Goal: Information Seeking & Learning: Learn about a topic

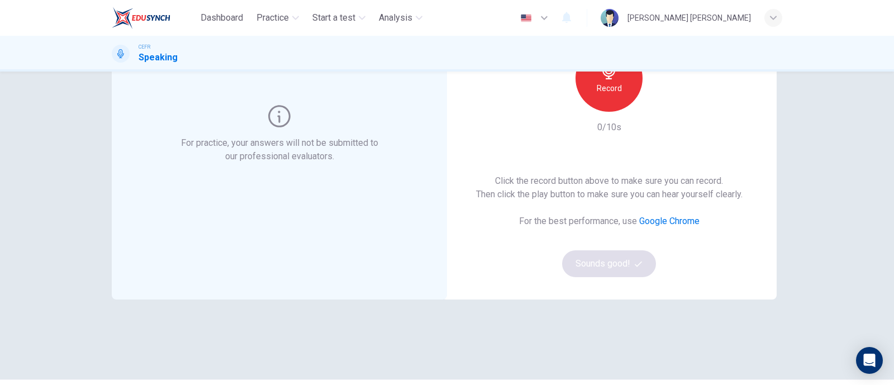
scroll to position [128, 0]
click at [607, 85] on h6 "Record" at bounding box center [609, 85] width 25 height 13
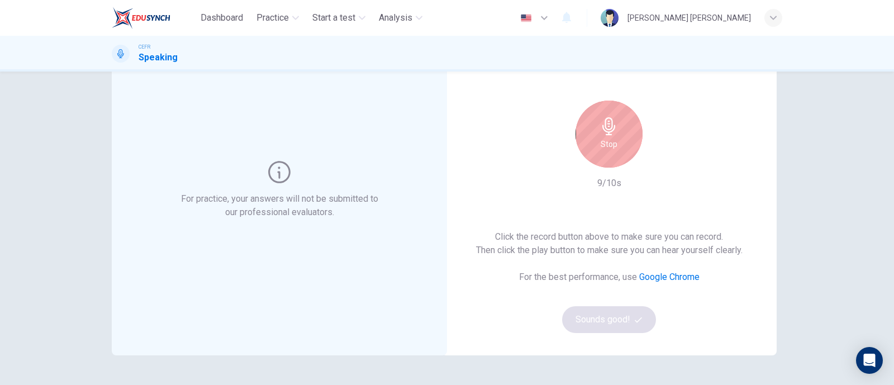
scroll to position [69, 0]
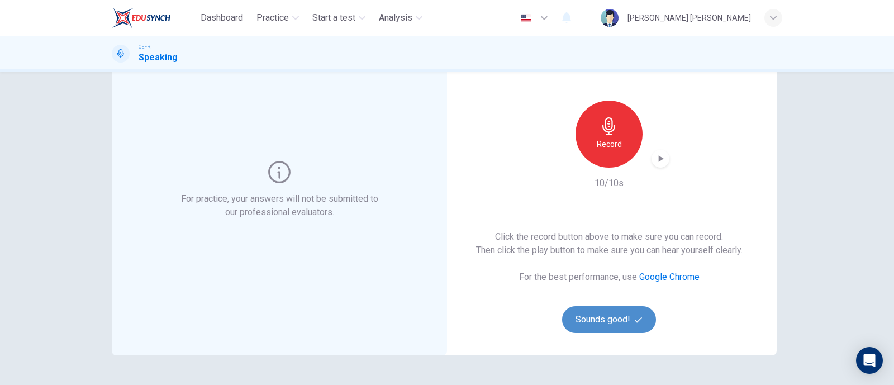
click at [612, 322] on button "Sounds good!" at bounding box center [609, 319] width 94 height 27
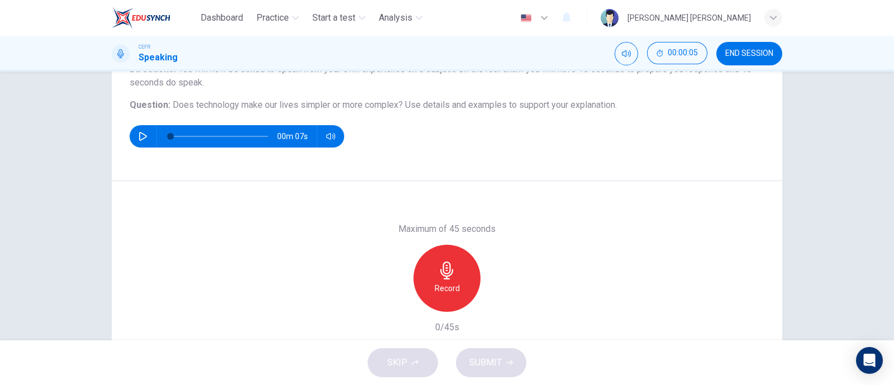
scroll to position [110, 0]
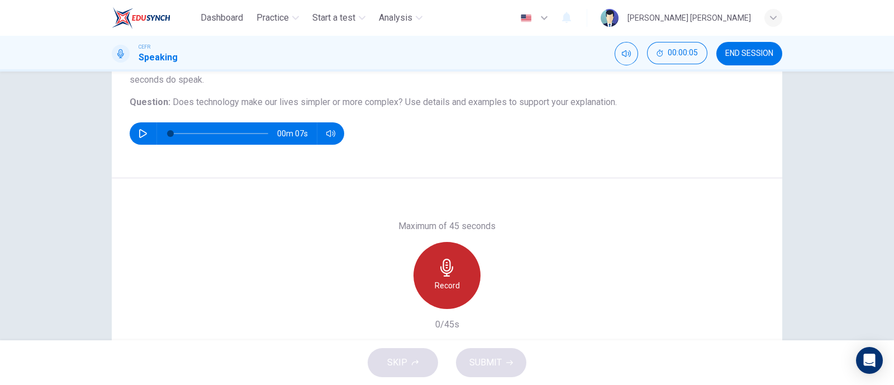
click at [442, 292] on div "Record" at bounding box center [447, 275] width 67 height 67
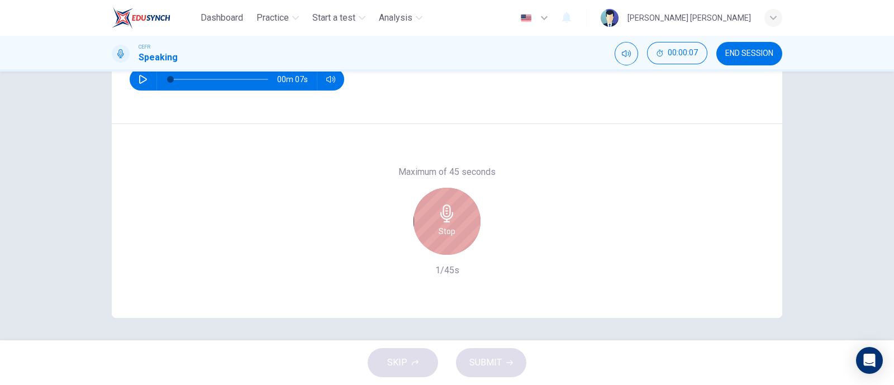
click at [453, 238] on div "Stop" at bounding box center [447, 221] width 67 height 67
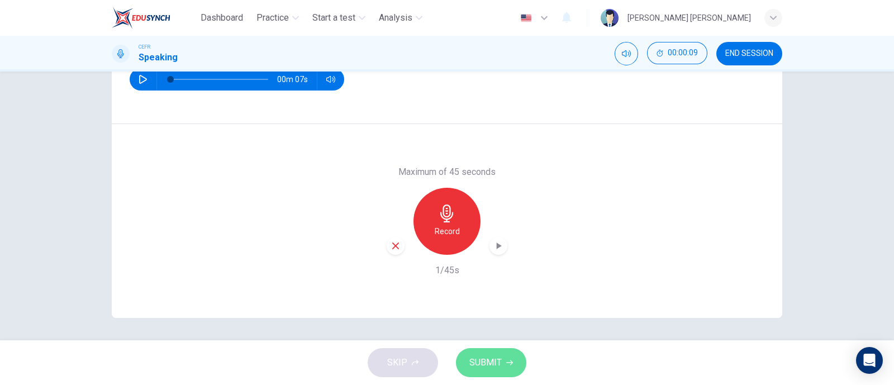
click at [504, 360] on button "SUBMIT" at bounding box center [491, 362] width 70 height 29
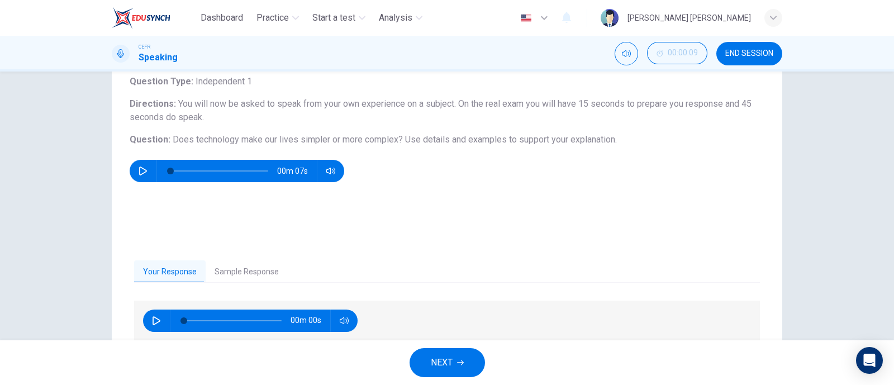
scroll to position [68, 0]
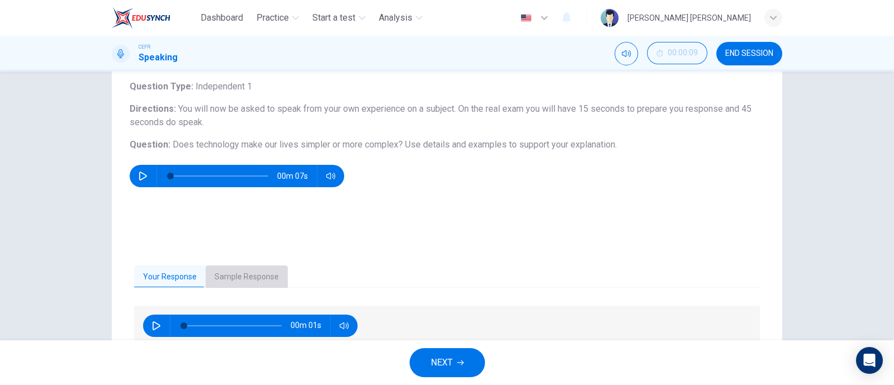
click at [243, 272] on button "Sample Response" at bounding box center [247, 276] width 82 height 23
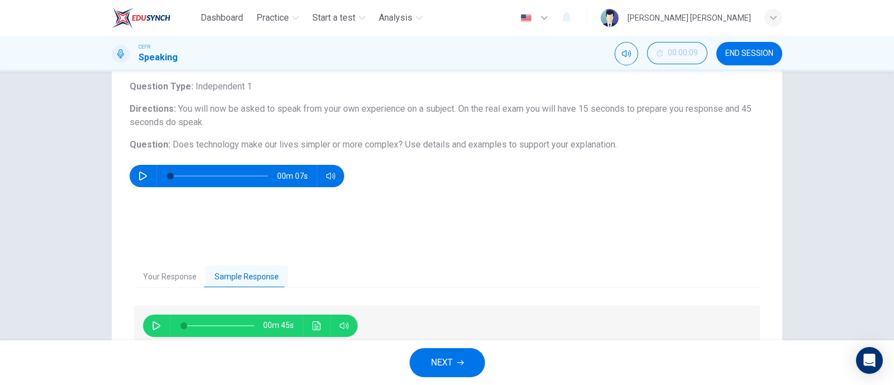
scroll to position [164, 0]
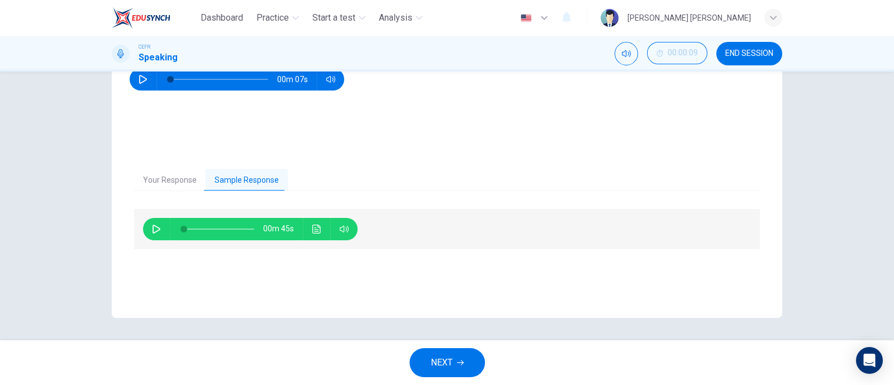
click at [158, 221] on button "button" at bounding box center [157, 229] width 18 height 22
click at [313, 225] on icon "Click to see the audio transcription" at bounding box center [316, 229] width 9 height 9
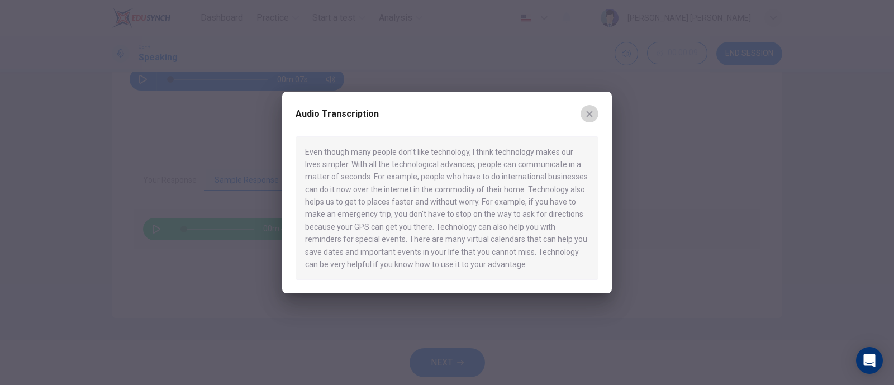
click at [597, 112] on button "button" at bounding box center [590, 114] width 18 height 18
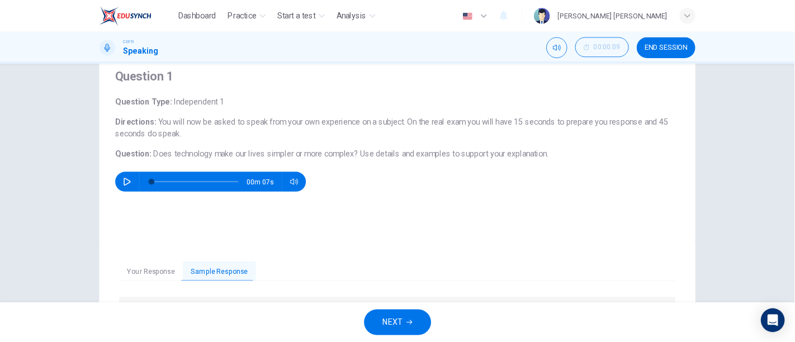
scroll to position [40, 0]
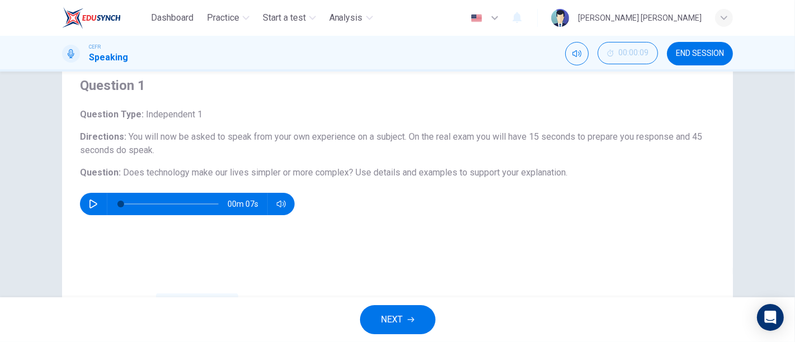
drag, startPoint x: 894, startPoint y: 1, endPoint x: 380, endPoint y: 229, distance: 561.9
click at [380, 229] on div "Question 1 Question Type : Independent 1 Directions : You will now be asked to …" at bounding box center [397, 162] width 671 height 217
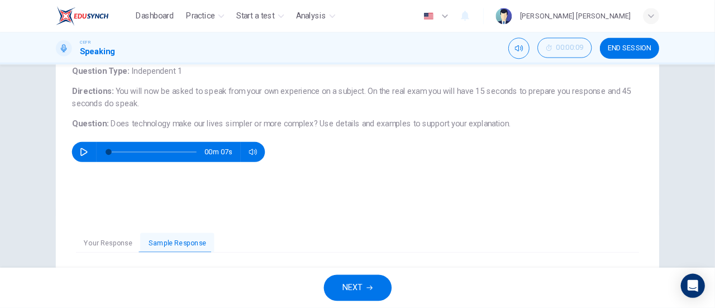
scroll to position [77, 0]
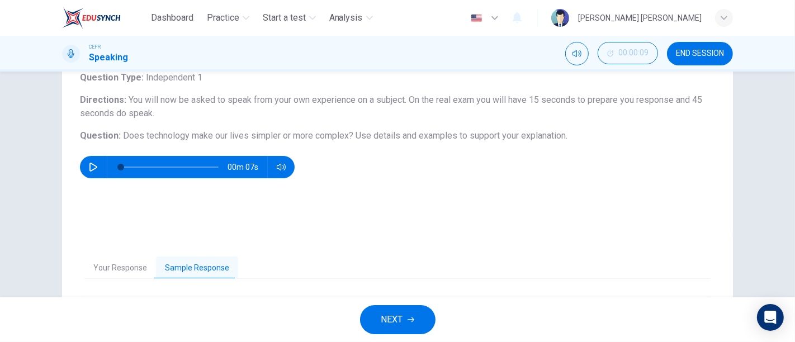
click at [120, 136] on h6 "Question : Does technology make our lives simpler or more complex? Use details …" at bounding box center [397, 135] width 635 height 13
drag, startPoint x: 120, startPoint y: 136, endPoint x: 279, endPoint y: 132, distance: 159.9
click at [279, 132] on span "Does technology make our lives simpler or more complex?" at bounding box center [238, 135] width 230 height 11
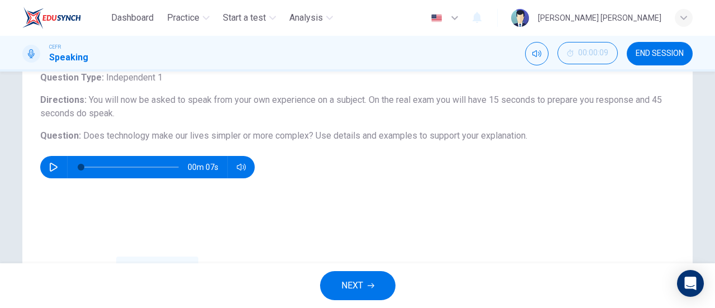
scroll to position [77, 0]
drag, startPoint x: 780, startPoint y: 4, endPoint x: 244, endPoint y: 229, distance: 580.4
click at [244, 229] on div "Question 1 Question Type : Independent 1 Directions : You will now be asked to …" at bounding box center [357, 125] width 671 height 217
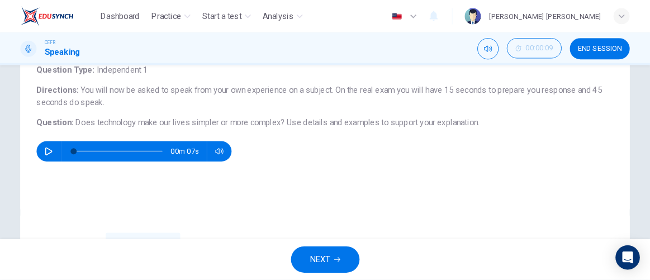
scroll to position [241, 0]
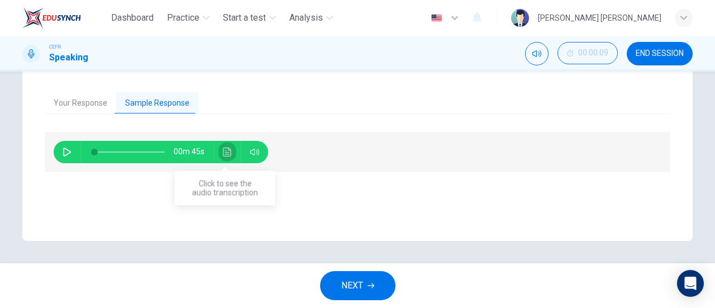
click at [226, 155] on icon "Click to see the audio transcription" at bounding box center [227, 152] width 9 height 9
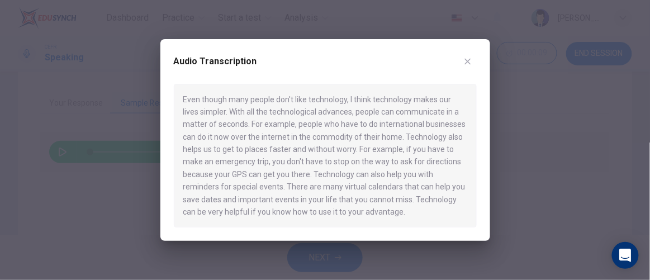
drag, startPoint x: 609, startPoint y: 3, endPoint x: 99, endPoint y: 175, distance: 538.0
click at [99, 175] on div at bounding box center [325, 140] width 650 height 280
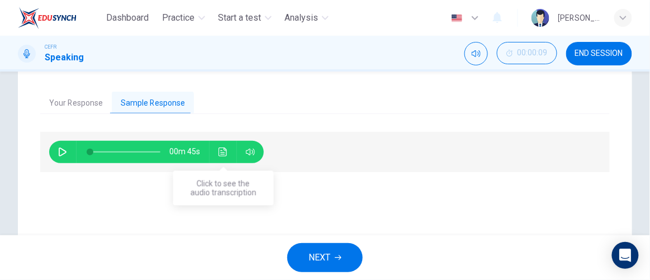
click at [226, 148] on icon "Click to see the audio transcription" at bounding box center [223, 152] width 8 height 9
type input "0"
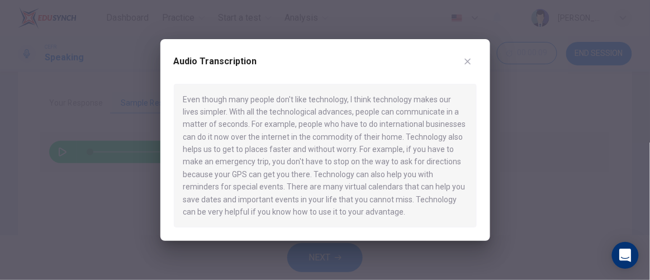
drag, startPoint x: 182, startPoint y: 96, endPoint x: 394, endPoint y: 121, distance: 213.3
click at [394, 121] on div "Even though many people don't like technology, I think technology makes our liv…" at bounding box center [325, 156] width 303 height 144
drag, startPoint x: 285, startPoint y: 139, endPoint x: 330, endPoint y: 134, distance: 45.0
click at [330, 134] on div "Even though many people don't like technology, I think technology makes our liv…" at bounding box center [325, 156] width 303 height 144
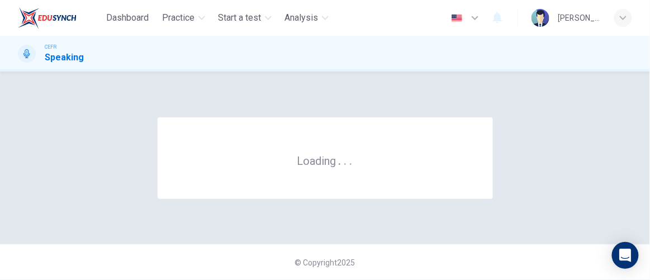
scroll to position [0, 0]
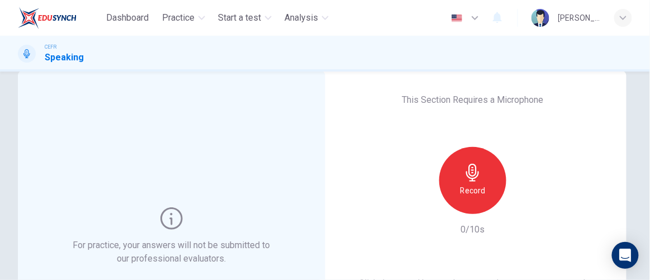
scroll to position [24, 0]
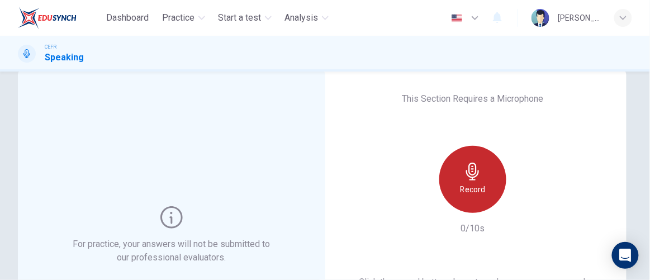
click at [480, 172] on div "Record" at bounding box center [472, 179] width 67 height 67
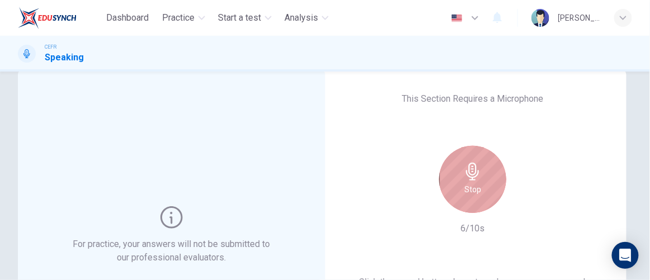
click at [457, 182] on div "Stop" at bounding box center [472, 179] width 67 height 67
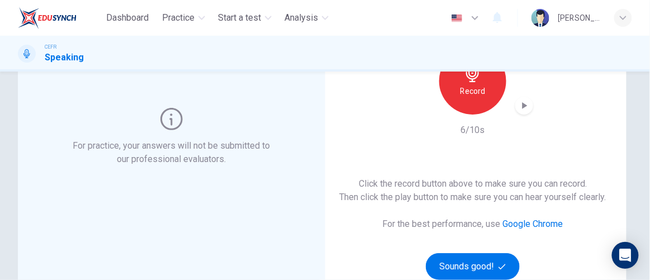
scroll to position [124, 0]
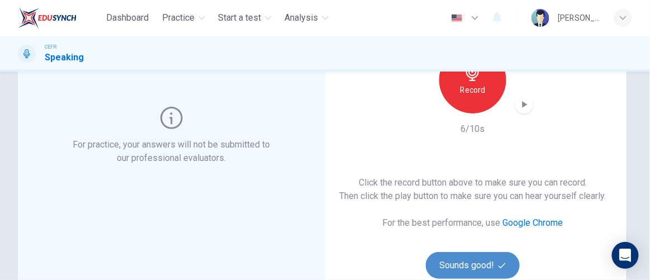
click at [469, 266] on button "Sounds good!" at bounding box center [473, 265] width 94 height 27
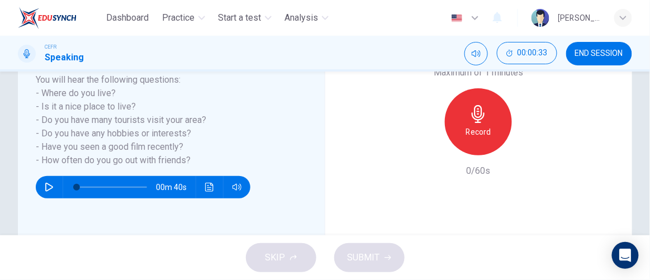
scroll to position [269, 0]
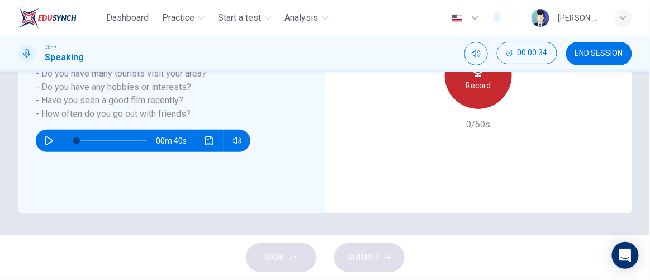
click at [462, 93] on div "Record" at bounding box center [478, 75] width 67 height 67
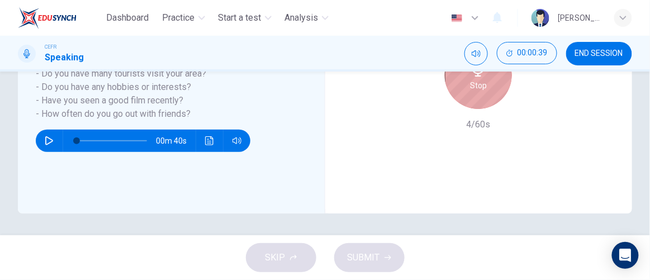
click at [475, 91] on h6 "Stop" at bounding box center [478, 85] width 17 height 13
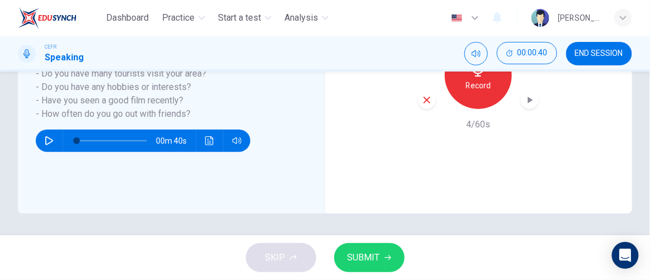
click at [367, 256] on span "SUBMIT" at bounding box center [364, 258] width 32 height 16
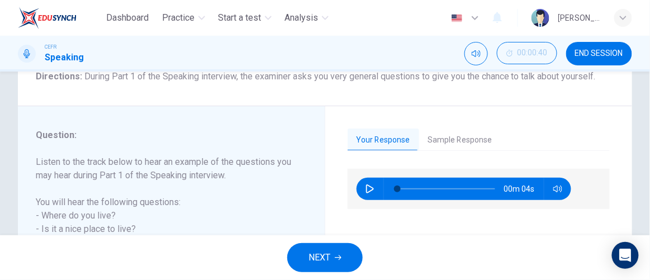
scroll to position [101, 0]
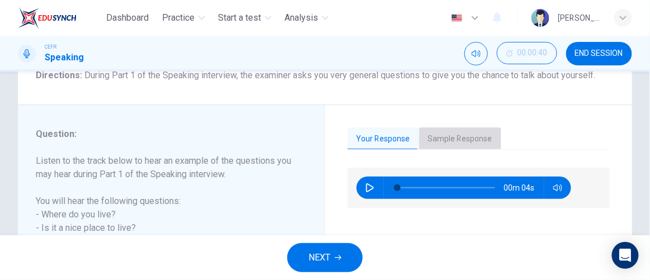
click at [466, 136] on button "Sample Response" at bounding box center [460, 138] width 82 height 23
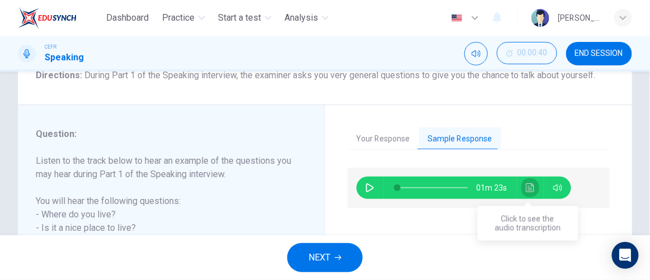
click at [526, 189] on icon "Click to see the audio transcription" at bounding box center [530, 187] width 9 height 9
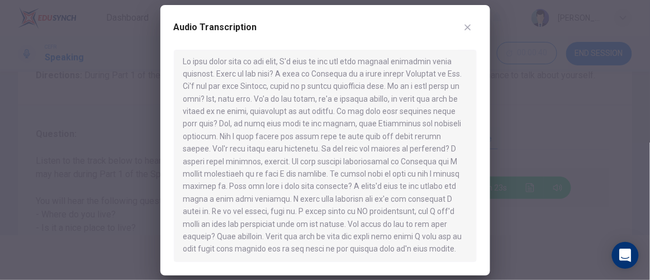
scroll to position [6, 0]
click at [537, 115] on div at bounding box center [325, 140] width 650 height 280
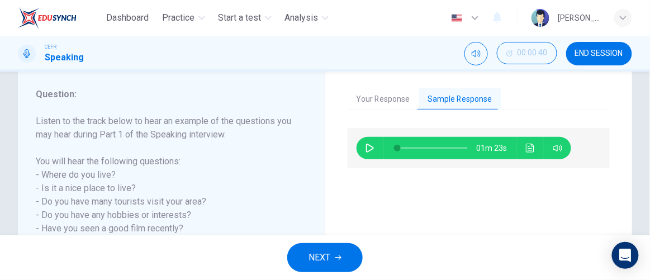
scroll to position [145, 0]
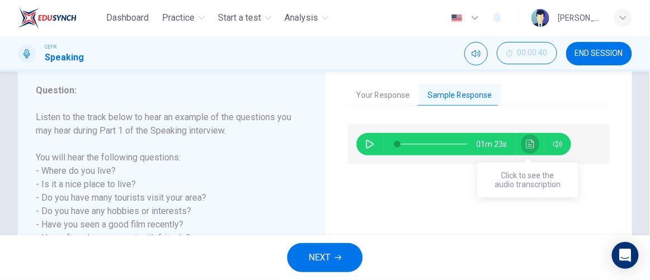
click at [531, 151] on button "Click to see the audio transcription" at bounding box center [530, 144] width 18 height 22
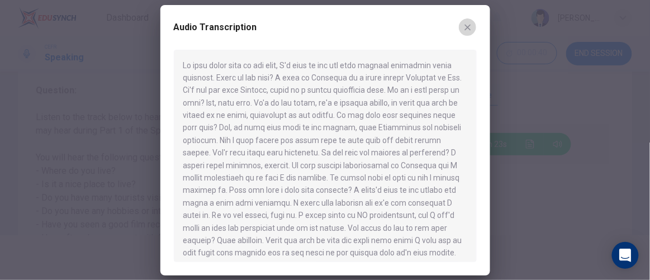
click at [472, 33] on button "button" at bounding box center [468, 27] width 18 height 18
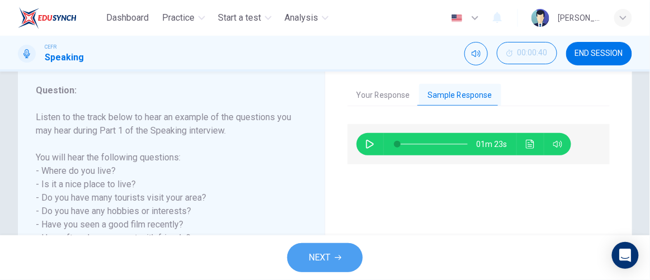
click at [344, 255] on button "NEXT" at bounding box center [324, 257] width 75 height 29
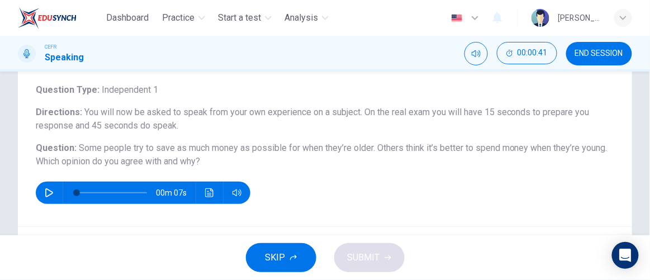
scroll to position [69, 0]
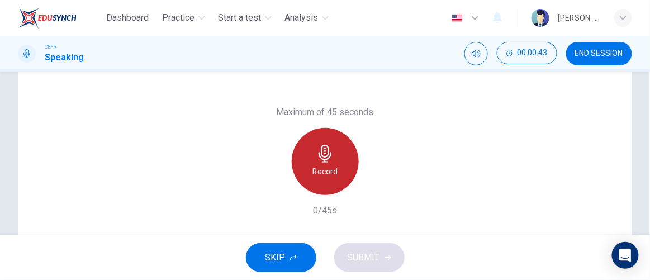
click at [344, 153] on div "Record" at bounding box center [325, 161] width 67 height 67
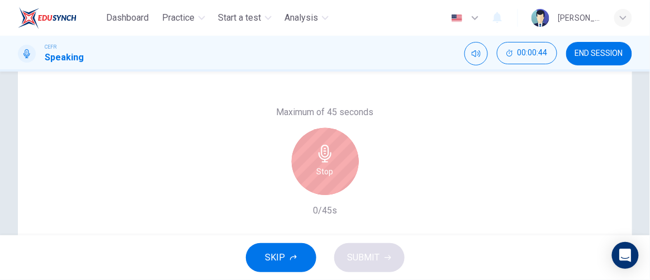
scroll to position [269, 0]
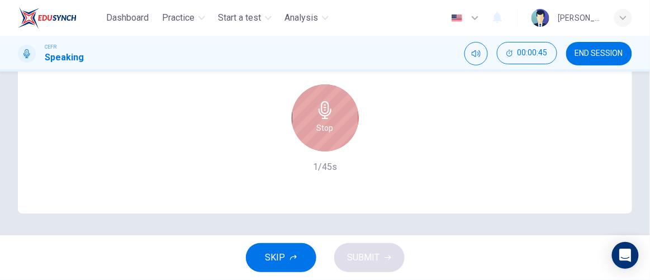
click at [335, 139] on div "Stop" at bounding box center [325, 117] width 67 height 67
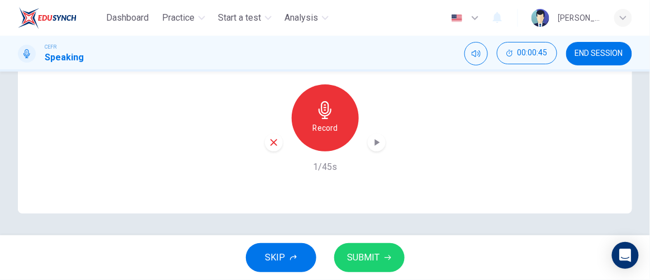
click at [391, 254] on button "SUBMIT" at bounding box center [369, 257] width 70 height 29
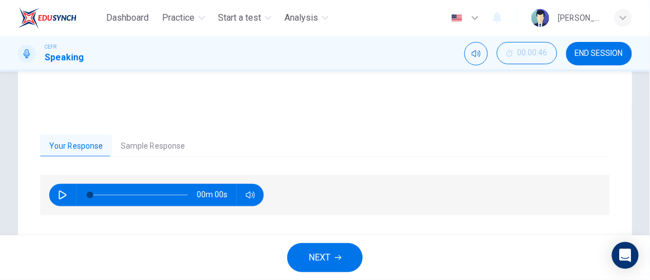
scroll to position [200, 0]
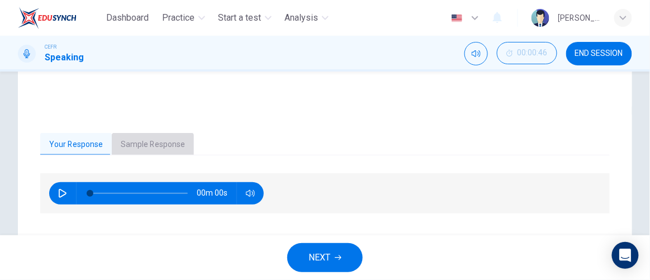
click at [165, 150] on button "Sample Response" at bounding box center [153, 144] width 82 height 23
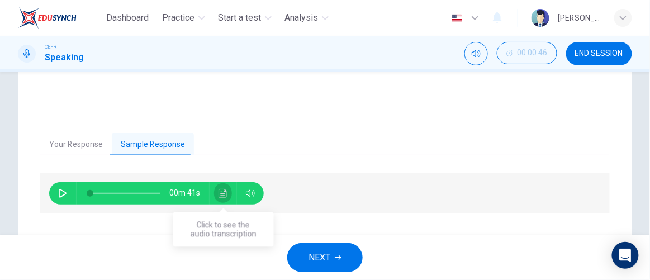
click at [219, 194] on icon "Click to see the audio transcription" at bounding box center [223, 193] width 9 height 9
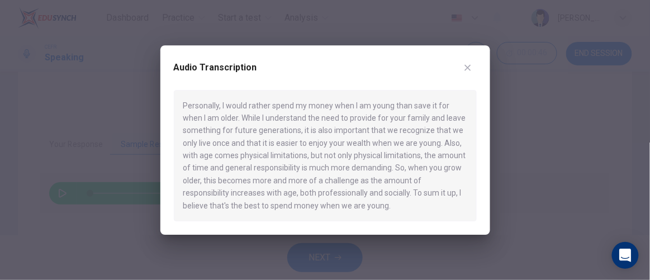
click at [471, 66] on icon "button" at bounding box center [467, 67] width 9 height 9
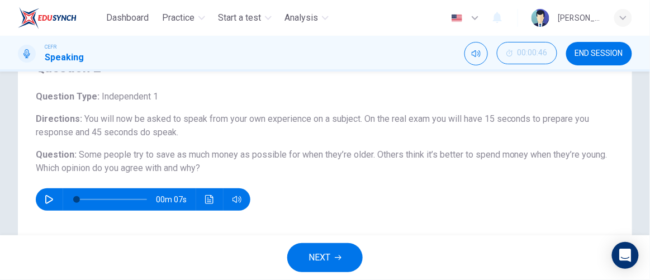
scroll to position [58, 0]
drag, startPoint x: 78, startPoint y: 156, endPoint x: 214, endPoint y: 162, distance: 135.9
click at [214, 162] on h6 "Question : Some people try to save as much money as possible for when they’re o…" at bounding box center [325, 161] width 578 height 27
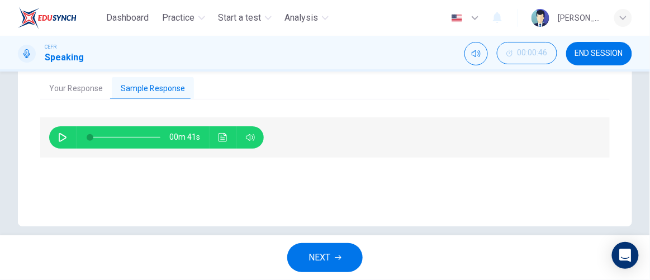
scroll to position [269, 0]
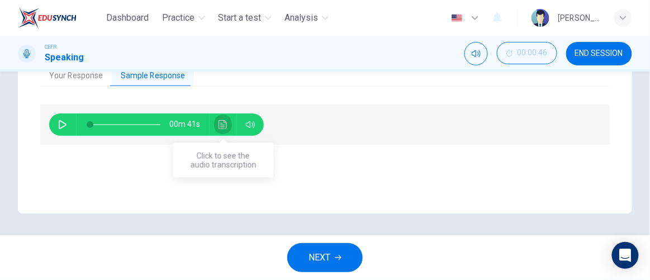
click at [225, 121] on icon "Click to see the audio transcription" at bounding box center [223, 124] width 8 height 9
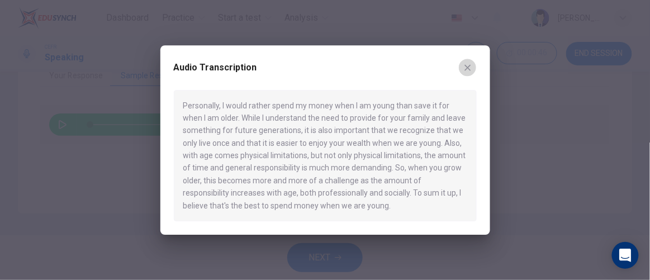
click at [473, 67] on button "button" at bounding box center [468, 68] width 18 height 18
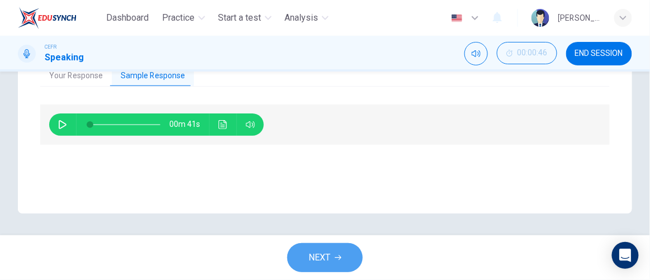
click at [334, 259] on button "NEXT" at bounding box center [324, 257] width 75 height 29
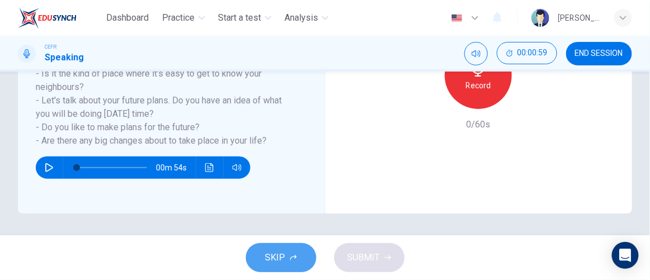
click at [298, 255] on button "SKIP" at bounding box center [281, 257] width 70 height 29
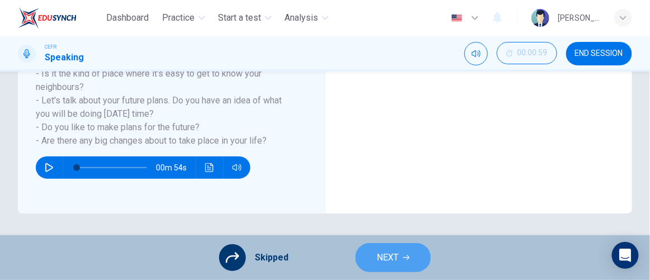
click at [400, 254] on button "NEXT" at bounding box center [392, 257] width 75 height 29
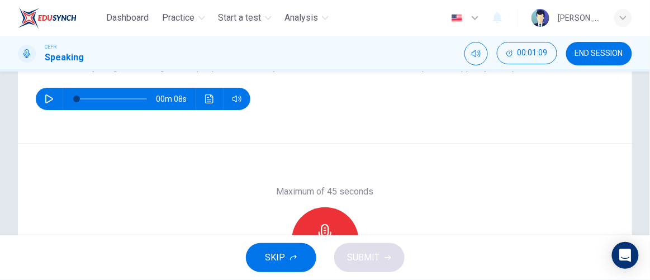
scroll to position [145, 0]
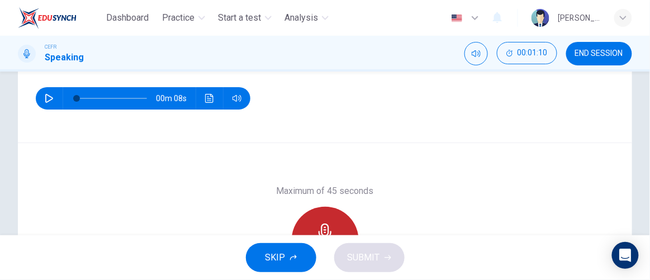
click at [330, 227] on icon "button" at bounding box center [325, 233] width 18 height 18
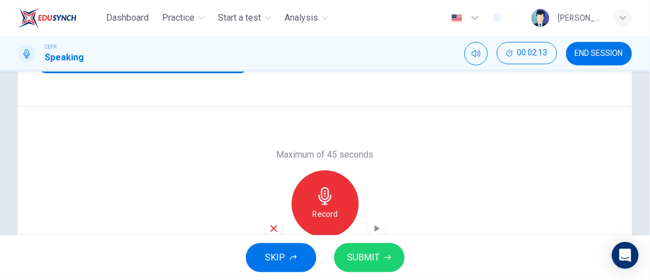
scroll to position [184, 0]
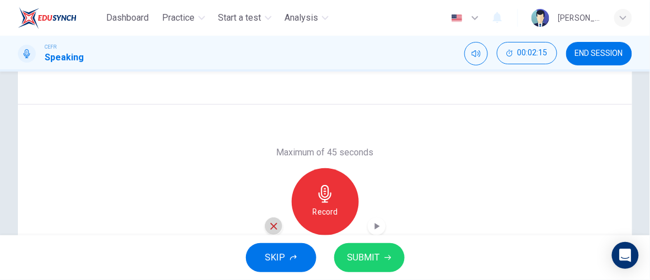
click at [272, 219] on div "button" at bounding box center [274, 226] width 18 height 18
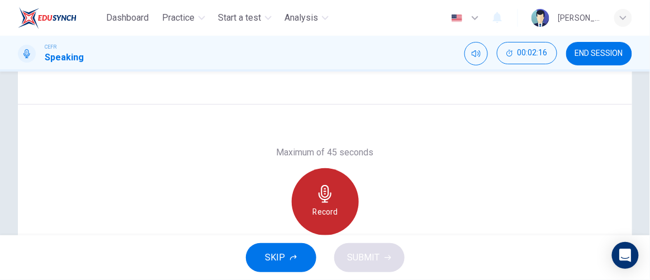
click at [317, 199] on icon "button" at bounding box center [325, 194] width 18 height 18
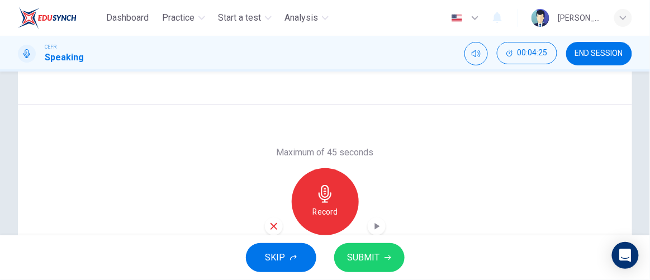
click at [272, 228] on icon "button" at bounding box center [274, 226] width 10 height 10
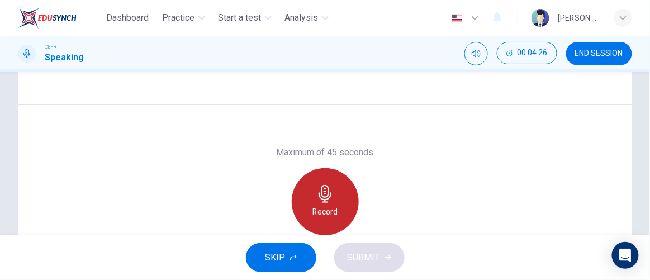
click at [314, 211] on h6 "Record" at bounding box center [324, 211] width 25 height 13
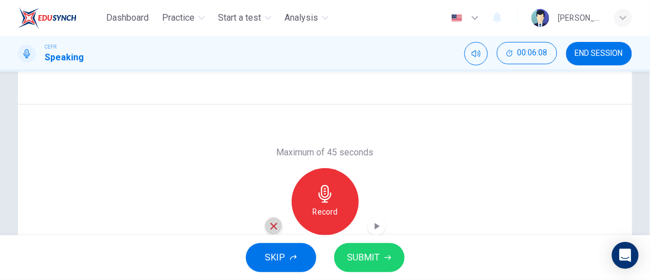
click at [272, 230] on icon "button" at bounding box center [274, 226] width 10 height 10
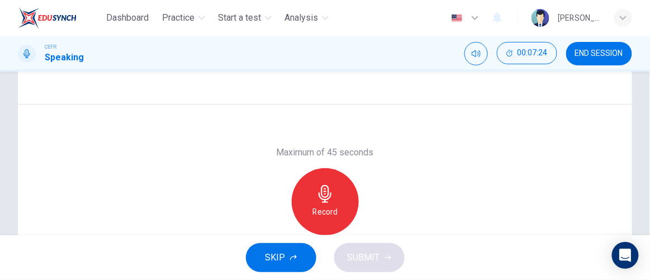
scroll to position [226, 0]
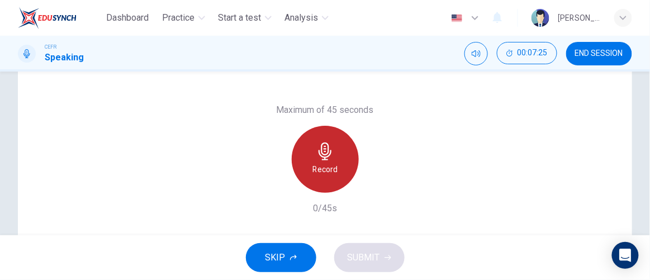
click at [340, 183] on div "Record" at bounding box center [325, 159] width 67 height 67
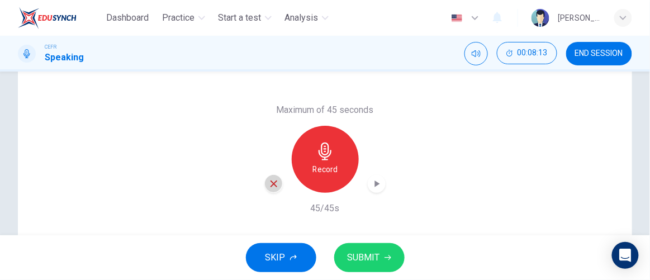
click at [277, 183] on div "button" at bounding box center [274, 184] width 18 height 18
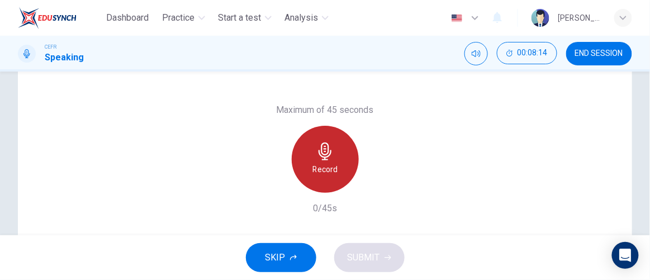
click at [318, 173] on h6 "Record" at bounding box center [324, 169] width 25 height 13
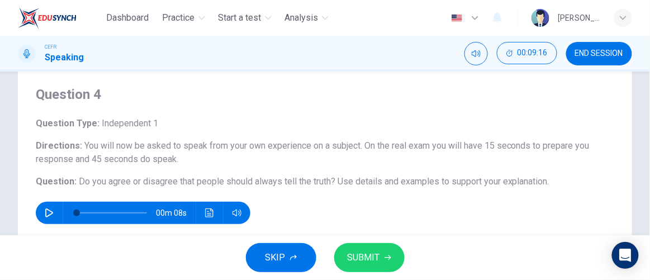
scroll to position [269, 0]
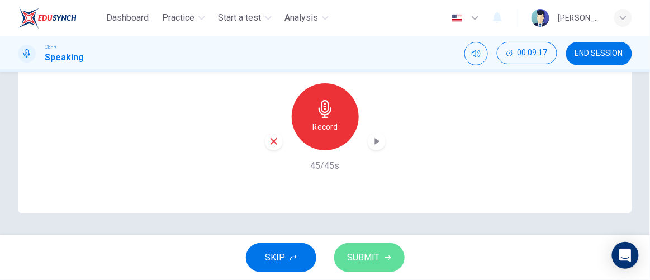
click at [359, 257] on span "SUBMIT" at bounding box center [364, 258] width 32 height 16
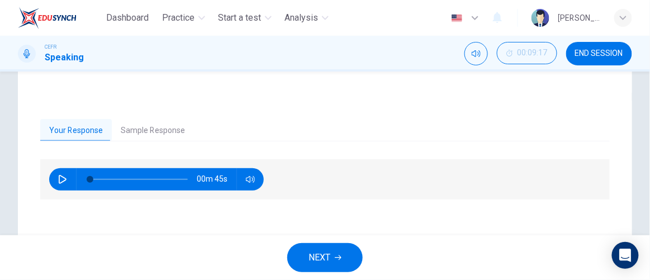
scroll to position [215, 0]
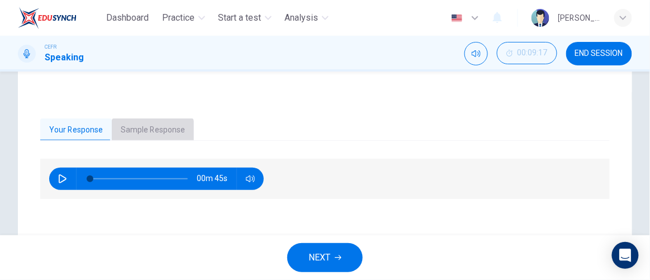
click at [146, 139] on button "Sample Response" at bounding box center [153, 129] width 82 height 23
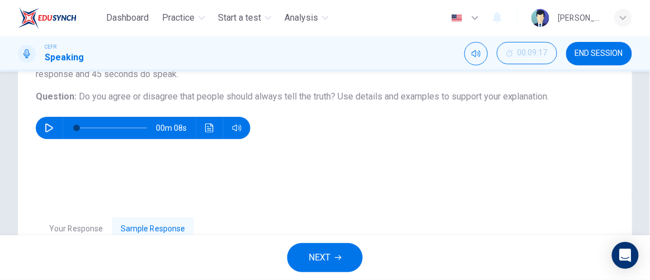
scroll to position [124, 0]
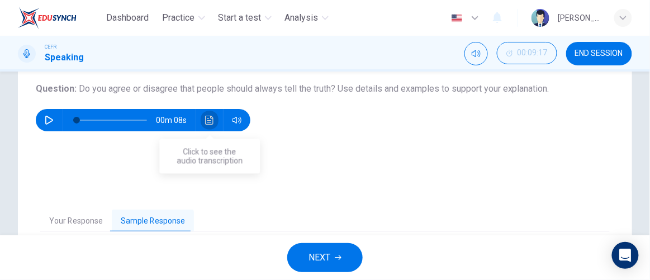
click at [210, 113] on button "Click to see the audio transcription" at bounding box center [210, 120] width 18 height 22
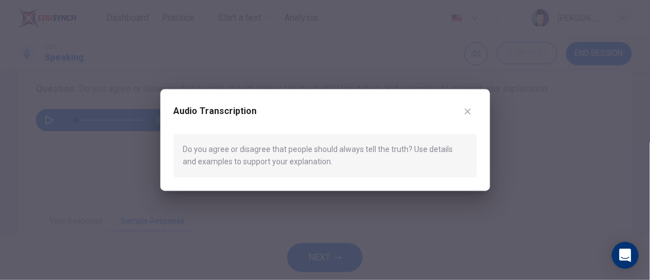
drag, startPoint x: 467, startPoint y: 100, endPoint x: 467, endPoint y: 107, distance: 6.7
click at [467, 107] on div "Audio Transcription Do you agree or disagree that people should always tell the…" at bounding box center [325, 140] width 330 height 102
click at [467, 107] on icon "button" at bounding box center [467, 111] width 9 height 9
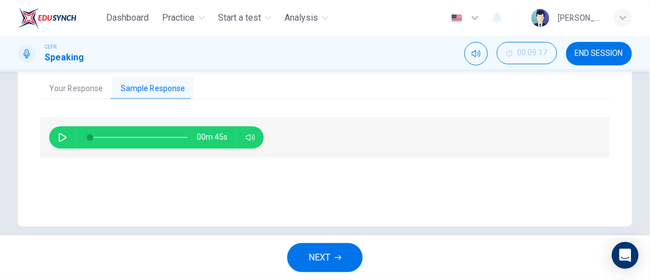
scroll to position [269, 0]
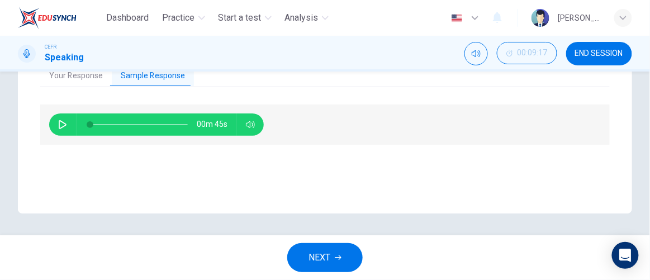
click at [74, 72] on button "Your Response" at bounding box center [76, 75] width 72 height 23
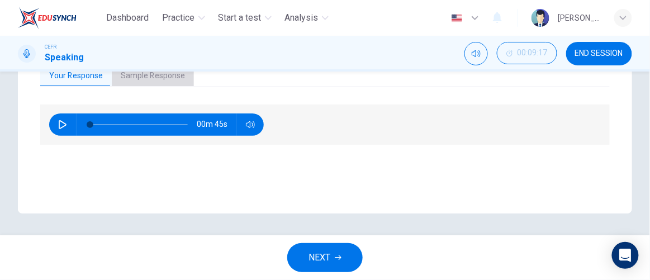
click at [148, 79] on button "Sample Response" at bounding box center [153, 75] width 82 height 23
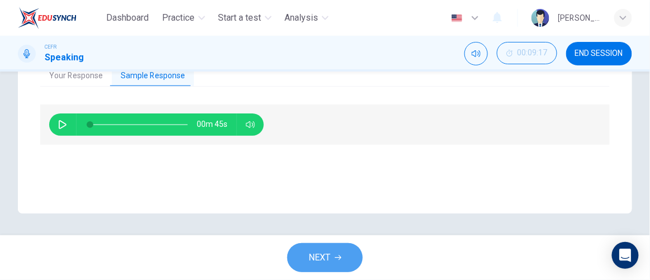
click at [347, 257] on button "NEXT" at bounding box center [324, 257] width 75 height 29
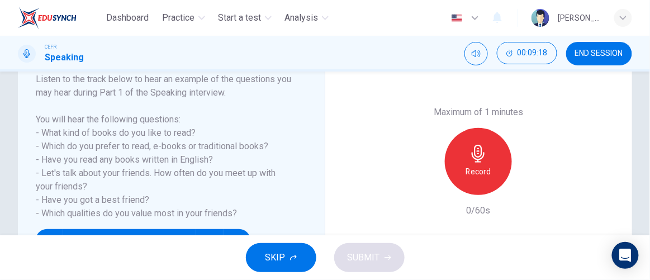
scroll to position [183, 0]
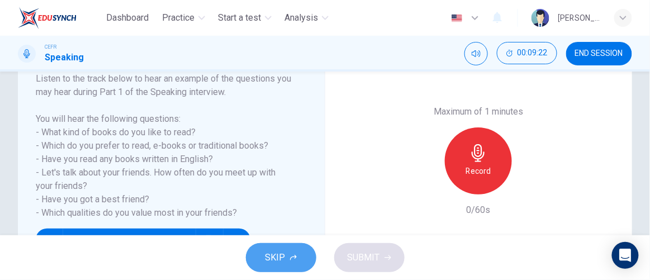
click at [305, 258] on button "SKIP" at bounding box center [281, 257] width 70 height 29
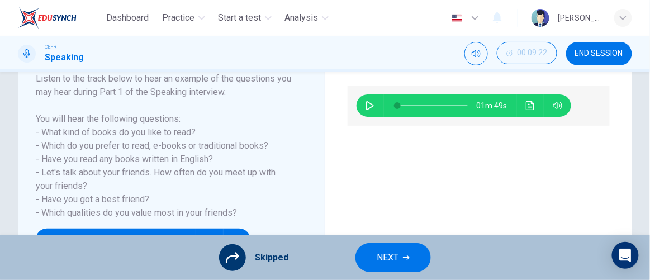
click at [393, 254] on span "NEXT" at bounding box center [388, 258] width 22 height 16
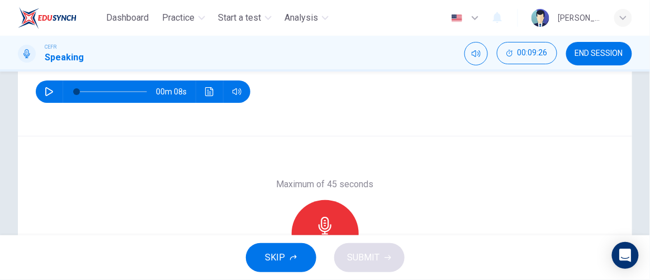
scroll to position [144, 0]
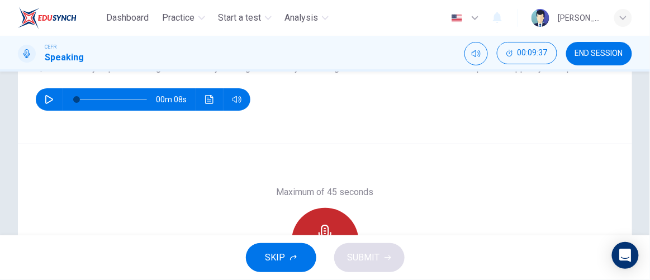
click at [328, 231] on icon "button" at bounding box center [325, 234] width 18 height 18
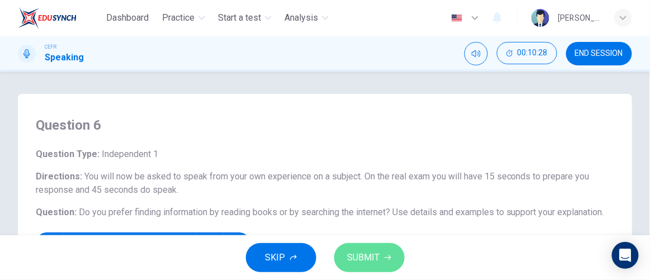
click at [352, 248] on button "SUBMIT" at bounding box center [369, 257] width 70 height 29
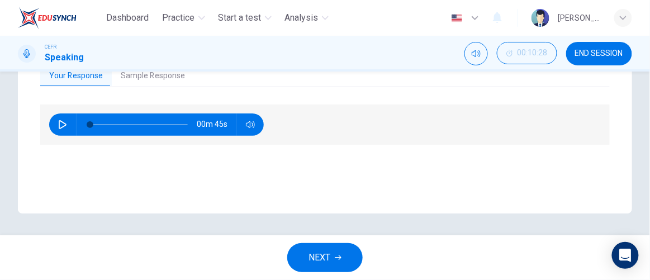
scroll to position [220, 0]
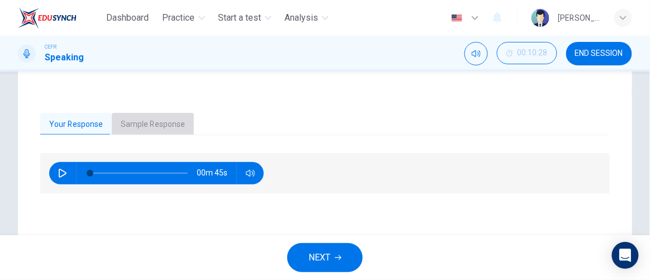
click at [159, 119] on button "Sample Response" at bounding box center [153, 124] width 82 height 23
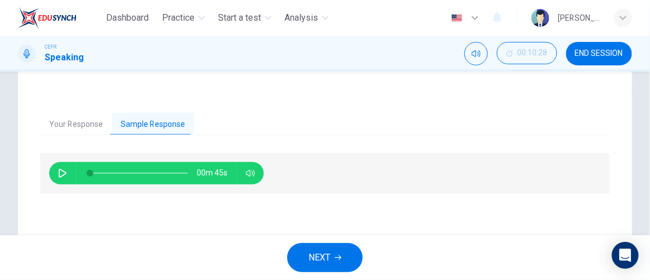
click at [211, 169] on span "00m 45s" at bounding box center [217, 173] width 40 height 22
click at [67, 169] on icon "button" at bounding box center [62, 173] width 9 height 9
type input "0"
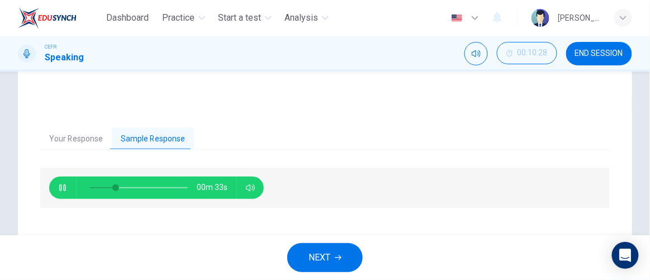
scroll to position [206, 0]
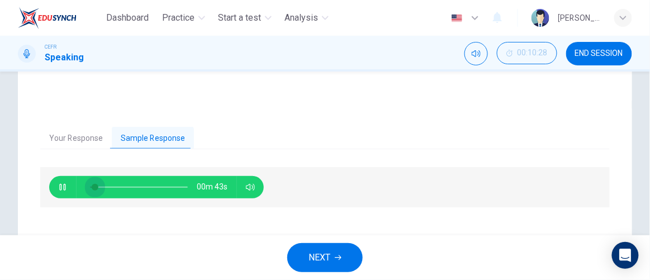
click at [94, 188] on span at bounding box center [139, 187] width 98 height 16
click at [67, 187] on icon "button" at bounding box center [62, 187] width 9 height 9
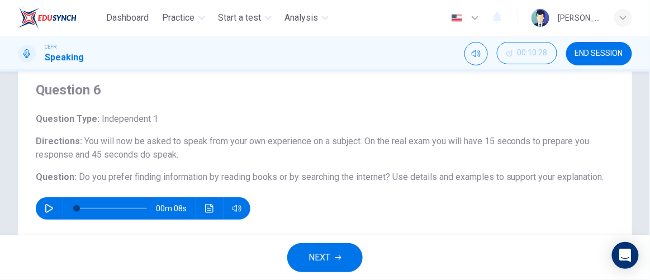
scroll to position [269, 0]
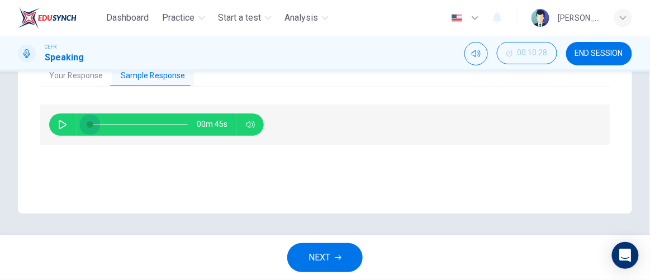
drag, startPoint x: 94, startPoint y: 127, endPoint x: 78, endPoint y: 130, distance: 15.9
click at [78, 130] on div at bounding box center [137, 124] width 120 height 22
click at [66, 121] on icon "button" at bounding box center [62, 124] width 9 height 9
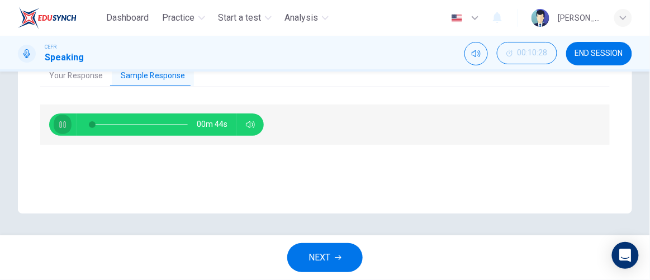
click at [66, 121] on icon "button" at bounding box center [62, 124] width 9 height 9
click at [90, 125] on span at bounding box center [90, 124] width 7 height 7
click at [59, 126] on icon "button" at bounding box center [62, 124] width 9 height 9
click at [59, 126] on icon "button" at bounding box center [63, 124] width 8 height 9
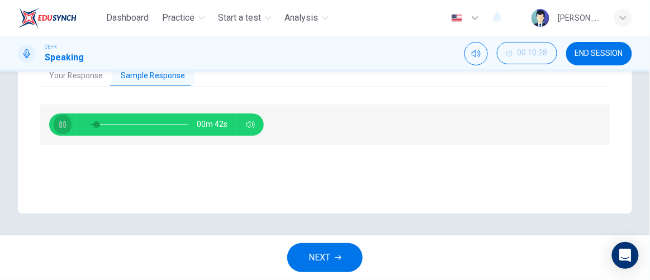
click at [59, 126] on icon "button" at bounding box center [62, 124] width 9 height 9
click at [59, 126] on icon "button" at bounding box center [63, 124] width 8 height 9
click at [59, 126] on icon "button" at bounding box center [62, 124] width 9 height 9
click at [59, 126] on icon "button" at bounding box center [63, 124] width 8 height 9
click at [90, 126] on span at bounding box center [90, 124] width 7 height 7
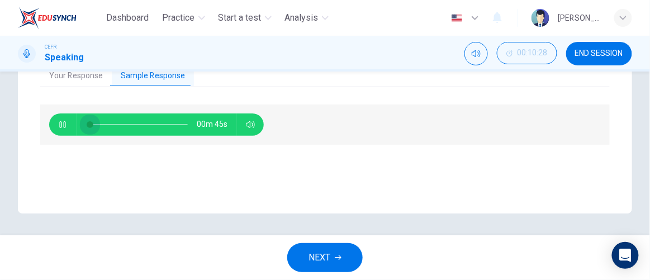
click at [90, 126] on span at bounding box center [139, 125] width 98 height 16
click at [62, 124] on icon "button" at bounding box center [62, 124] width 9 height 9
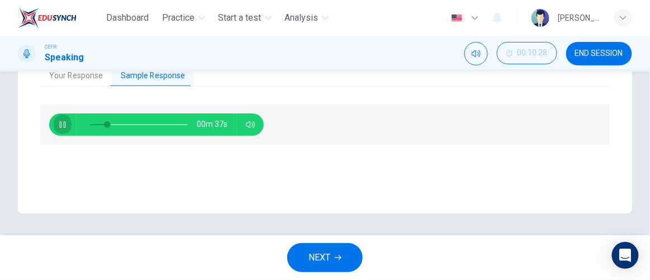
click at [62, 124] on icon "button" at bounding box center [62, 124] width 9 height 9
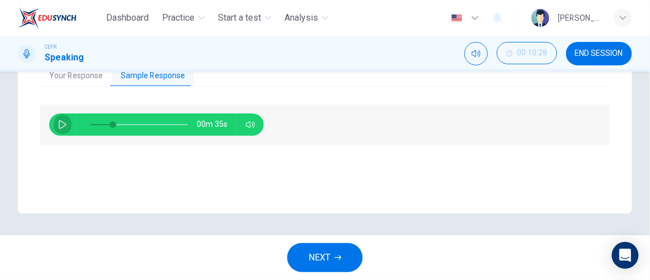
click at [62, 124] on icon "button" at bounding box center [62, 124] width 9 height 9
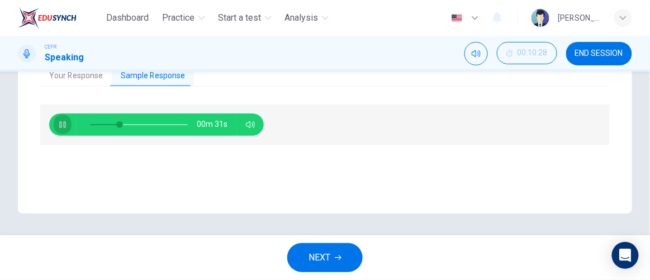
click at [62, 124] on icon "button" at bounding box center [62, 124] width 9 height 9
click at [121, 121] on span at bounding box center [124, 124] width 7 height 7
click at [64, 127] on icon "button" at bounding box center [62, 124] width 9 height 9
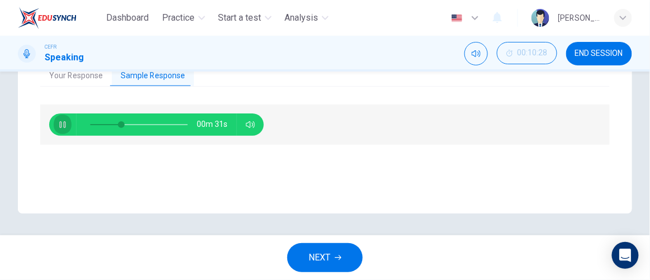
click at [64, 127] on icon "button" at bounding box center [62, 124] width 9 height 9
click at [122, 126] on span at bounding box center [122, 124] width 7 height 7
click at [64, 124] on icon "button" at bounding box center [62, 124] width 9 height 9
click at [111, 124] on span at bounding box center [139, 125] width 98 height 16
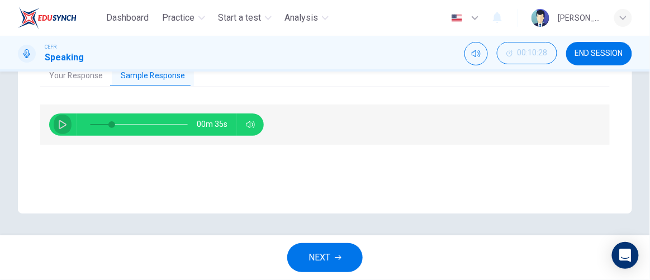
click at [64, 118] on button "button" at bounding box center [63, 124] width 18 height 22
click at [118, 131] on span at bounding box center [139, 125] width 98 height 16
click at [67, 124] on icon "button" at bounding box center [62, 124] width 9 height 9
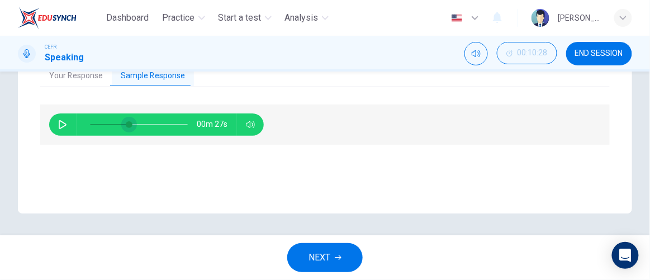
click at [126, 124] on span at bounding box center [129, 124] width 7 height 7
click at [64, 125] on icon "button" at bounding box center [62, 124] width 9 height 9
click at [64, 125] on icon "button" at bounding box center [62, 124] width 6 height 7
click at [64, 125] on icon "button" at bounding box center [62, 124] width 9 height 9
click at [64, 125] on icon "button" at bounding box center [62, 124] width 6 height 7
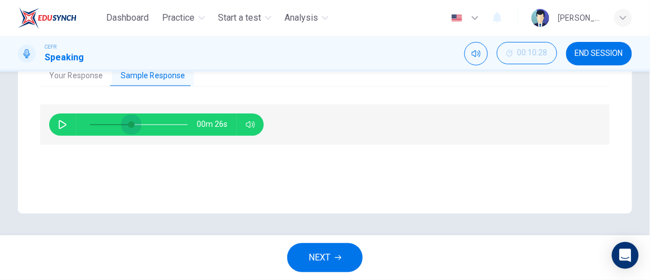
click at [131, 128] on span at bounding box center [131, 124] width 7 height 7
click at [65, 115] on button "button" at bounding box center [63, 124] width 18 height 22
click at [129, 128] on span at bounding box center [128, 124] width 7 height 7
click at [60, 129] on button "button" at bounding box center [63, 124] width 18 height 22
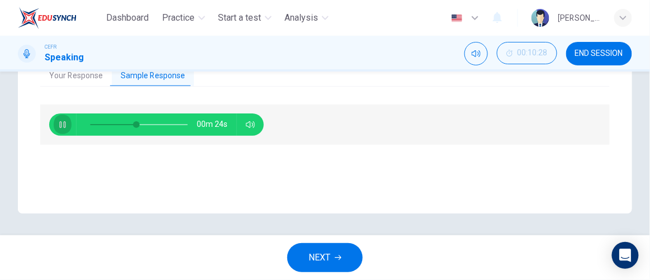
click at [60, 129] on button "button" at bounding box center [63, 124] width 18 height 22
click at [130, 121] on span at bounding box center [129, 124] width 7 height 7
click at [69, 126] on button "button" at bounding box center [63, 124] width 18 height 22
click at [140, 125] on span at bounding box center [139, 124] width 7 height 7
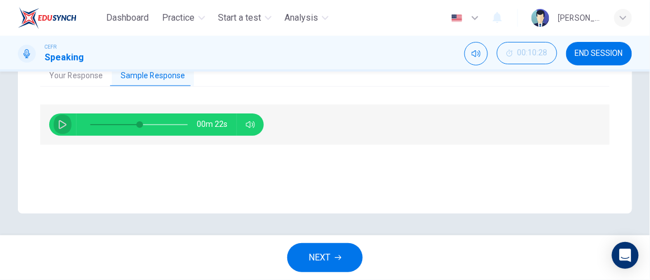
click at [68, 123] on button "button" at bounding box center [63, 124] width 18 height 22
click at [141, 126] on span at bounding box center [144, 124] width 7 height 7
click at [61, 126] on icon "button" at bounding box center [62, 124] width 6 height 7
click at [61, 126] on icon "button" at bounding box center [62, 124] width 9 height 9
click at [61, 126] on icon "button" at bounding box center [62, 124] width 6 height 7
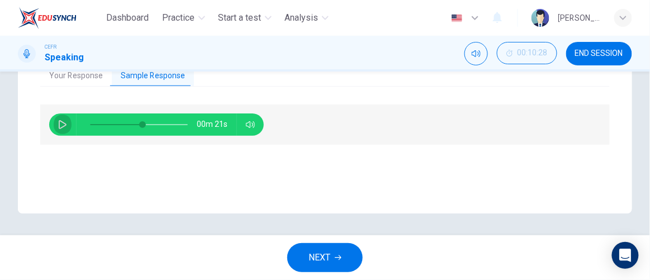
click at [61, 126] on icon "button" at bounding box center [62, 124] width 9 height 9
click at [61, 126] on icon "button" at bounding box center [62, 124] width 6 height 7
click at [61, 126] on icon "button" at bounding box center [62, 124] width 9 height 9
click at [61, 126] on icon "button" at bounding box center [62, 124] width 6 height 7
click at [61, 126] on icon "button" at bounding box center [62, 124] width 9 height 9
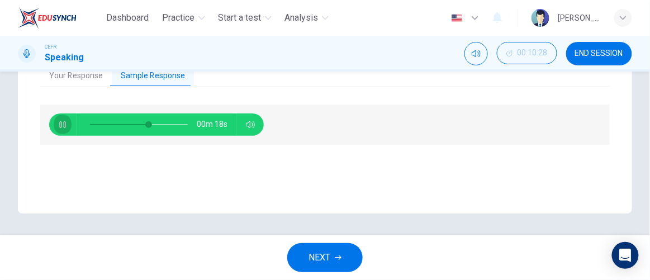
click at [61, 126] on icon "button" at bounding box center [62, 124] width 6 height 7
click at [61, 126] on icon "button" at bounding box center [62, 124] width 9 height 9
click at [151, 121] on span at bounding box center [154, 124] width 7 height 7
click at [148, 122] on span at bounding box center [139, 125] width 98 height 16
click at [62, 121] on icon "button" at bounding box center [62, 124] width 9 height 9
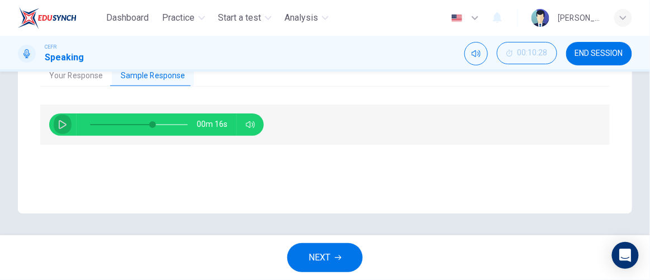
click at [62, 121] on icon "button" at bounding box center [63, 124] width 8 height 9
click at [62, 121] on icon "button" at bounding box center [62, 124] width 9 height 9
click at [62, 121] on icon "button" at bounding box center [63, 124] width 8 height 9
click at [145, 123] on span at bounding box center [139, 125] width 98 height 16
click at [68, 120] on button "button" at bounding box center [63, 124] width 18 height 22
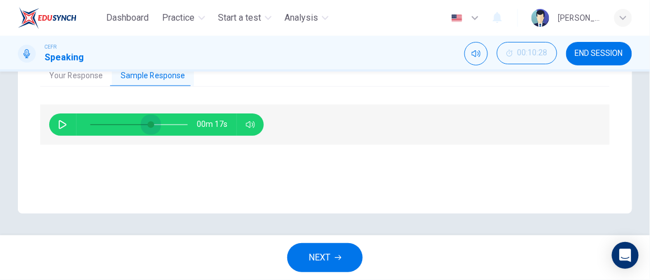
click at [151, 124] on span at bounding box center [151, 124] width 7 height 7
click at [60, 120] on icon "button" at bounding box center [63, 124] width 8 height 9
click at [60, 120] on icon "button" at bounding box center [62, 124] width 9 height 9
click at [60, 120] on icon "button" at bounding box center [63, 124] width 8 height 9
click at [145, 120] on span at bounding box center [139, 125] width 98 height 16
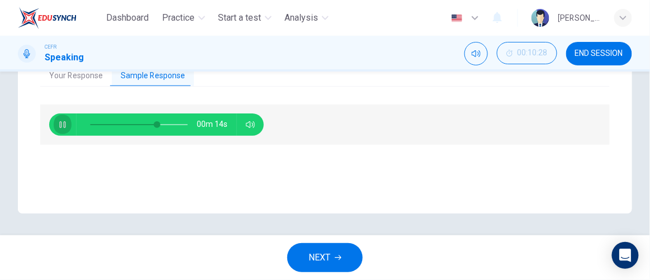
click at [66, 126] on icon "button" at bounding box center [62, 124] width 9 height 9
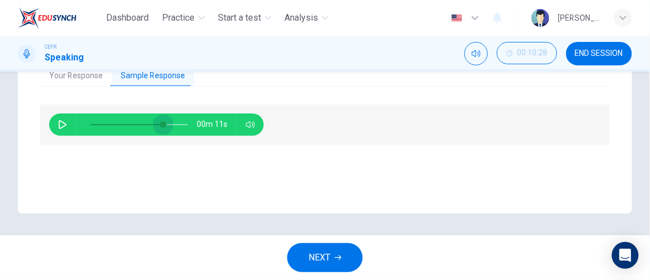
click at [163, 125] on span at bounding box center [163, 124] width 7 height 7
click at [64, 127] on icon "button" at bounding box center [62, 124] width 9 height 9
click at [151, 124] on span at bounding box center [139, 125] width 98 height 16
click at [60, 124] on icon "button" at bounding box center [62, 124] width 9 height 9
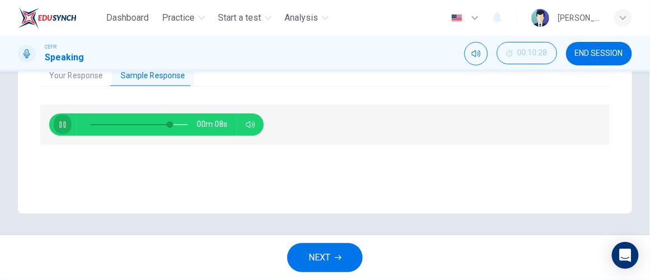
click at [60, 124] on icon "button" at bounding box center [62, 124] width 6 height 7
click at [60, 124] on icon "button" at bounding box center [62, 124] width 9 height 9
click at [60, 124] on icon "button" at bounding box center [62, 124] width 6 height 7
click at [60, 124] on icon "button" at bounding box center [62, 124] width 9 height 9
click at [168, 128] on span at bounding box center [167, 124] width 7 height 7
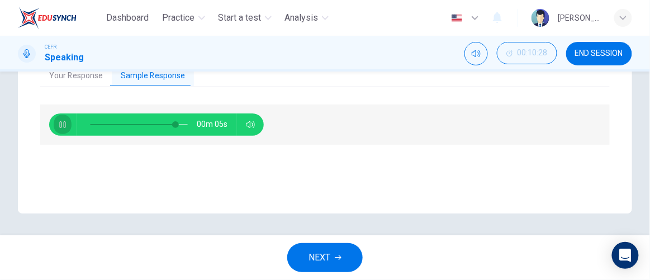
click at [65, 124] on icon "button" at bounding box center [62, 124] width 6 height 7
click at [65, 124] on icon "button" at bounding box center [62, 124] width 9 height 9
click at [65, 124] on icon "button" at bounding box center [62, 124] width 6 height 7
click at [65, 124] on icon "button" at bounding box center [62, 124] width 9 height 9
click at [65, 124] on icon "button" at bounding box center [62, 124] width 6 height 7
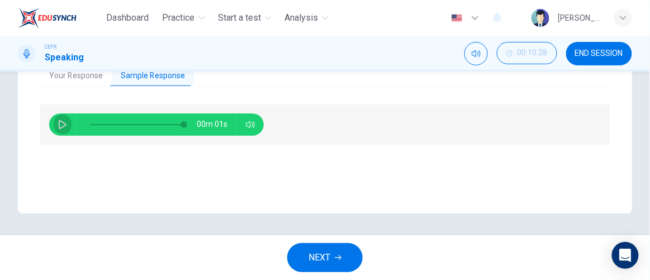
click at [65, 124] on icon "button" at bounding box center [62, 124] width 9 height 9
type input "0"
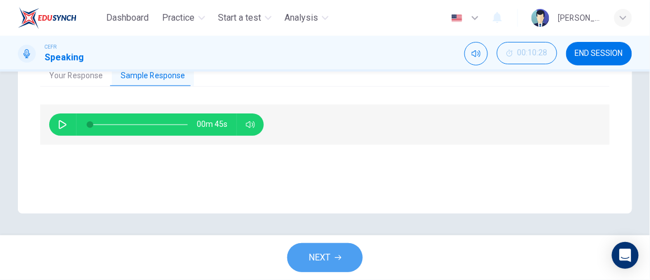
click at [330, 260] on span "NEXT" at bounding box center [319, 258] width 22 height 16
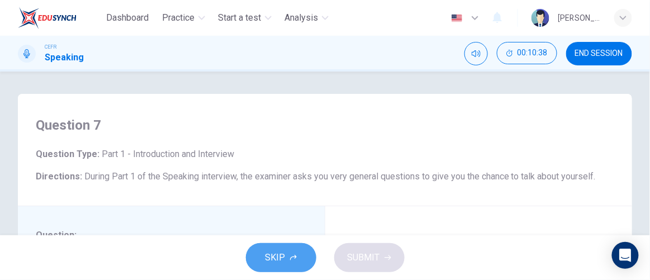
click at [297, 251] on button "SKIP" at bounding box center [281, 257] width 70 height 29
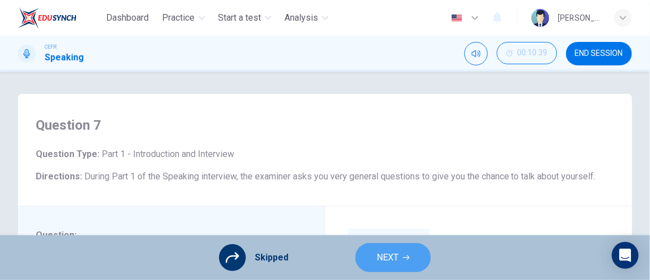
click at [380, 255] on span "NEXT" at bounding box center [388, 258] width 22 height 16
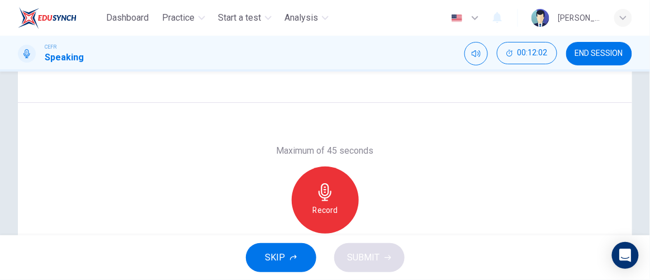
scroll to position [186, 0]
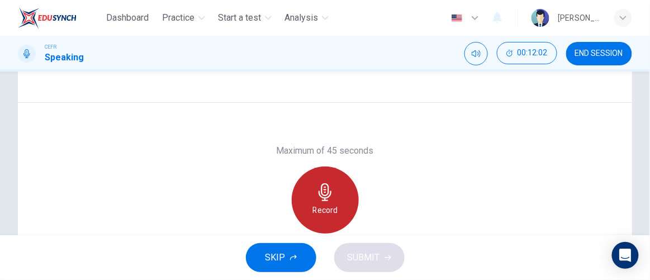
click at [311, 187] on div "Record" at bounding box center [325, 200] width 67 height 67
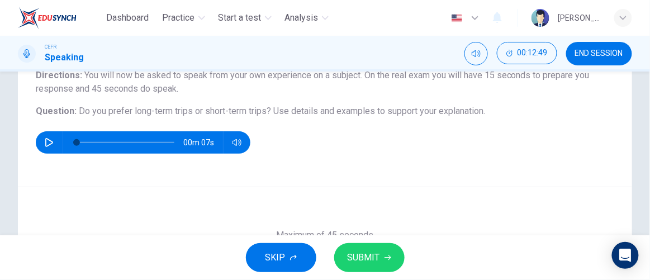
scroll to position [269, 0]
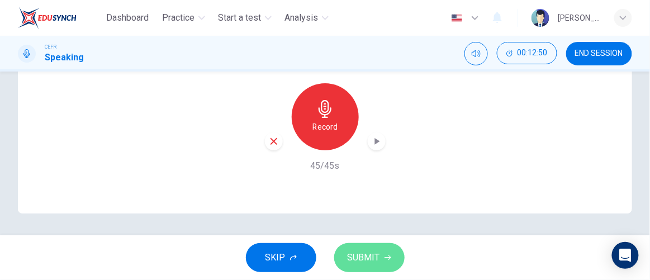
click at [360, 255] on span "SUBMIT" at bounding box center [364, 258] width 32 height 16
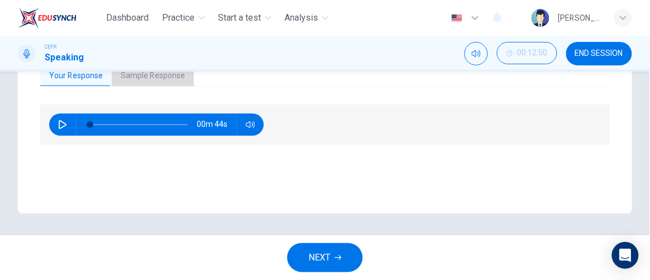
click at [172, 78] on button "Sample Response" at bounding box center [153, 75] width 82 height 23
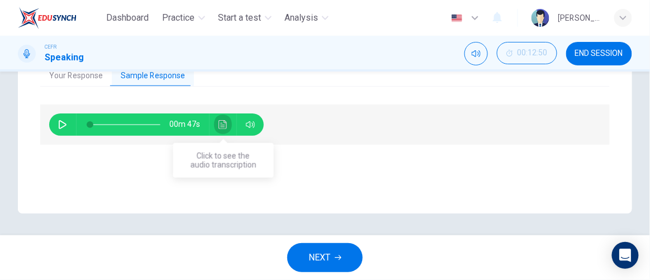
click at [226, 125] on icon "Click to see the audio transcription" at bounding box center [223, 124] width 8 height 9
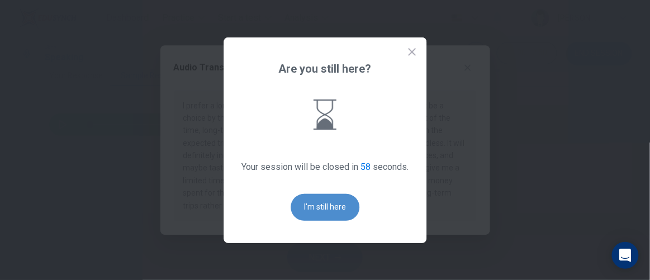
click at [344, 212] on button "I'm still here" at bounding box center [325, 207] width 69 height 27
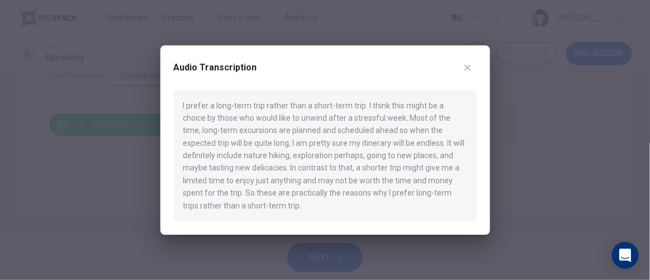
drag, startPoint x: 459, startPoint y: 80, endPoint x: 471, endPoint y: 68, distance: 17.8
click at [471, 68] on div "Audio Transcription" at bounding box center [325, 74] width 303 height 31
click at [471, 68] on icon "button" at bounding box center [467, 67] width 9 height 9
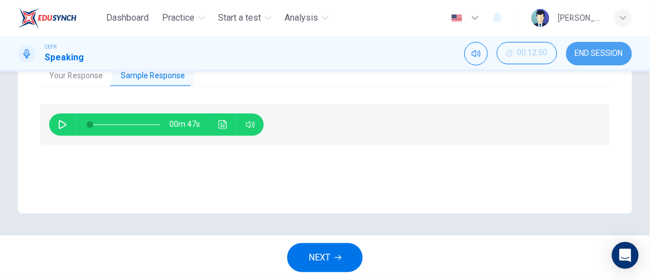
click at [590, 49] on span "END SESSION" at bounding box center [599, 53] width 48 height 9
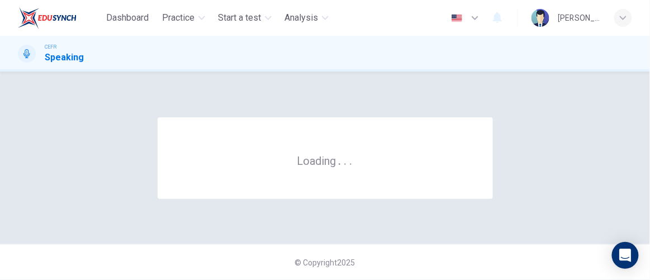
scroll to position [0, 0]
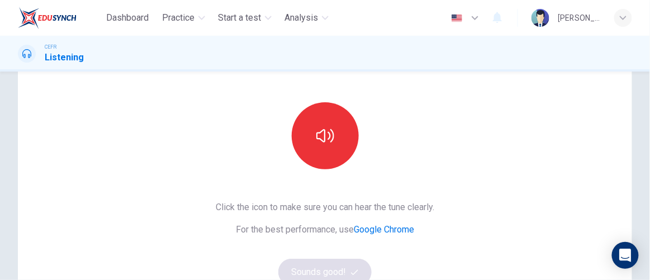
scroll to position [83, 0]
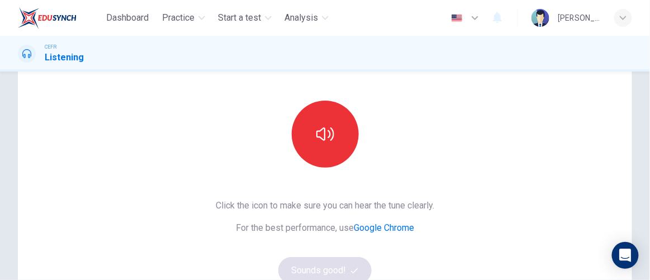
click at [313, 98] on div "This Section Requires Audio Click the icon to make sure you can hear the tune c…" at bounding box center [325, 205] width 236 height 388
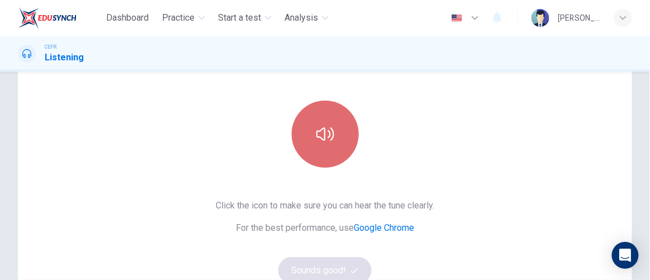
click at [327, 118] on button "button" at bounding box center [325, 134] width 67 height 67
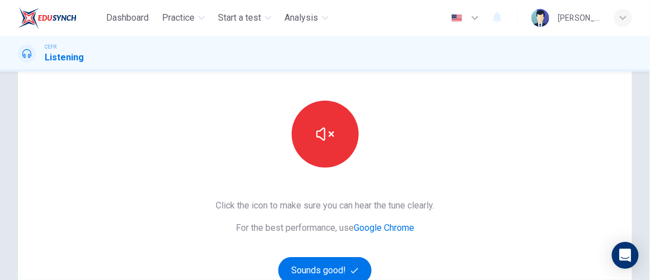
click at [387, 264] on div "Click the icon to make sure you can hear the tune clearly. For the best perform…" at bounding box center [325, 241] width 219 height 85
click at [302, 264] on button "Sounds good!" at bounding box center [325, 270] width 94 height 27
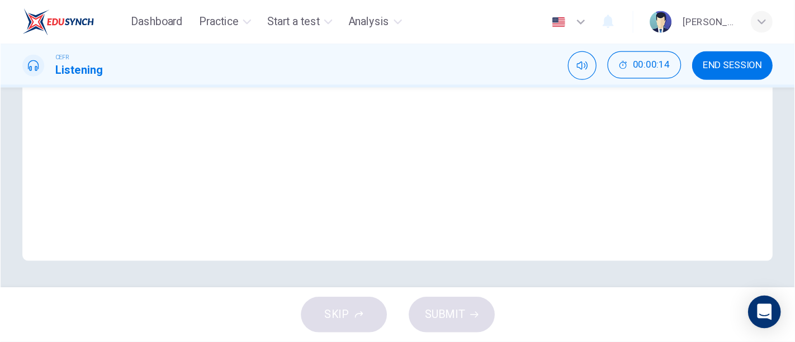
scroll to position [0, 0]
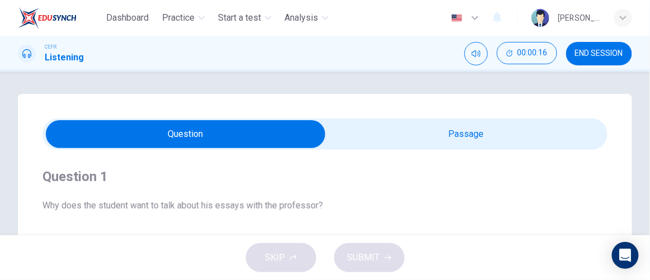
click at [423, 121] on input "checkbox" at bounding box center [186, 134] width 848 height 28
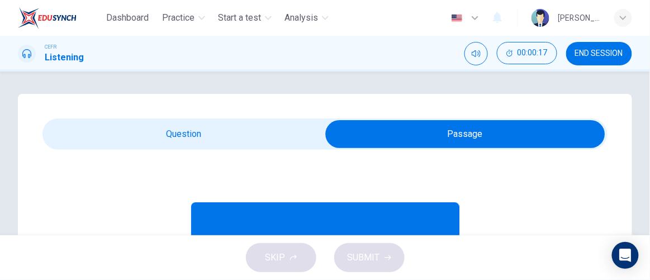
click at [275, 143] on input "checkbox" at bounding box center [465, 134] width 848 height 28
checkbox input "false"
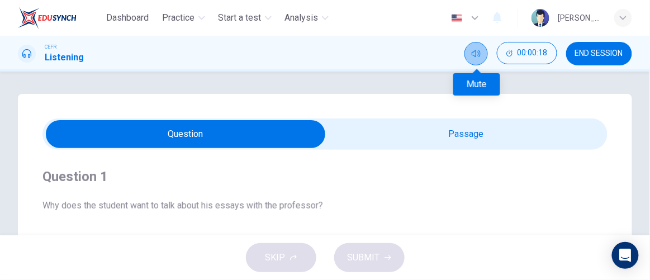
click at [477, 55] on icon "Mute" at bounding box center [476, 53] width 9 height 9
click at [477, 55] on icon "Unmute" at bounding box center [476, 53] width 9 height 9
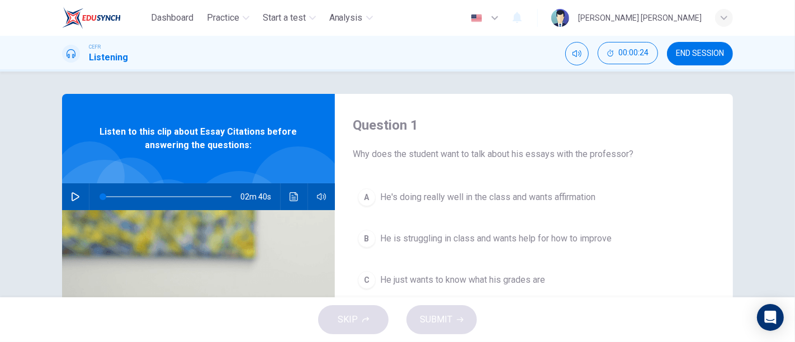
drag, startPoint x: 613, startPoint y: 0, endPoint x: 31, endPoint y: 175, distance: 607.5
click at [31, 175] on div "Question 1 Why does the student want to talk about his essays with the professo…" at bounding box center [397, 185] width 795 height 226
click at [68, 201] on button "button" at bounding box center [76, 196] width 18 height 27
type input "1"
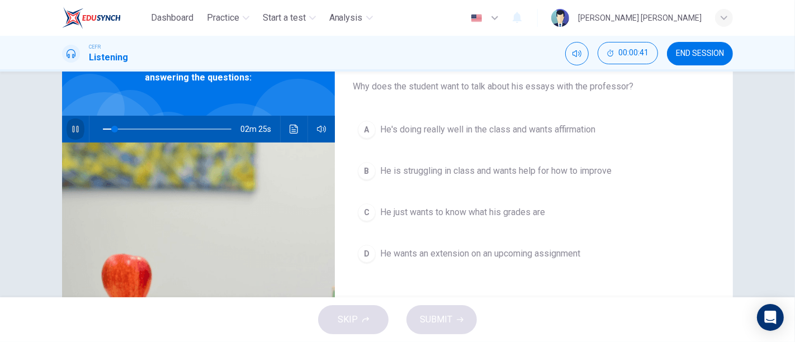
scroll to position [68, 0]
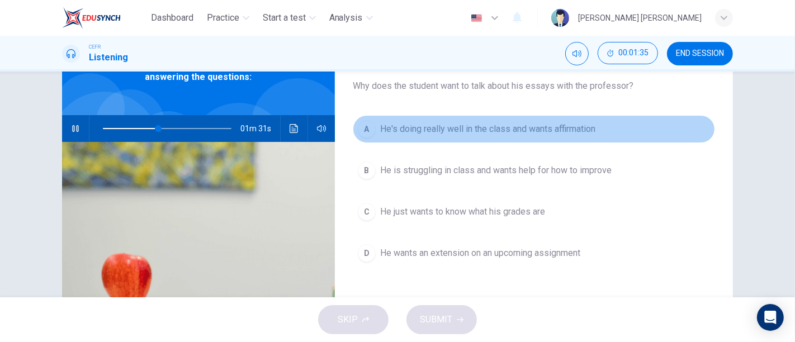
click at [458, 138] on button "A He's doing really well in the class and wants affirmation" at bounding box center [534, 129] width 362 height 28
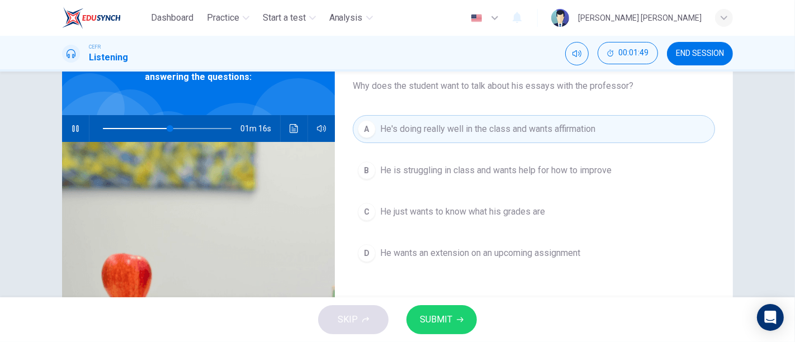
click at [105, 122] on span at bounding box center [167, 129] width 129 height 16
click at [117, 128] on span at bounding box center [119, 128] width 7 height 7
drag, startPoint x: 117, startPoint y: 128, endPoint x: 97, endPoint y: 126, distance: 19.7
click at [99, 126] on span at bounding box center [102, 128] width 7 height 7
click at [152, 130] on span at bounding box center [167, 129] width 129 height 16
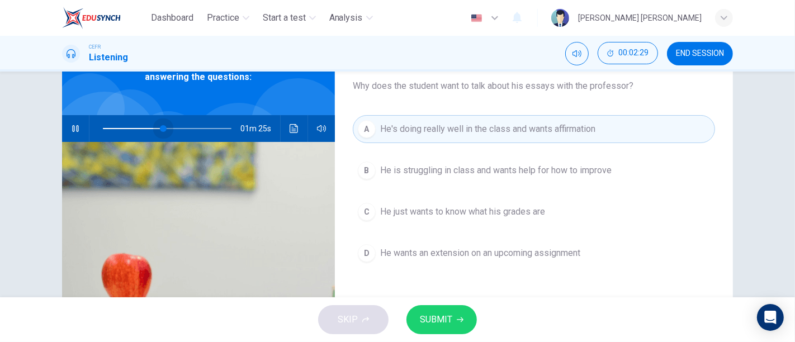
click at [161, 130] on span at bounding box center [163, 128] width 7 height 7
click at [513, 176] on button "B He is struggling in class and wants help for how to improve" at bounding box center [534, 170] width 362 height 28
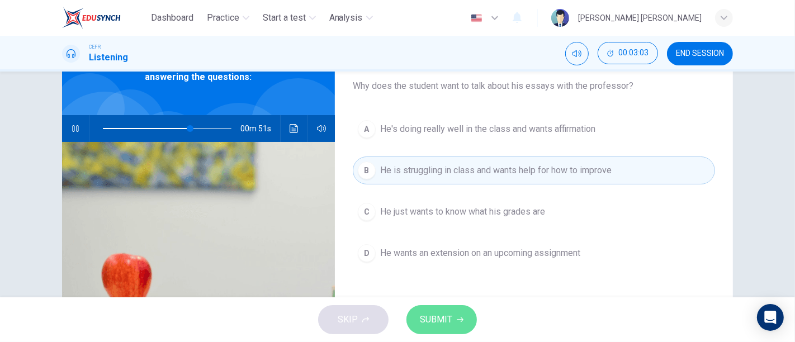
click at [461, 279] on button "SUBMIT" at bounding box center [441, 319] width 70 height 29
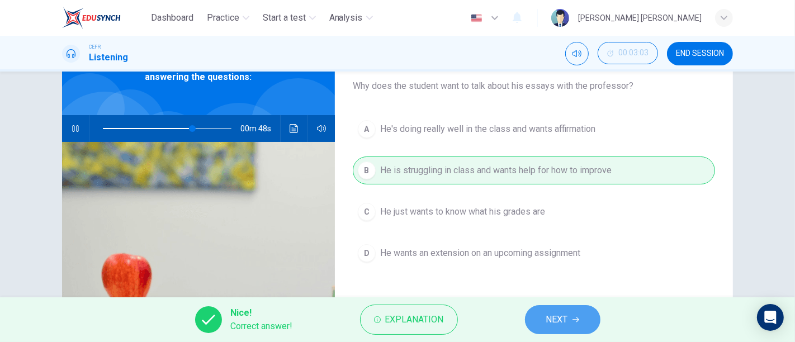
click at [544, 279] on button "NEXT" at bounding box center [562, 319] width 75 height 29
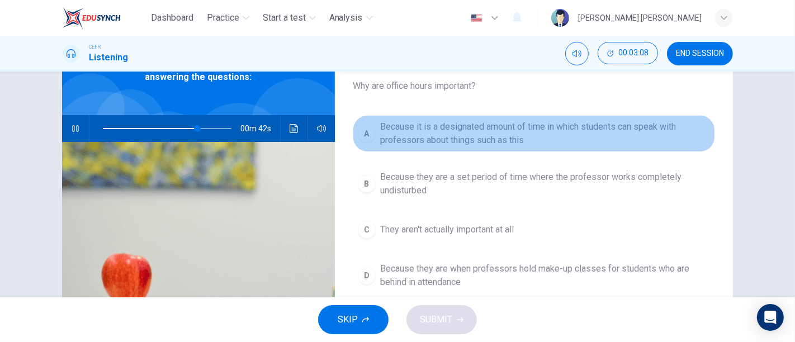
click at [500, 137] on span "Because it is a designated amount of time in which students can speak with prof…" at bounding box center [545, 133] width 330 height 27
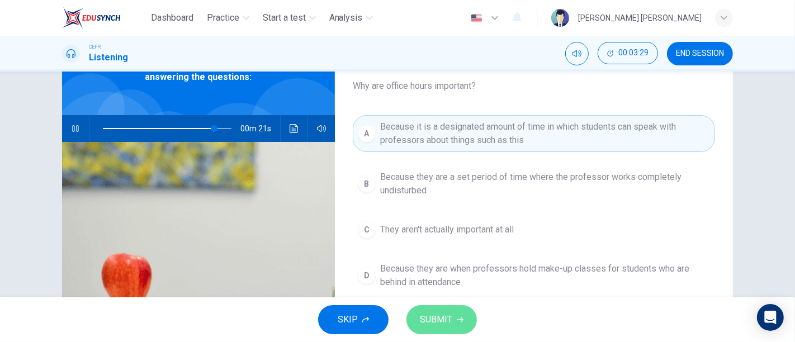
click at [435, 279] on span "SUBMIT" at bounding box center [436, 320] width 32 height 16
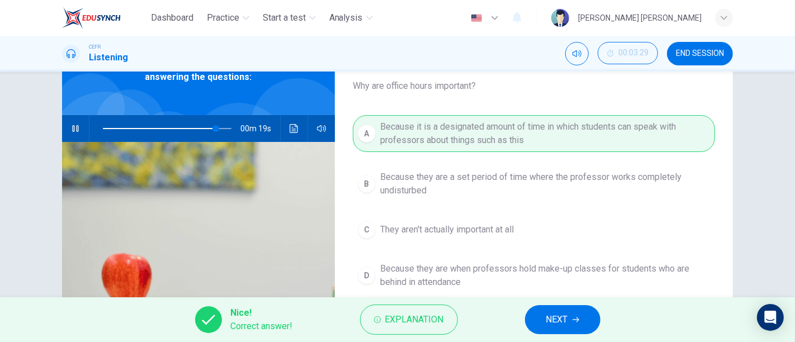
click at [551, 279] on div "Nice! Correct answer! Explanation NEXT" at bounding box center [397, 319] width 795 height 45
click at [568, 279] on button "NEXT" at bounding box center [562, 319] width 75 height 29
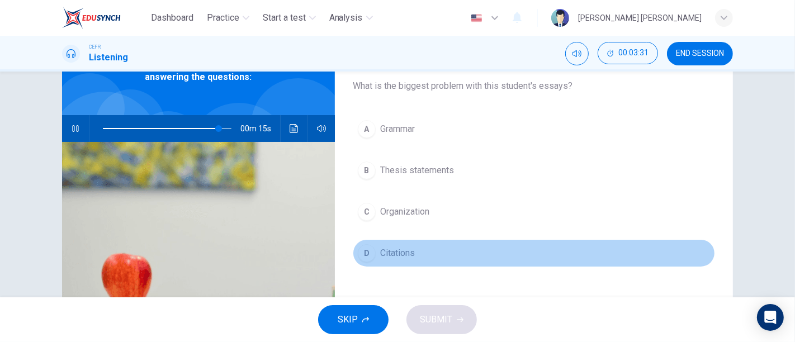
click at [402, 240] on button "D Citations" at bounding box center [534, 253] width 362 height 28
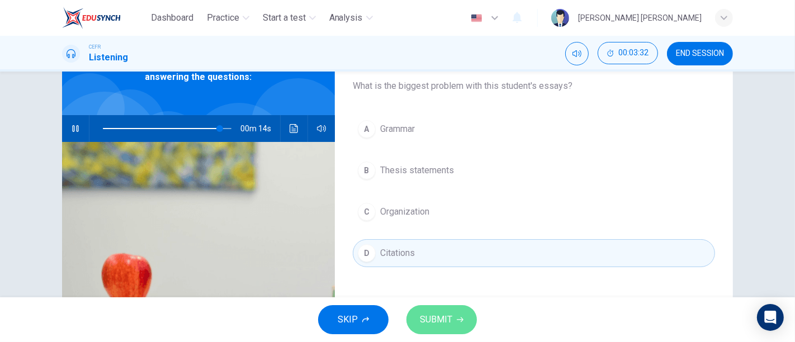
click at [452, 279] on button "SUBMIT" at bounding box center [441, 319] width 70 height 29
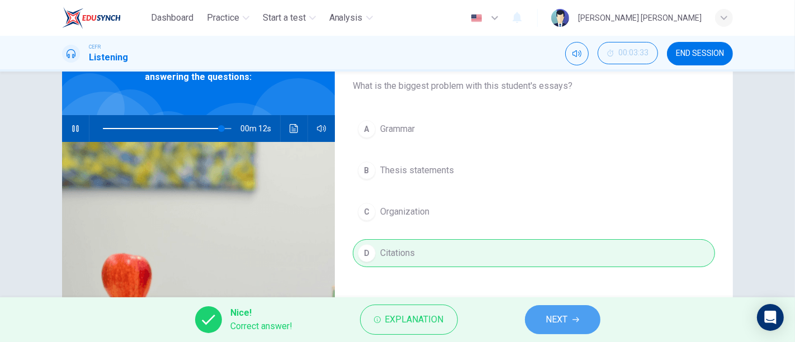
click at [541, 279] on button "NEXT" at bounding box center [562, 319] width 75 height 29
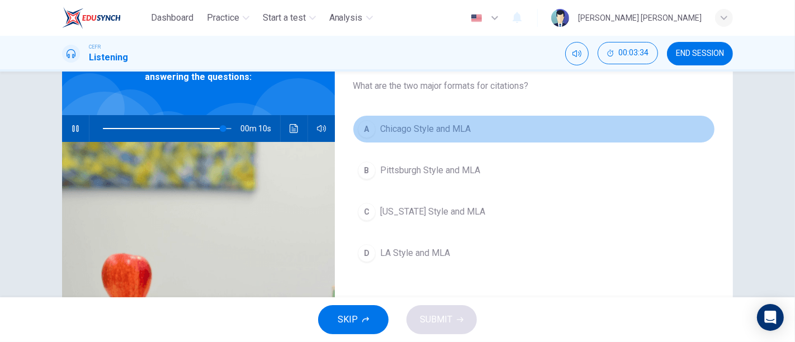
click at [403, 120] on button "A Chicago Style and MLA" at bounding box center [534, 129] width 362 height 28
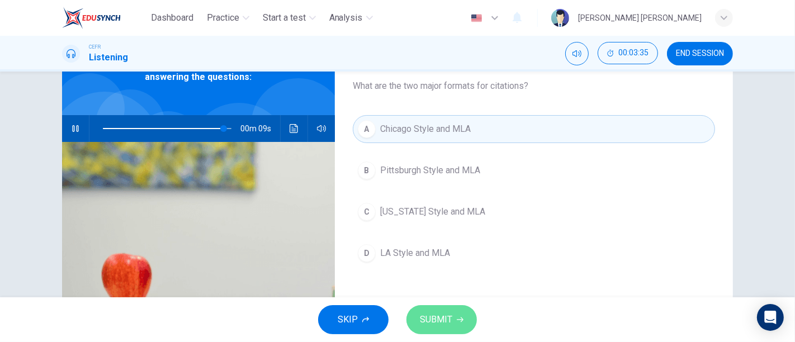
click at [461, 279] on button "SUBMIT" at bounding box center [441, 319] width 70 height 29
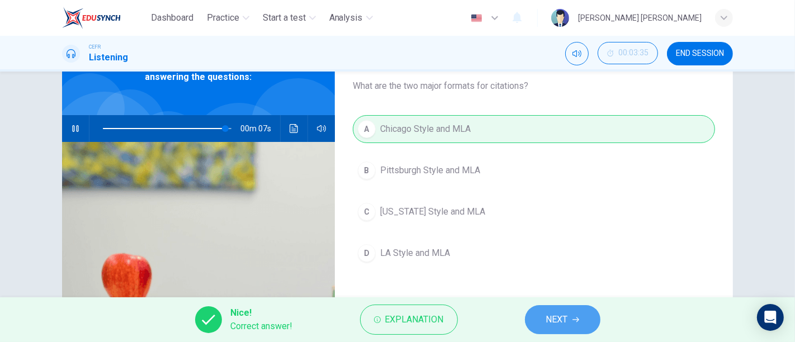
click at [562, 279] on span "NEXT" at bounding box center [557, 320] width 22 height 16
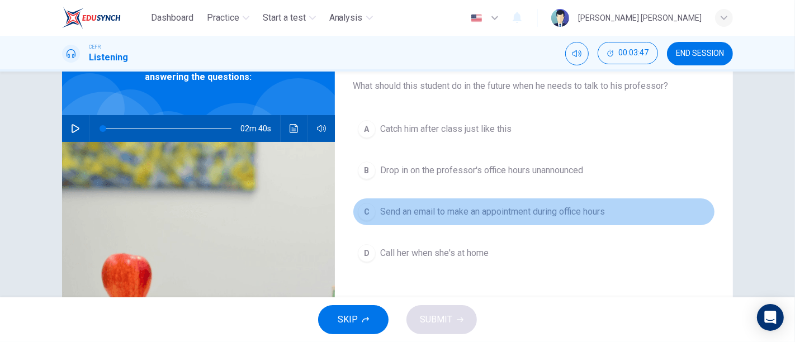
click at [495, 216] on span "Send an email to make an appointment during office hours" at bounding box center [492, 211] width 225 height 13
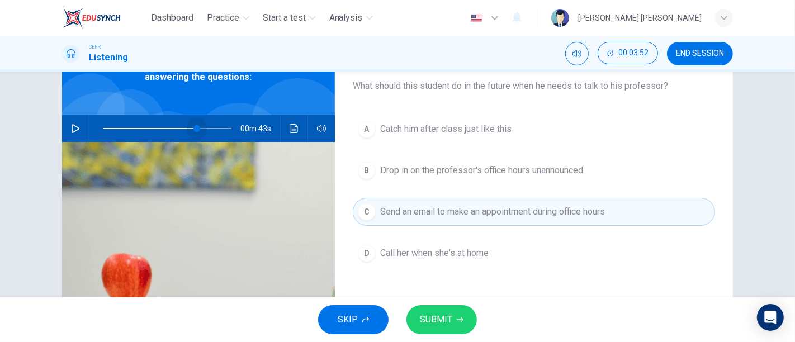
click at [194, 121] on span at bounding box center [167, 129] width 129 height 16
click at [73, 127] on icon "button" at bounding box center [75, 128] width 9 height 9
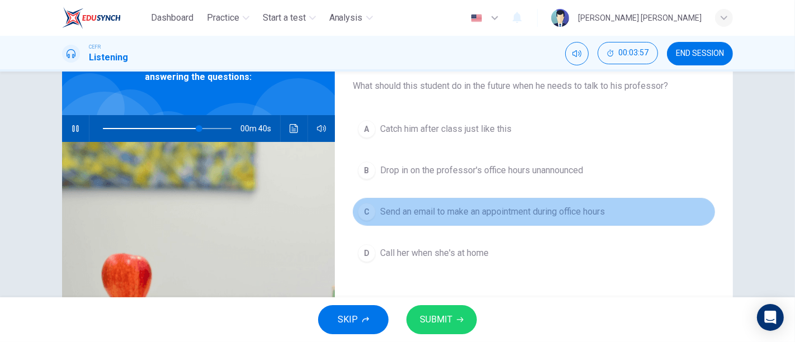
click at [457, 203] on button "C Send an email to make an appointment during office hours" at bounding box center [534, 212] width 362 height 28
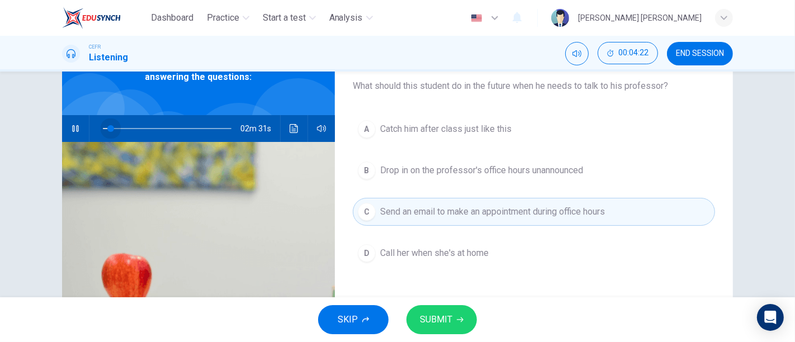
click at [108, 129] on span at bounding box center [167, 129] width 129 height 16
click at [119, 125] on span at bounding box center [122, 128] width 7 height 7
click at [108, 129] on span at bounding box center [111, 128] width 7 height 7
click at [466, 279] on div "SKIP SUBMIT" at bounding box center [397, 319] width 795 height 45
click at [463, 279] on button "SUBMIT" at bounding box center [441, 319] width 70 height 29
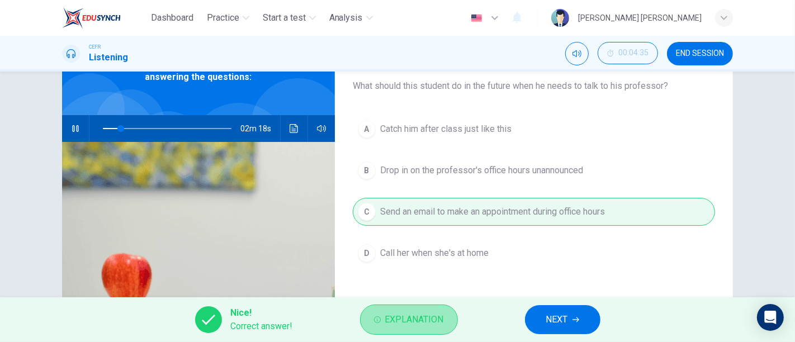
click at [433, 279] on span "Explanation" at bounding box center [414, 320] width 59 height 16
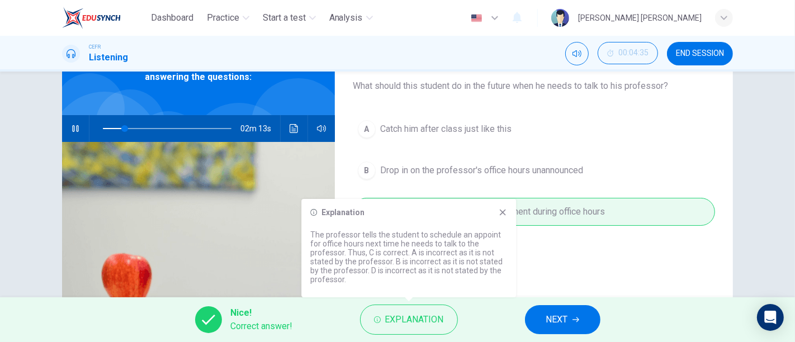
click at [492, 220] on div "Explanation The professor tells the student to schedule an appoint for office h…" at bounding box center [408, 248] width 215 height 98
click at [501, 215] on icon at bounding box center [502, 212] width 9 height 9
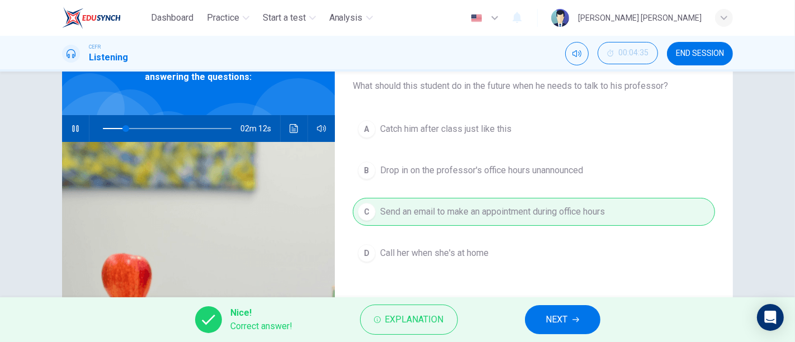
type input "18"
click at [597, 279] on button "NEXT" at bounding box center [562, 319] width 75 height 29
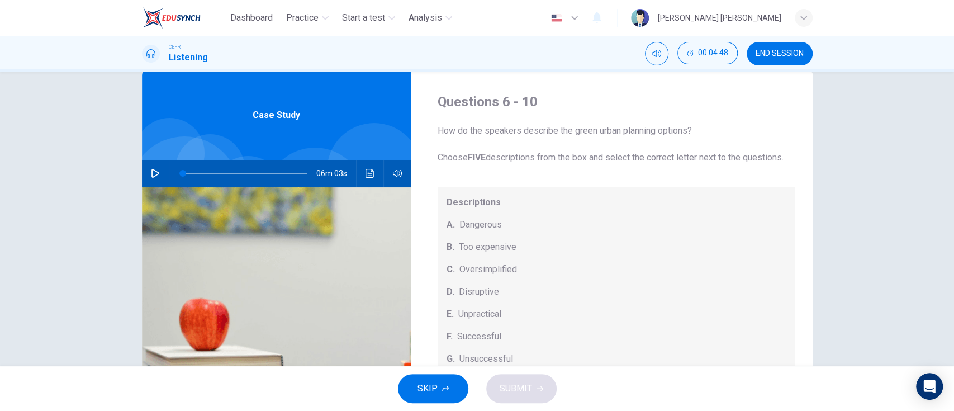
scroll to position [0, 0]
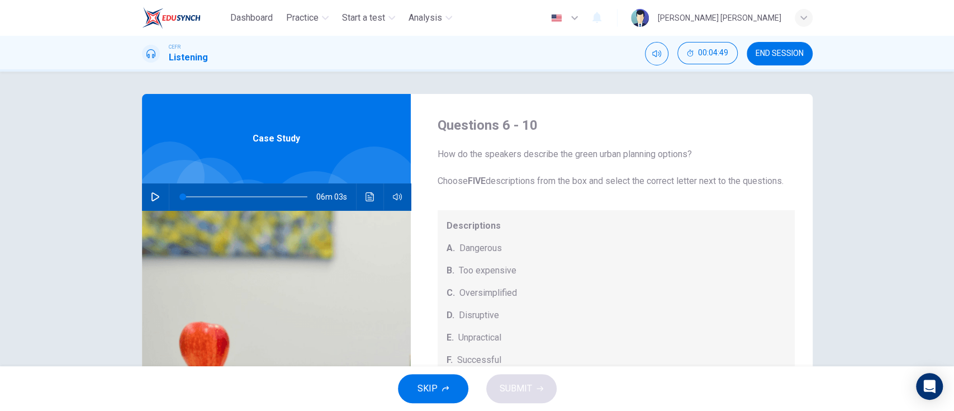
drag, startPoint x: 682, startPoint y: 1, endPoint x: 519, endPoint y: 208, distance: 263.4
click at [519, 208] on div "How do the speakers describe the green urban planning options? Choose FIVE desc…" at bounding box center [616, 273] width 357 height 250
click at [150, 202] on button "button" at bounding box center [155, 196] width 18 height 27
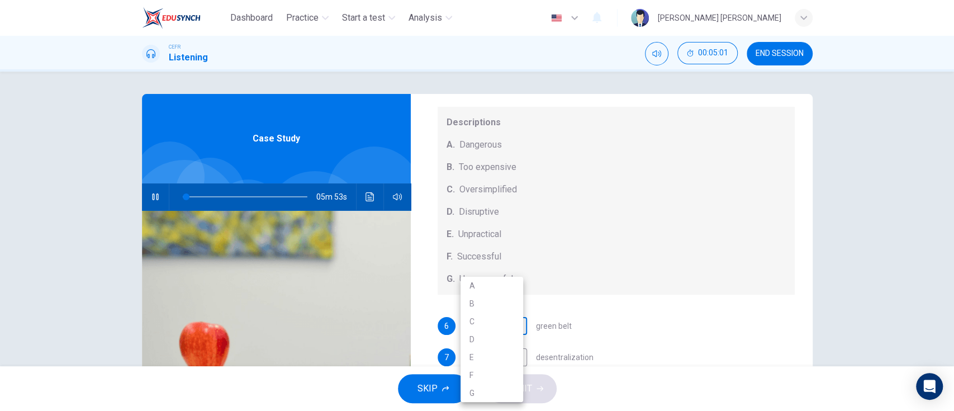
click at [498, 279] on body "Dashboard Practice Start a test Analysis English en ​ PHOEBE ANNE VINCENT CEFR …" at bounding box center [477, 205] width 954 height 411
click at [599, 279] on div at bounding box center [477, 205] width 954 height 411
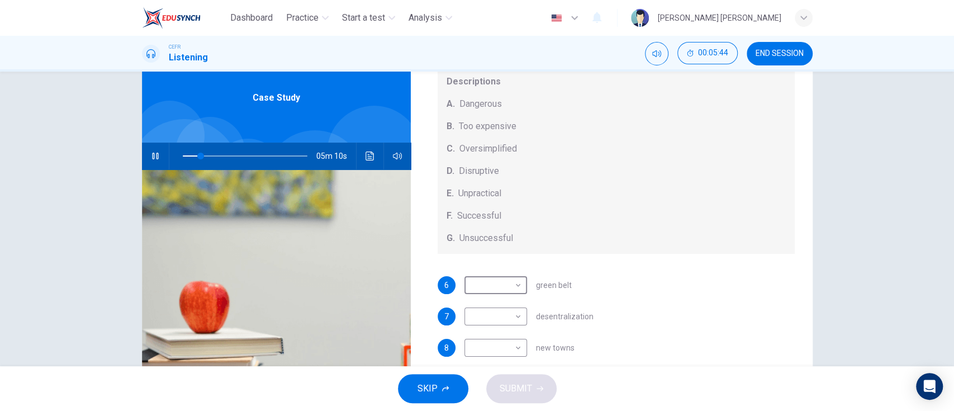
scroll to position [25, 0]
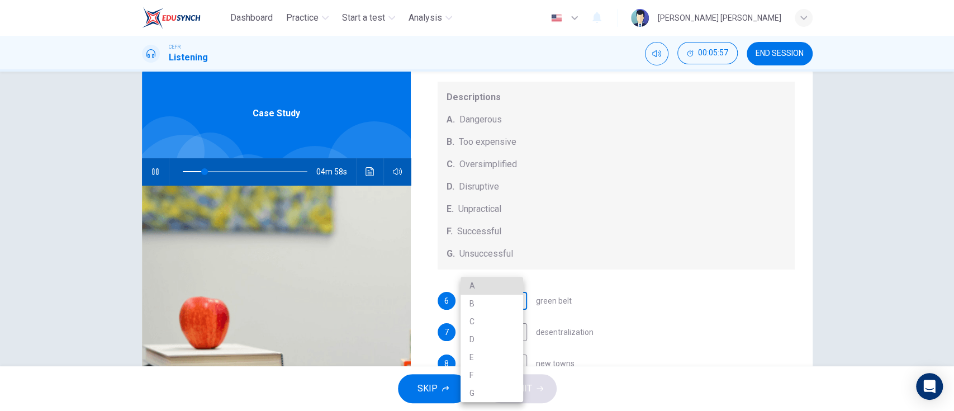
click at [491, 279] on body "Dashboard Practice Start a test Analysis English en ​ PHOEBE ANNE VINCENT CEFR …" at bounding box center [477, 205] width 954 height 411
click at [649, 279] on div at bounding box center [477, 205] width 954 height 411
click at [511, 279] on body "Dashboard Practice Start a test Analysis English en ​ PHOEBE ANNE VINCENT CEFR …" at bounding box center [477, 205] width 954 height 411
type input "21"
click at [503, 279] on li "C" at bounding box center [492, 321] width 63 height 18
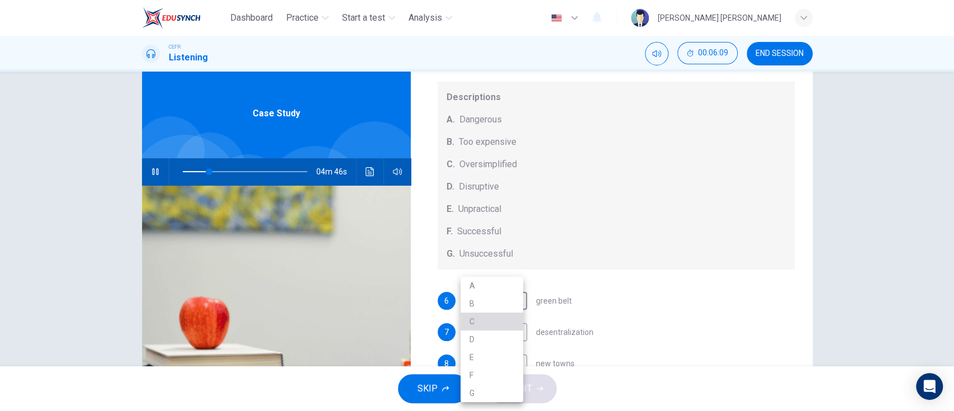
type input "C"
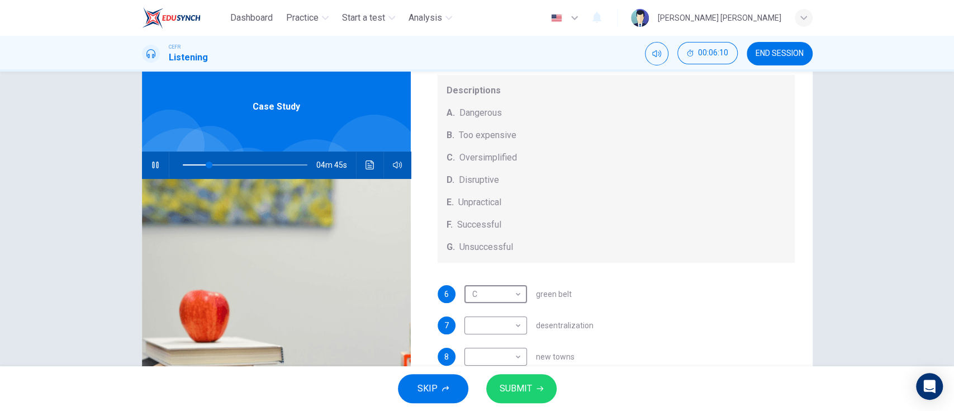
scroll to position [32, 0]
click at [497, 279] on body "Dashboard Practice Start a test Analysis English en ​ PHOEBE ANNE VINCENT CEFR …" at bounding box center [477, 205] width 954 height 411
type input "26"
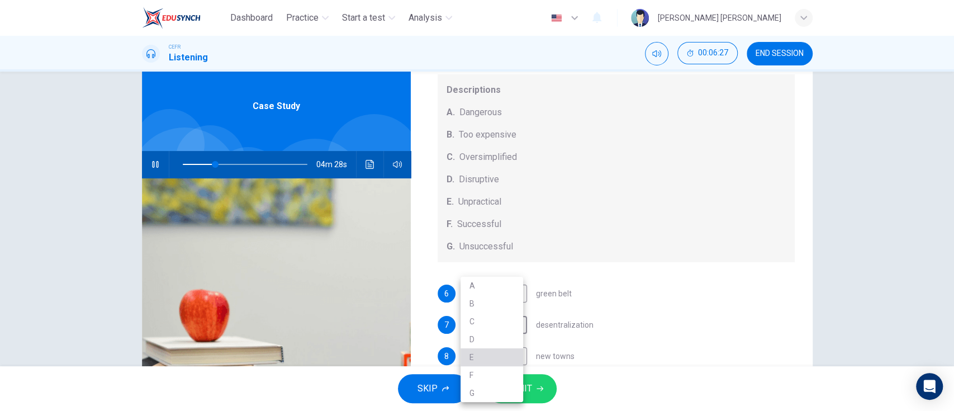
click at [497, 279] on li "E" at bounding box center [492, 357] width 63 height 18
type input "E"
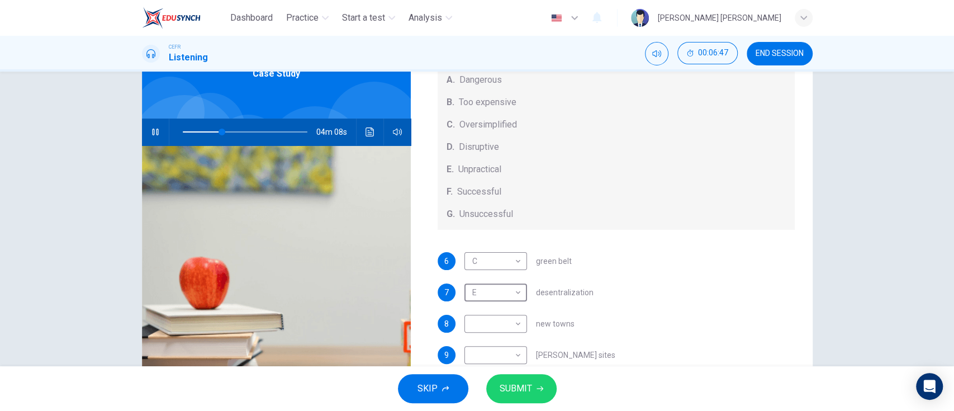
scroll to position [111, 0]
click at [496, 279] on body "Dashboard Practice Start a test Analysis English en ​ PHOEBE ANNE VINCENT CEFR …" at bounding box center [477, 205] width 954 height 411
click at [215, 131] on div at bounding box center [477, 205] width 954 height 411
click at [215, 131] on span at bounding box center [218, 132] width 7 height 7
click at [498, 279] on body "Dashboard Practice Start a test Analysis English en ​ PHOEBE ANNE VINCENT CEFR …" at bounding box center [477, 205] width 954 height 411
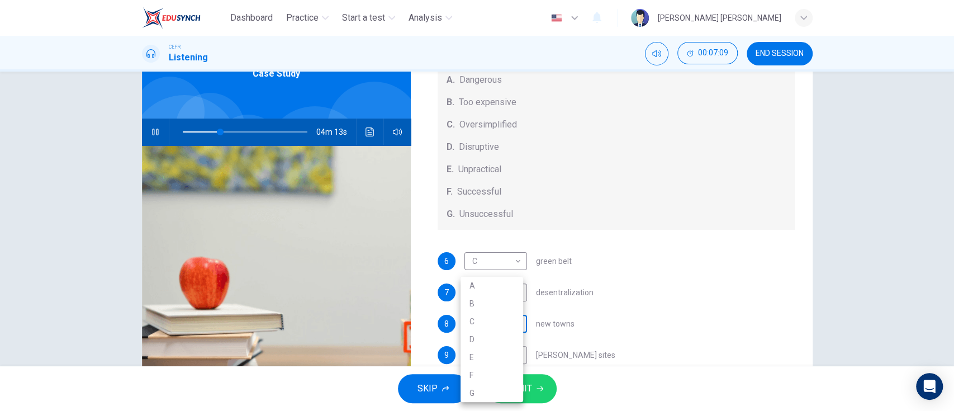
type input "31"
click at [500, 279] on li "B" at bounding box center [492, 304] width 63 height 18
type input "B"
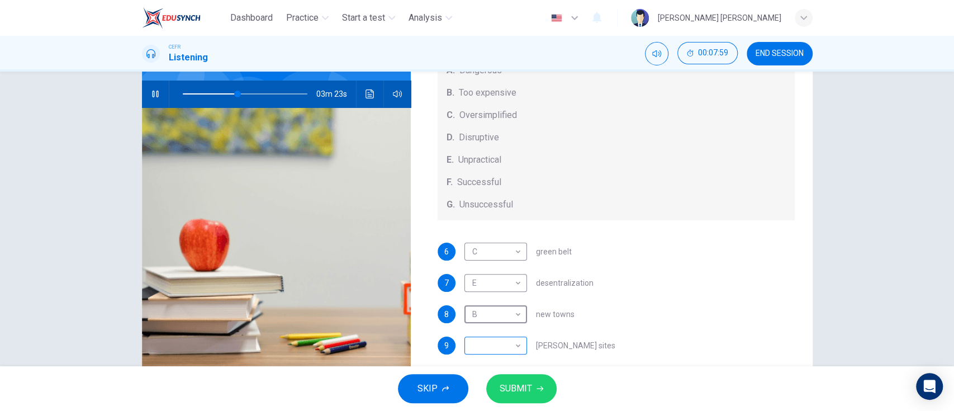
scroll to position [116, 0]
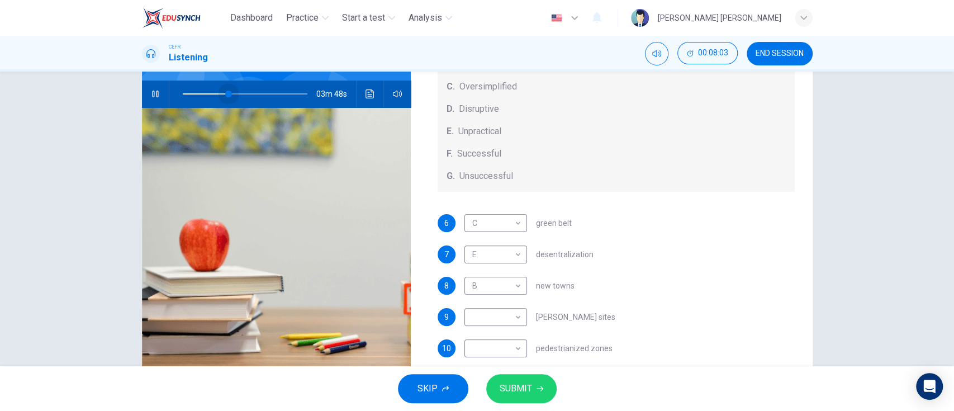
click at [225, 96] on span at bounding box center [228, 94] width 7 height 7
click at [511, 279] on body "Dashboard Practice Start a test Analysis English en ​ PHOEBE ANNE VINCENT CEFR …" at bounding box center [477, 205] width 954 height 411
type input "40"
click at [507, 279] on li "A" at bounding box center [492, 286] width 63 height 18
type input "A"
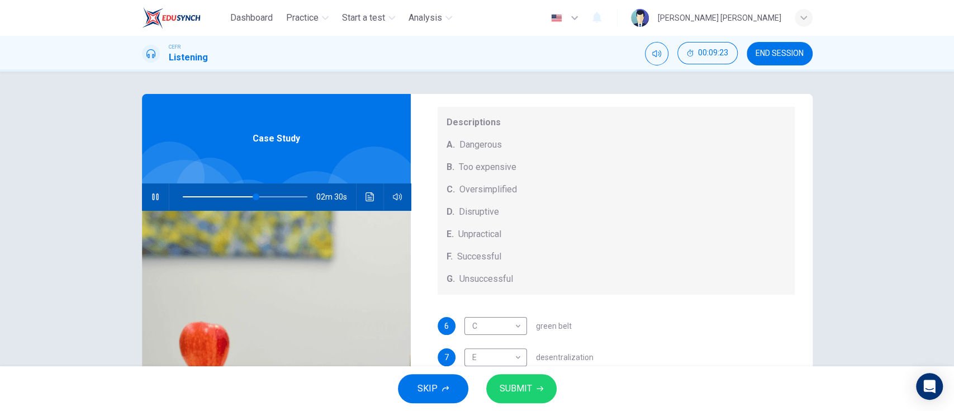
scroll to position [139, 0]
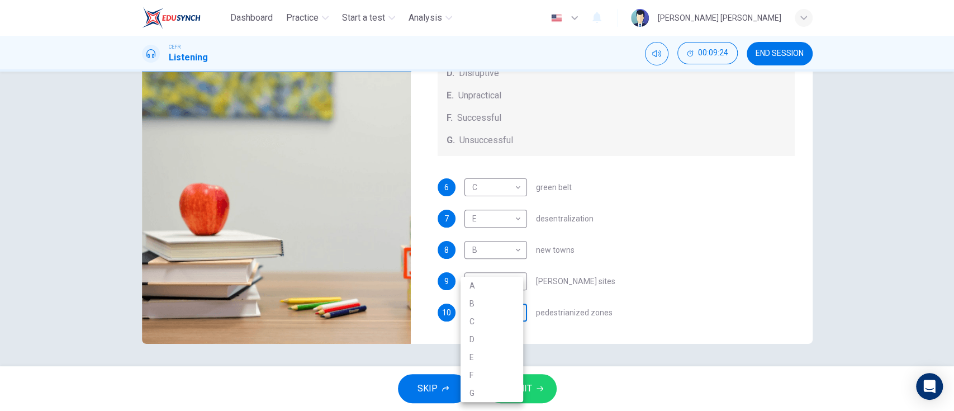
click at [495, 279] on body "Dashboard Practice Start a test Analysis English en ​ PHOEBE ANNE VINCENT CEFR …" at bounding box center [477, 205] width 954 height 411
click at [390, 226] on div at bounding box center [477, 205] width 954 height 411
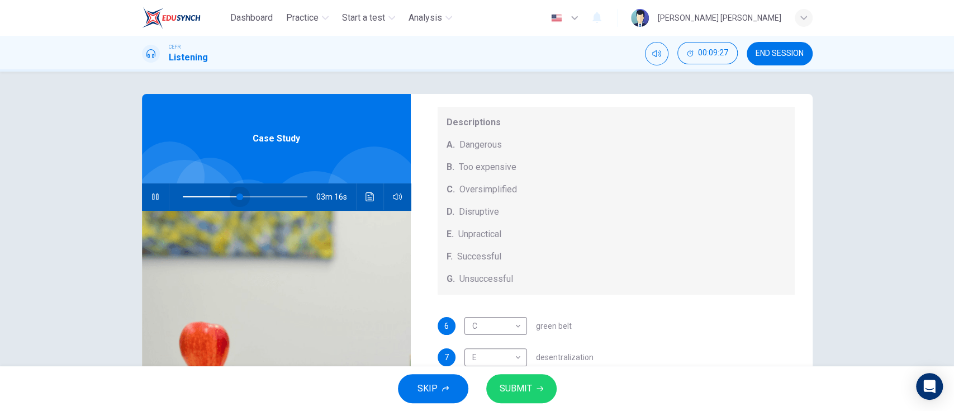
click at [236, 194] on span at bounding box center [245, 197] width 125 height 16
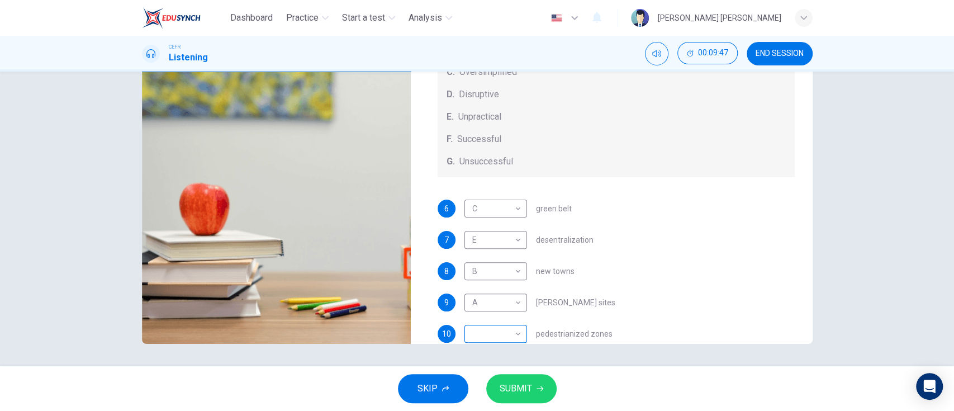
scroll to position [116, 0]
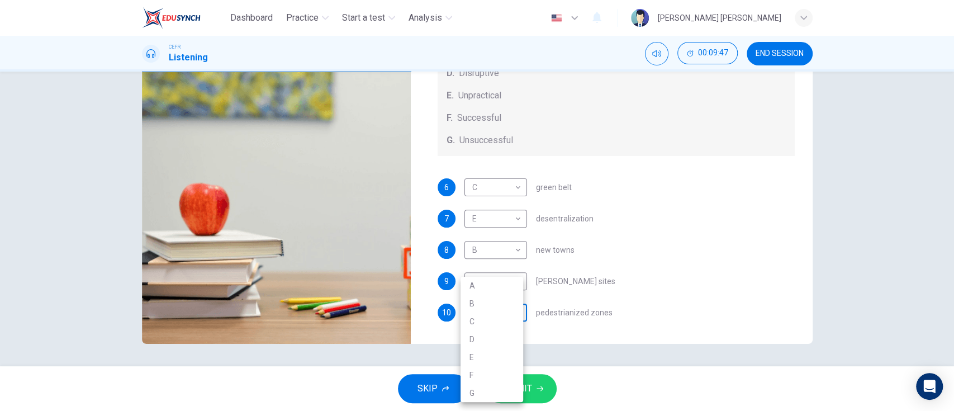
click at [512, 279] on body "Dashboard Practice Start a test Analysis English en ​ PHOEBE ANNE VINCENT CEFR …" at bounding box center [477, 205] width 954 height 411
type input "52"
click at [499, 279] on li "D" at bounding box center [492, 339] width 63 height 18
type input "D"
click at [529, 279] on span "SUBMIT" at bounding box center [516, 389] width 32 height 16
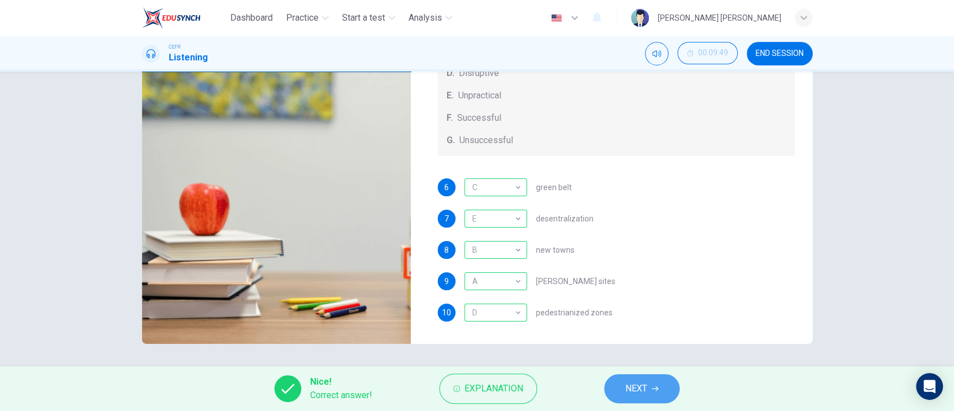
click at [623, 279] on button "NEXT" at bounding box center [641, 388] width 75 height 29
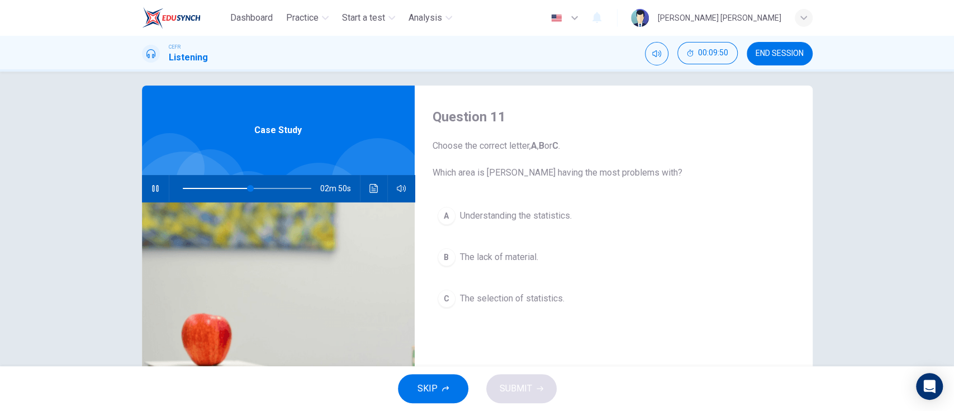
scroll to position [7, 0]
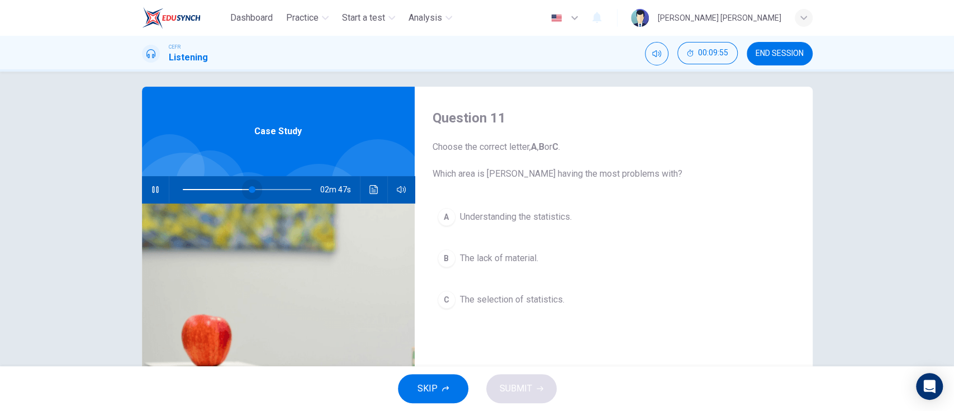
click at [249, 188] on span at bounding box center [252, 189] width 7 height 7
click at [254, 190] on span at bounding box center [257, 189] width 7 height 7
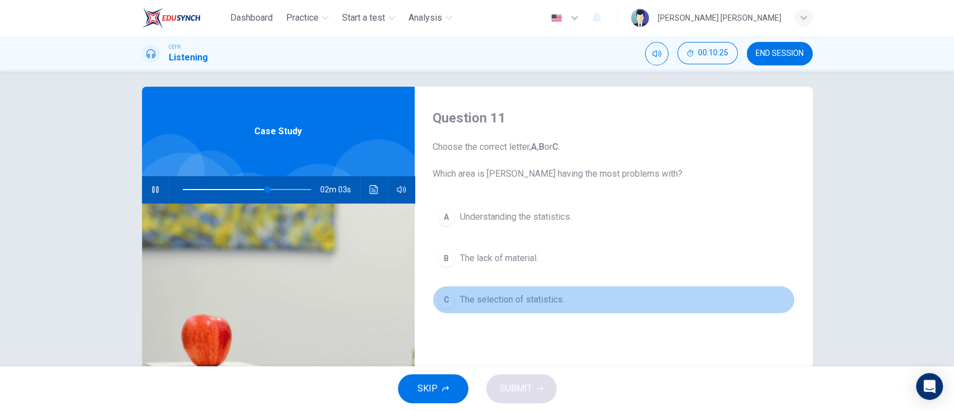
click at [519, 279] on button "C The selection of statistics." at bounding box center [614, 300] width 362 height 28
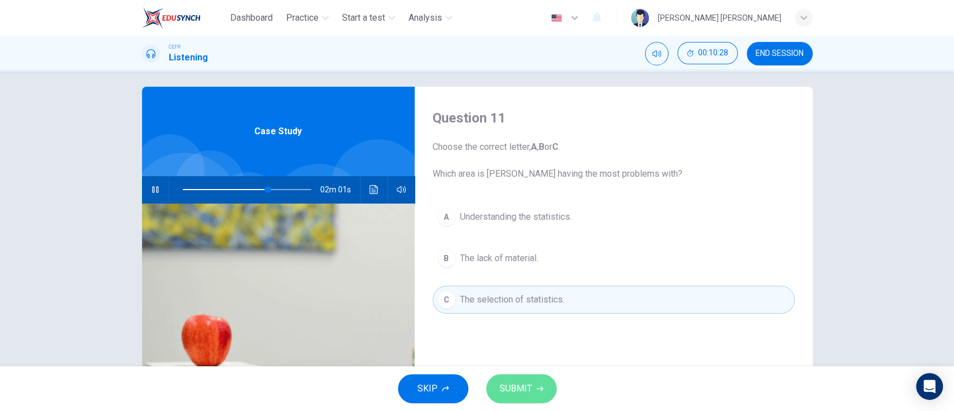
click at [530, 279] on button "SUBMIT" at bounding box center [521, 388] width 70 height 29
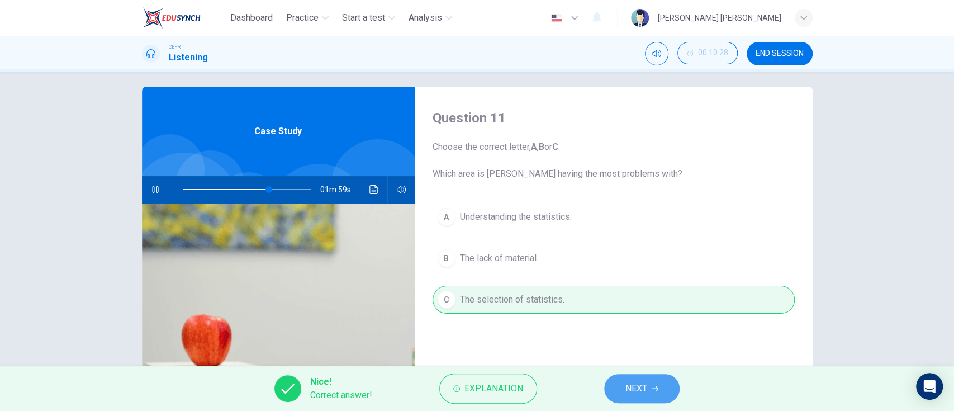
click at [612, 279] on button "NEXT" at bounding box center [641, 388] width 75 height 29
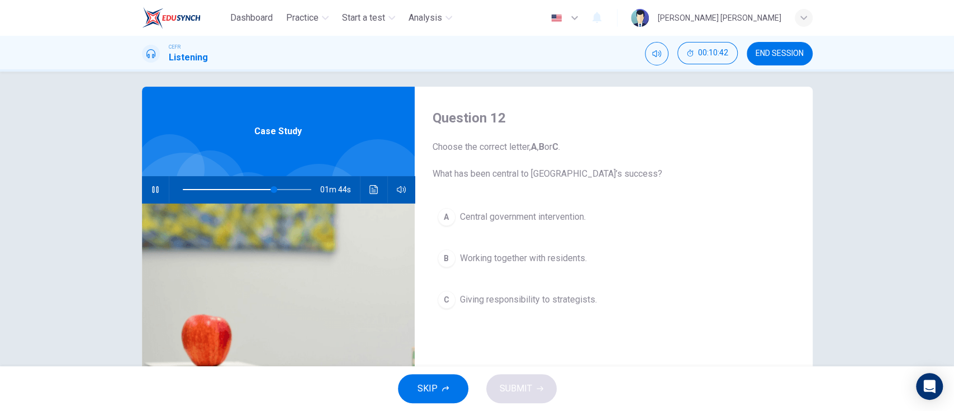
click at [151, 185] on icon "button" at bounding box center [155, 189] width 9 height 9
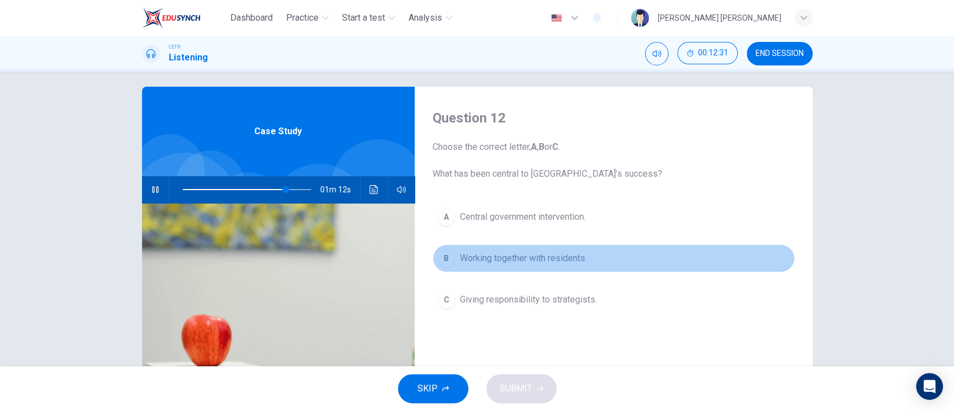
click at [556, 270] on button "B Working together with residents." at bounding box center [614, 258] width 362 height 28
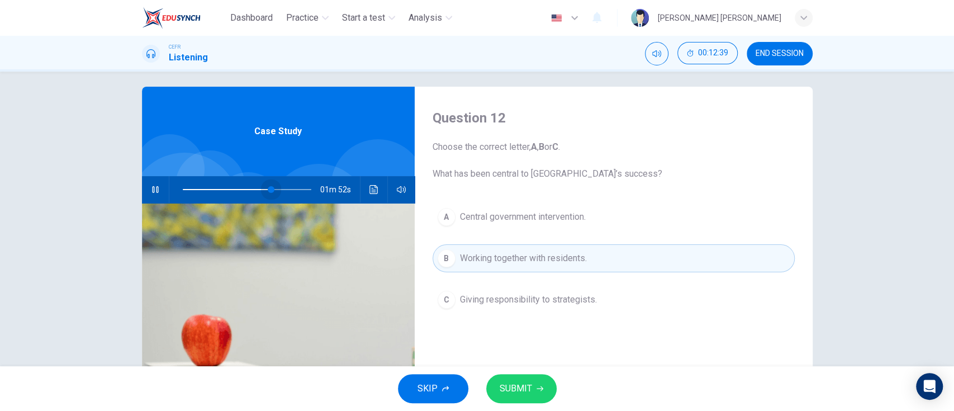
click at [268, 182] on span at bounding box center [247, 190] width 129 height 16
click at [251, 188] on span at bounding box center [247, 190] width 129 height 16
click at [524, 279] on div "SKIP SUBMIT" at bounding box center [477, 388] width 954 height 45
click at [533, 279] on button "SUBMIT" at bounding box center [521, 388] width 70 height 29
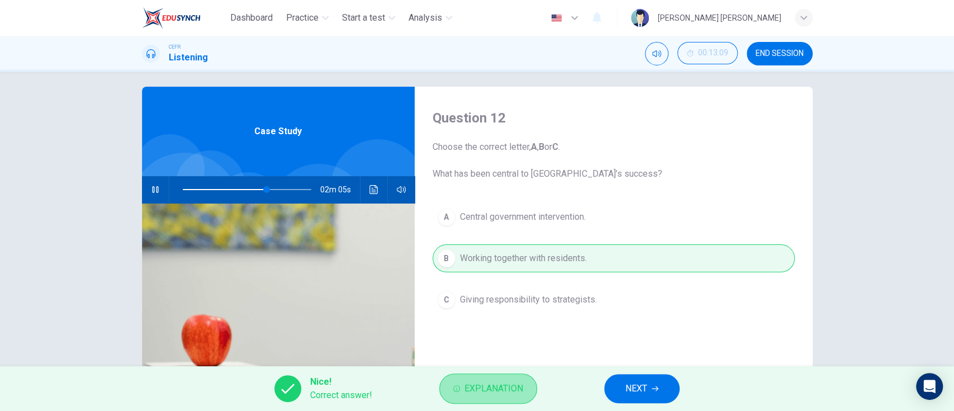
click at [534, 279] on button "Explanation" at bounding box center [488, 388] width 98 height 30
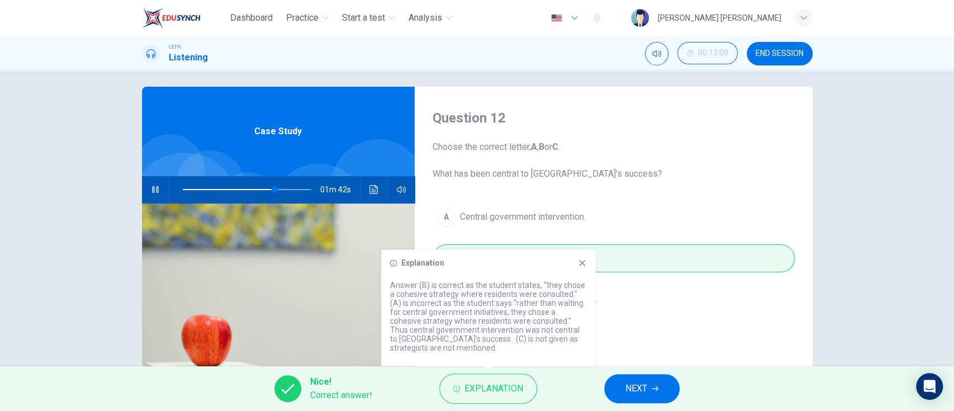
click at [582, 258] on icon at bounding box center [582, 262] width 9 height 9
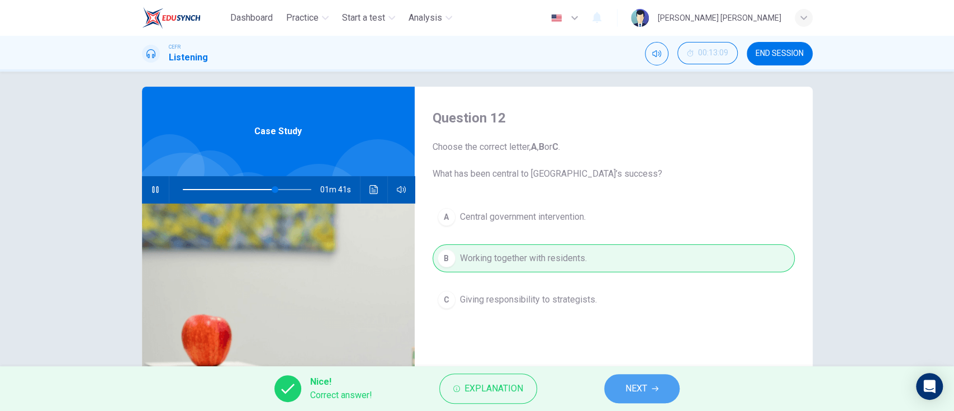
click at [649, 279] on icon "button" at bounding box center [655, 388] width 7 height 7
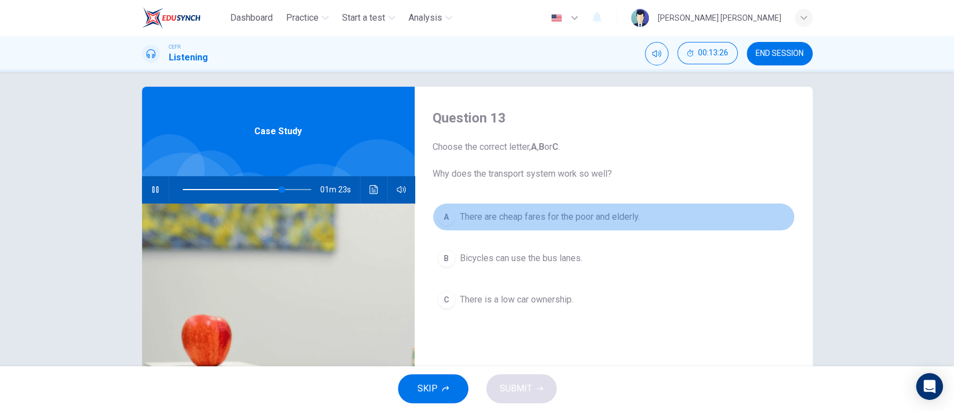
click at [596, 214] on span "There are cheap fares for the poor and elderly." at bounding box center [550, 216] width 180 height 13
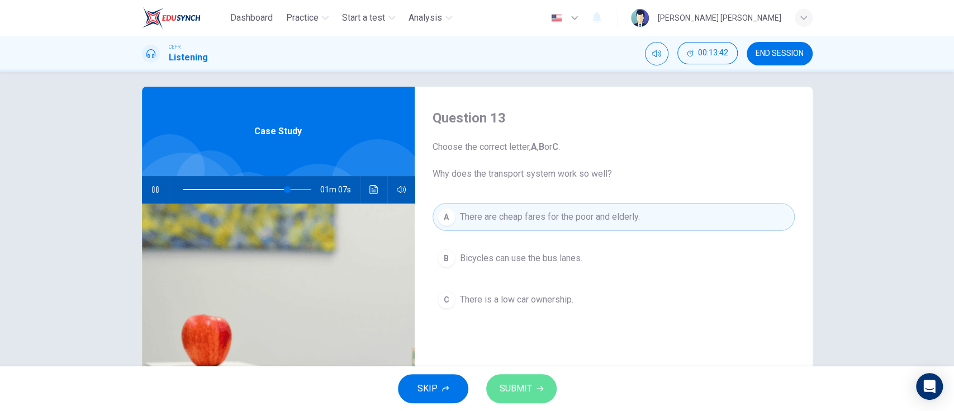
click at [510, 279] on span "SUBMIT" at bounding box center [516, 389] width 32 height 16
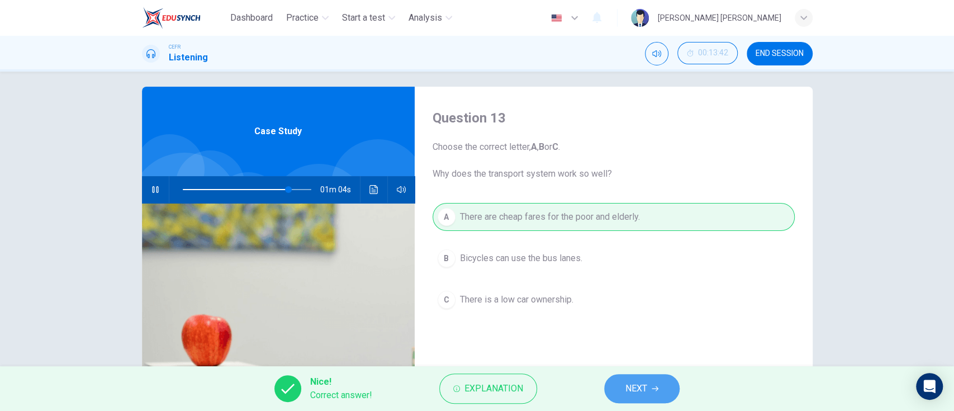
click at [649, 279] on button "NEXT" at bounding box center [641, 388] width 75 height 29
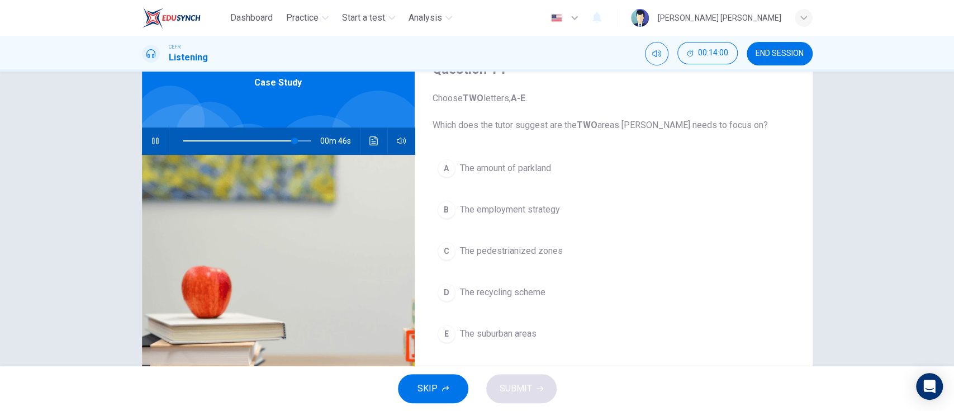
scroll to position [54, 0]
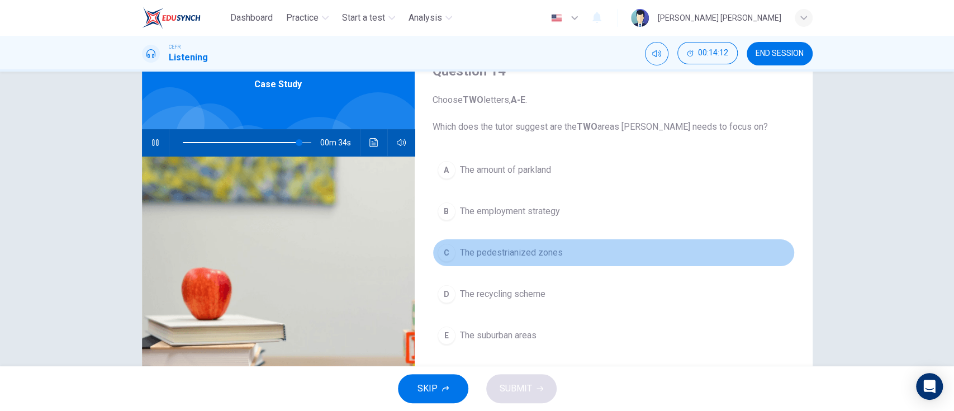
click at [543, 244] on button "C The pedestrianized zones" at bounding box center [614, 253] width 362 height 28
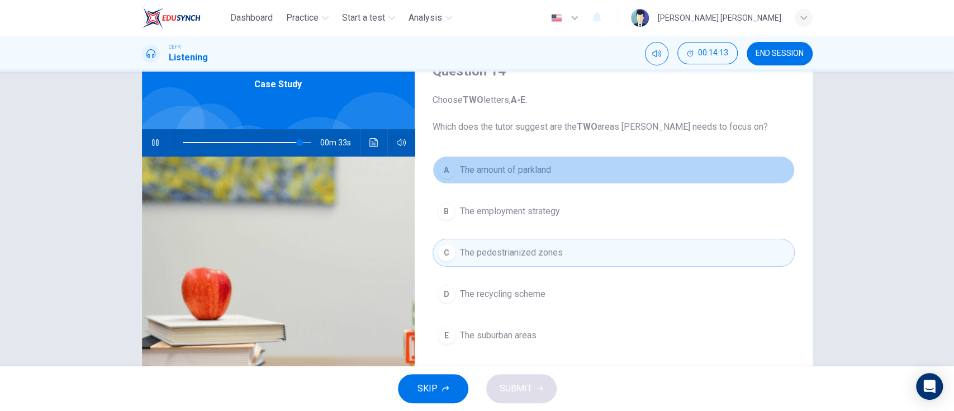
click at [543, 160] on button "A The amount of parkland" at bounding box center [614, 170] width 362 height 28
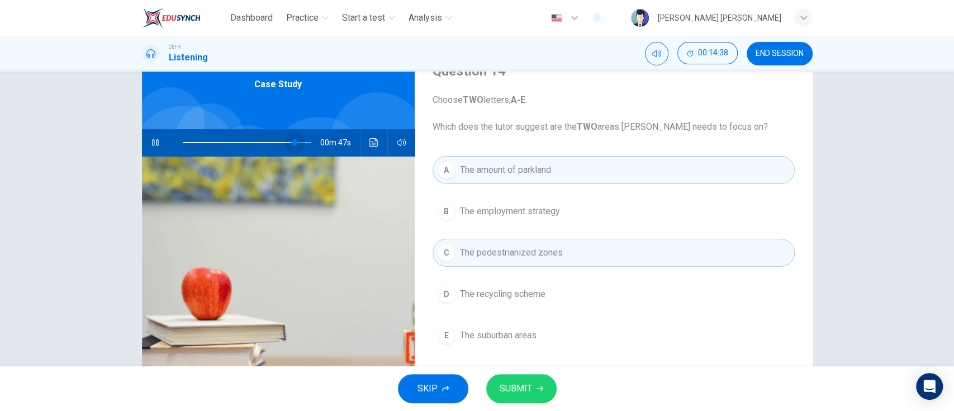
click at [291, 142] on span at bounding box center [247, 143] width 129 height 16
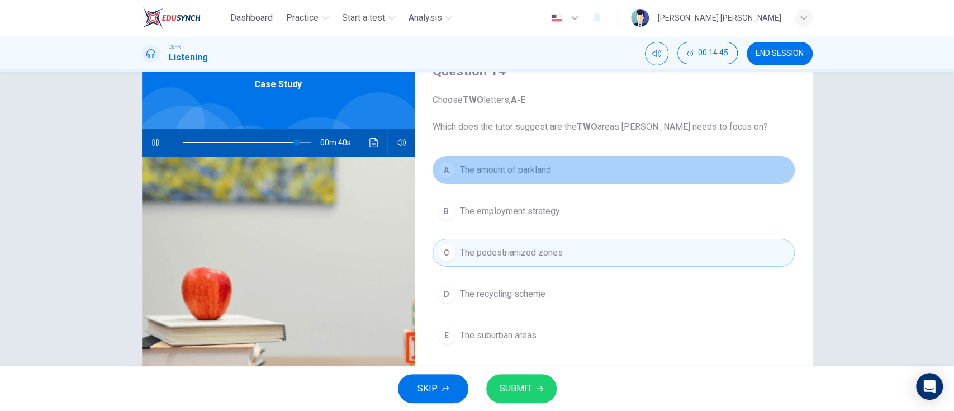
click at [649, 167] on button "A The amount of parkland" at bounding box center [614, 170] width 362 height 28
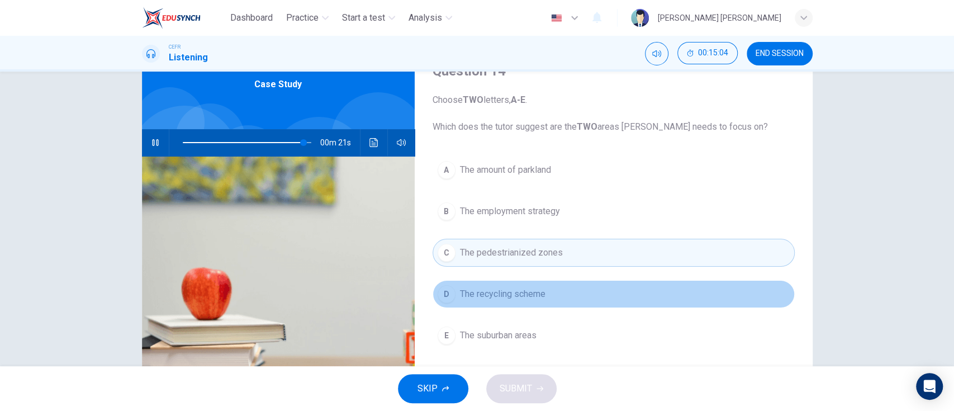
click at [537, 279] on button "D The recycling scheme" at bounding box center [614, 294] width 362 height 28
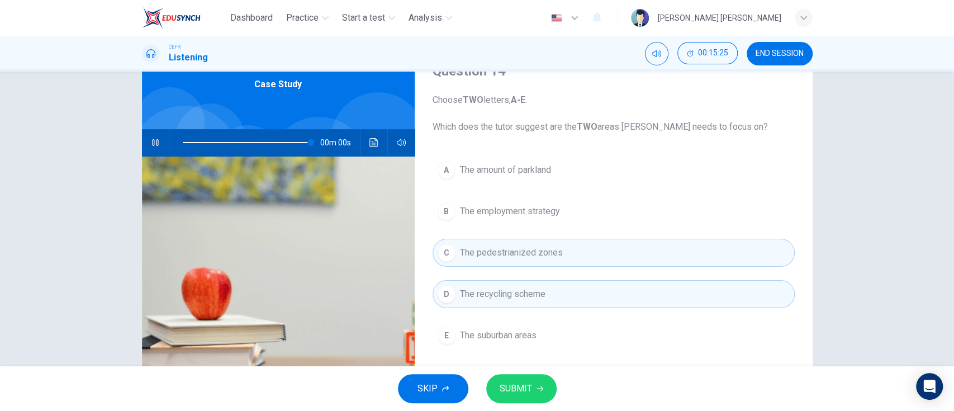
type input "0"
click at [515, 279] on span "SUBMIT" at bounding box center [516, 389] width 32 height 16
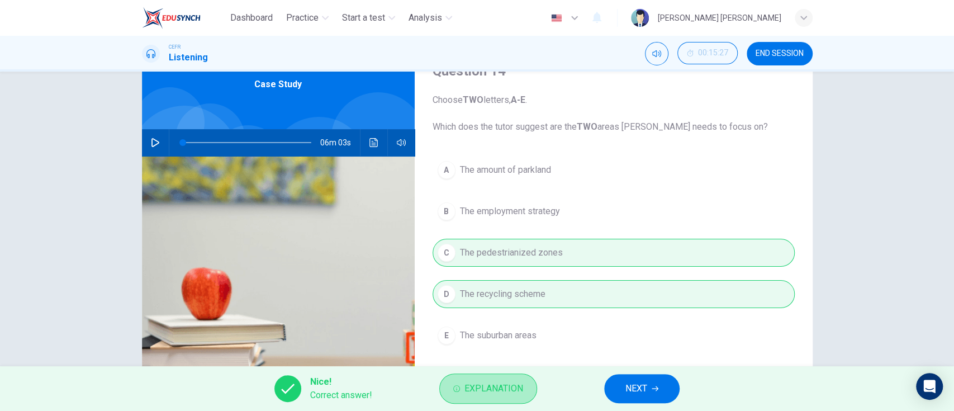
click at [515, 279] on span "Explanation" at bounding box center [493, 389] width 59 height 16
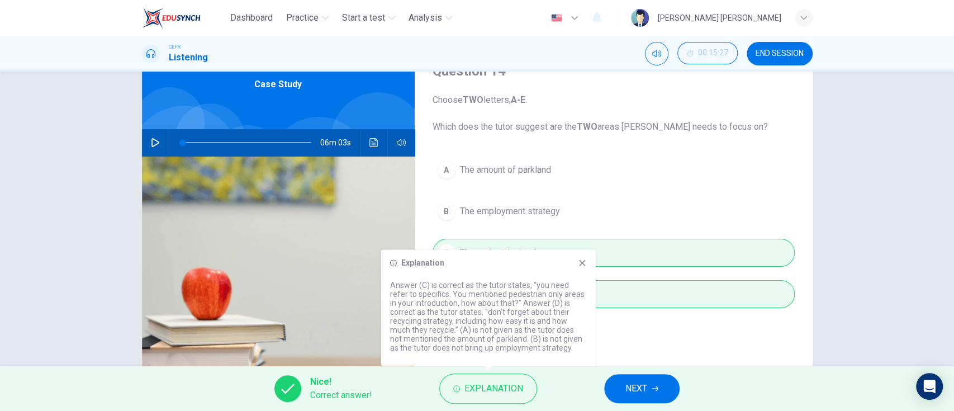
click at [583, 259] on icon at bounding box center [582, 262] width 9 height 9
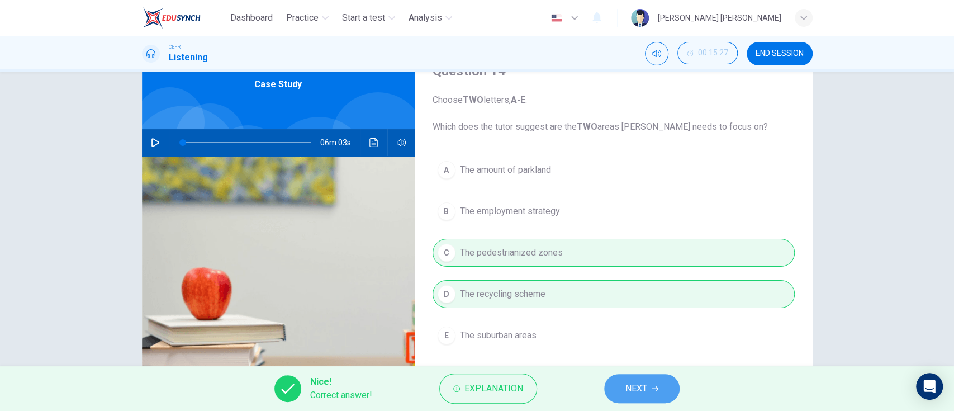
click at [646, 279] on button "NEXT" at bounding box center [641, 388] width 75 height 29
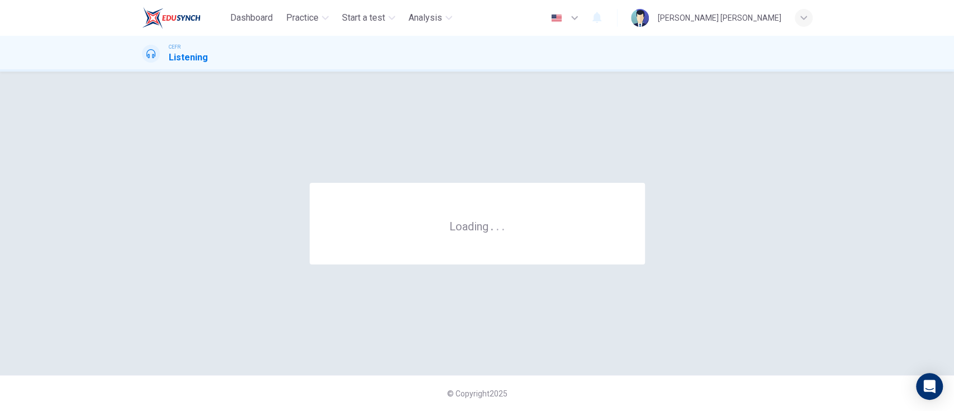
scroll to position [0, 0]
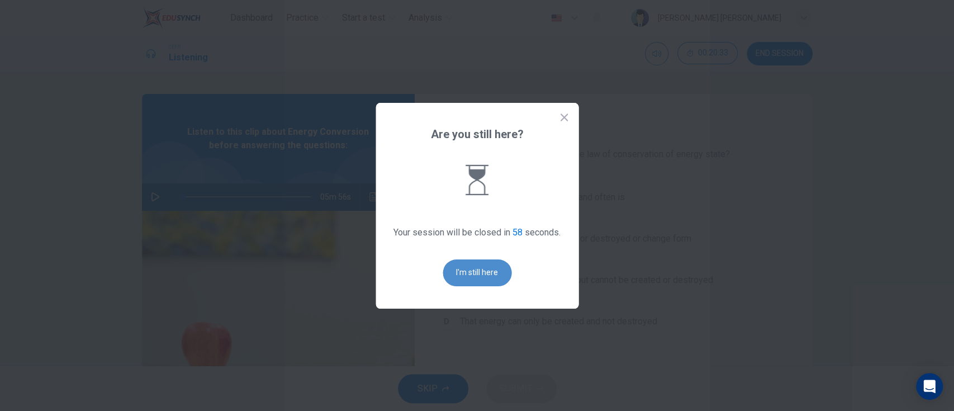
click at [476, 265] on button "I'm still here" at bounding box center [477, 272] width 69 height 27
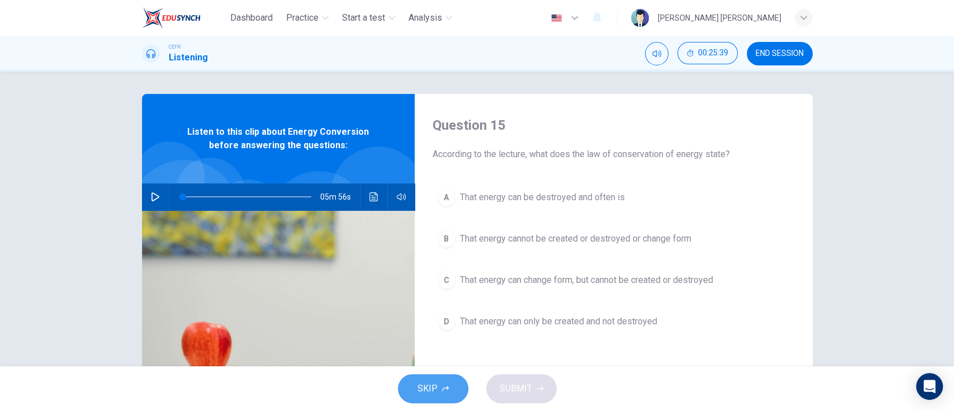
click at [424, 279] on span "SKIP" at bounding box center [427, 389] width 20 height 16
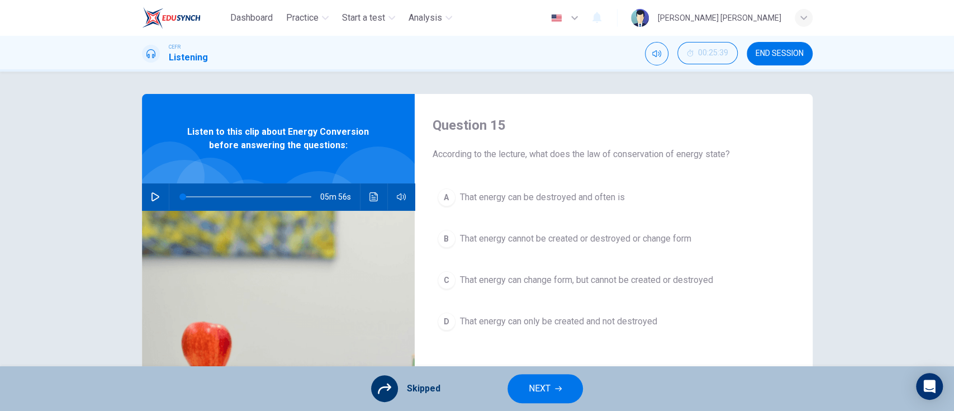
click at [574, 279] on div "Skipped NEXT" at bounding box center [477, 388] width 954 height 45
click at [563, 279] on button "NEXT" at bounding box center [544, 388] width 75 height 29
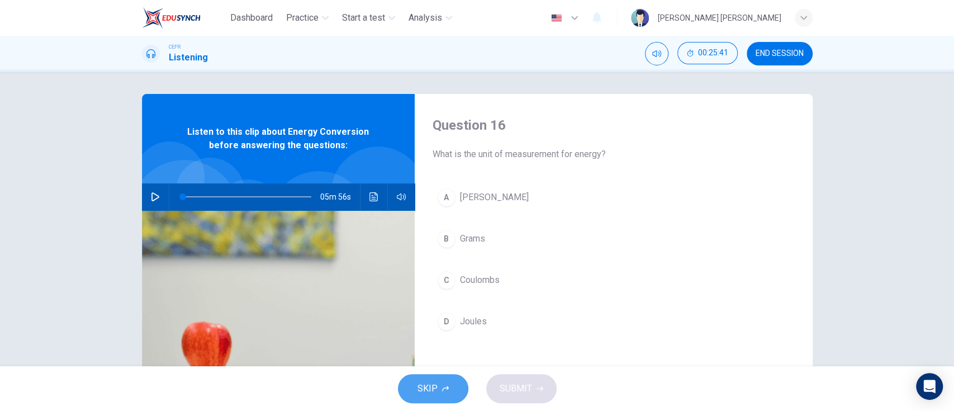
click at [431, 279] on span "SKIP" at bounding box center [427, 389] width 20 height 16
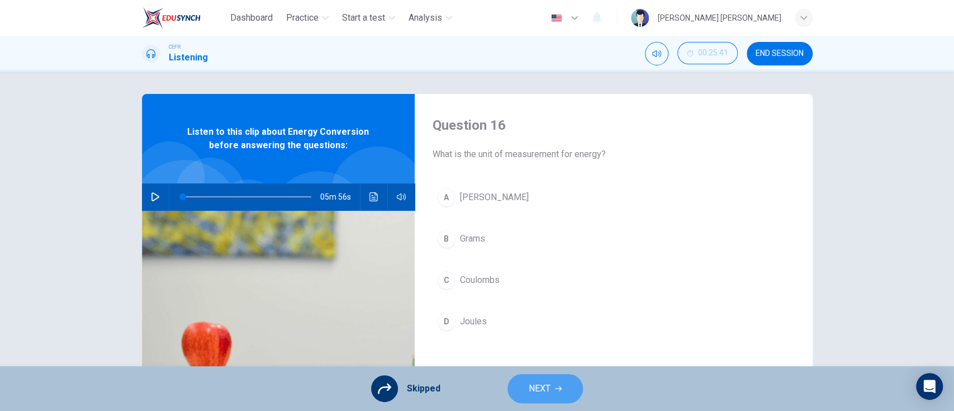
click at [537, 279] on span "NEXT" at bounding box center [540, 389] width 22 height 16
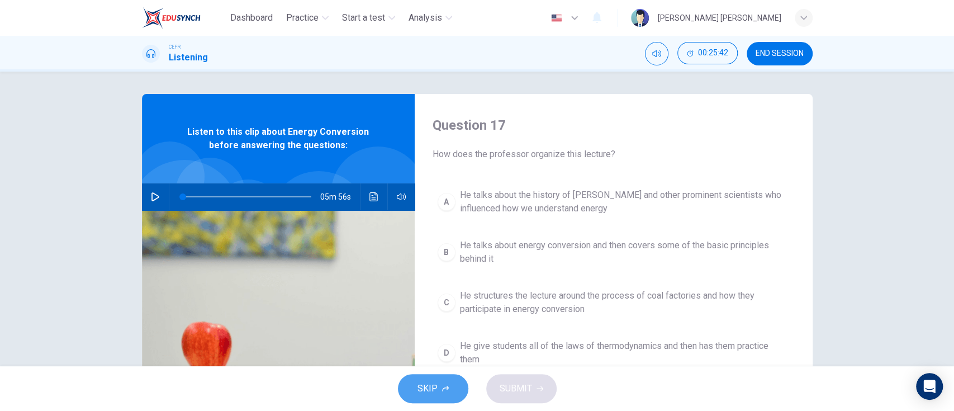
click at [449, 279] on button "SKIP" at bounding box center [433, 388] width 70 height 29
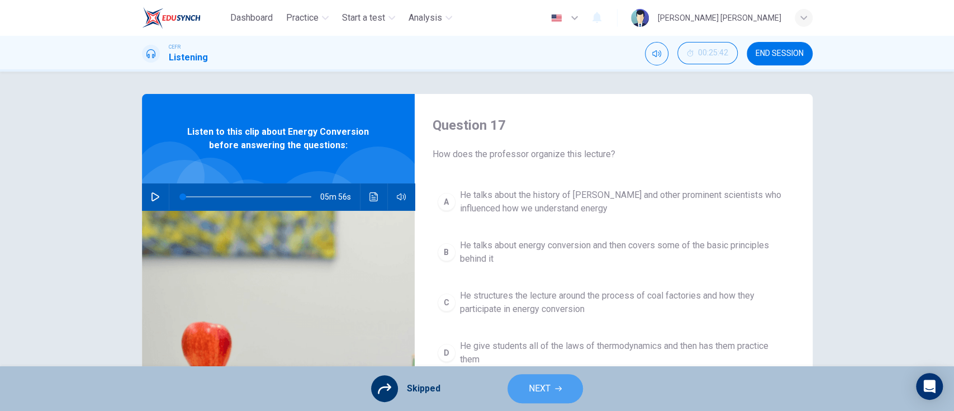
click at [529, 279] on span "NEXT" at bounding box center [540, 389] width 22 height 16
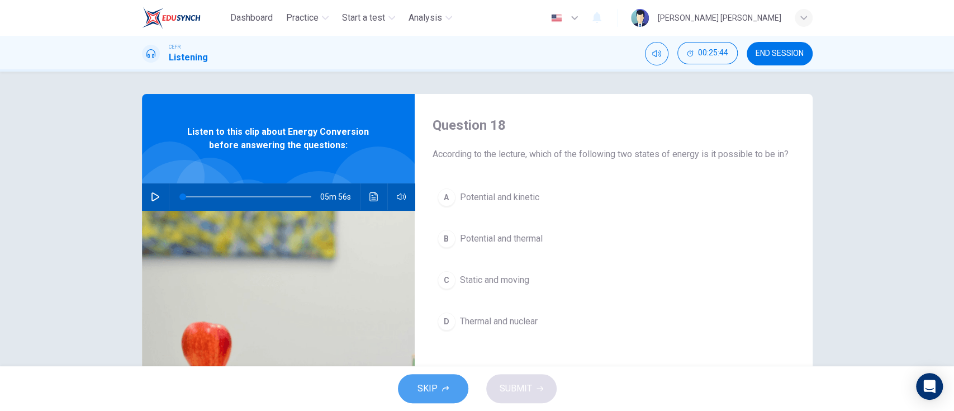
click at [421, 279] on button "SKIP" at bounding box center [433, 388] width 70 height 29
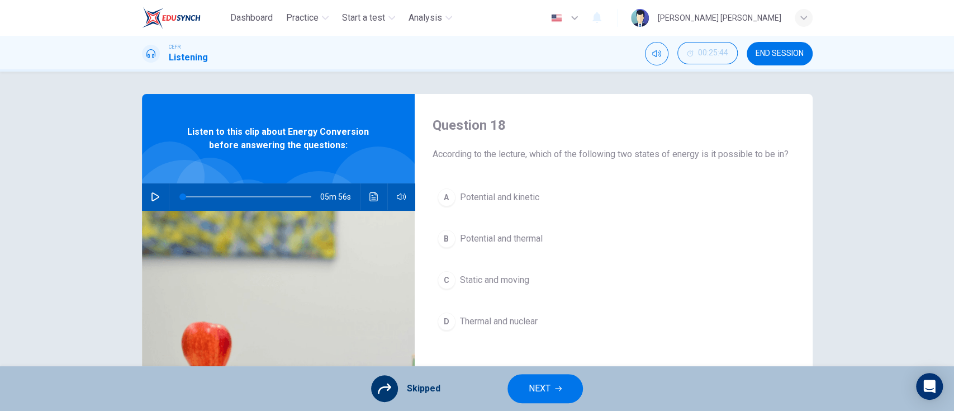
click at [542, 279] on div "Skipped NEXT" at bounding box center [477, 388] width 954 height 45
click at [550, 279] on button "NEXT" at bounding box center [544, 388] width 75 height 29
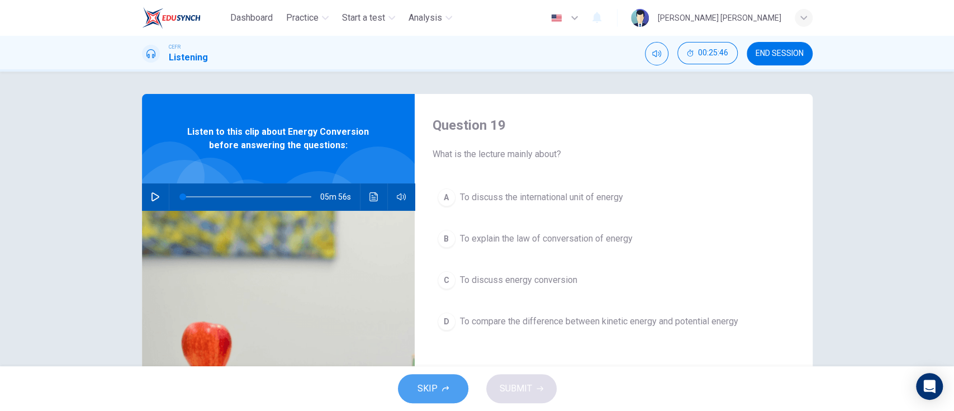
click at [423, 279] on button "SKIP" at bounding box center [433, 388] width 70 height 29
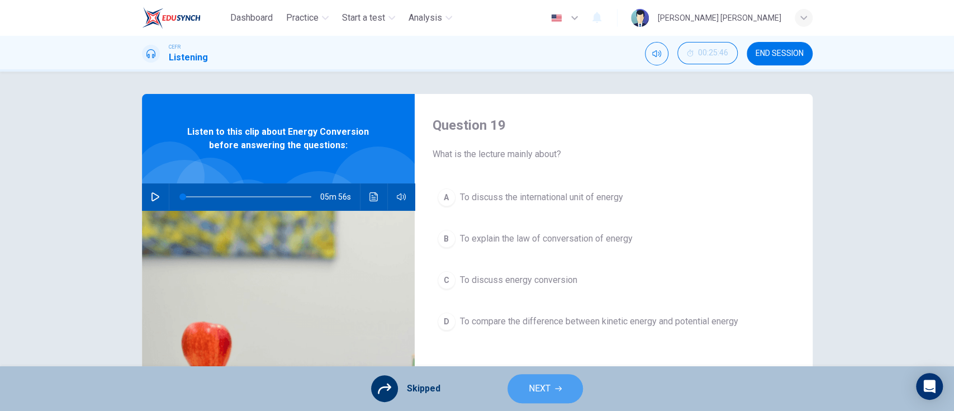
click at [559, 279] on button "NEXT" at bounding box center [544, 388] width 75 height 29
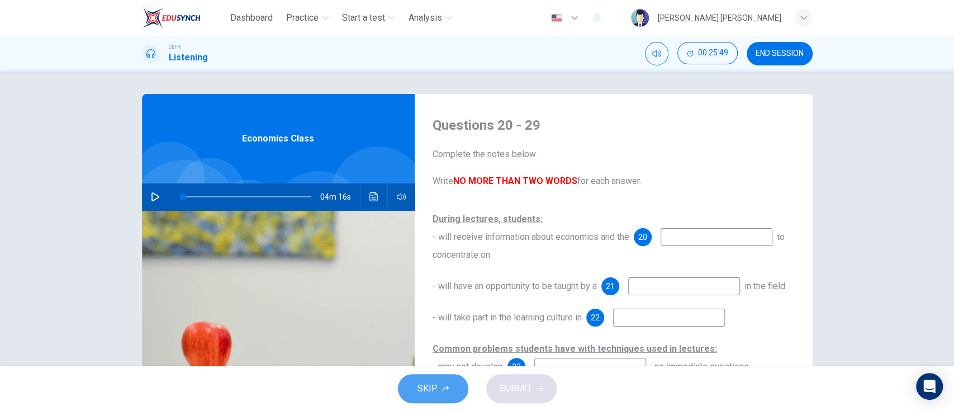
click at [433, 279] on span "SKIP" at bounding box center [427, 389] width 20 height 16
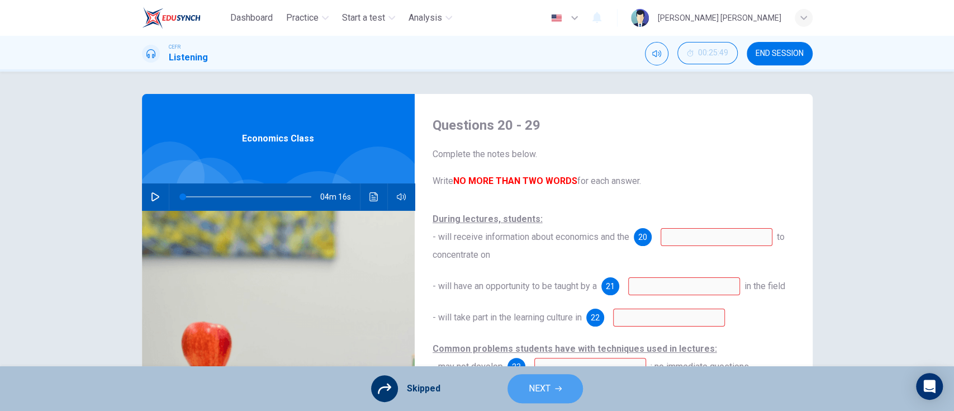
click at [555, 279] on icon "button" at bounding box center [558, 388] width 7 height 7
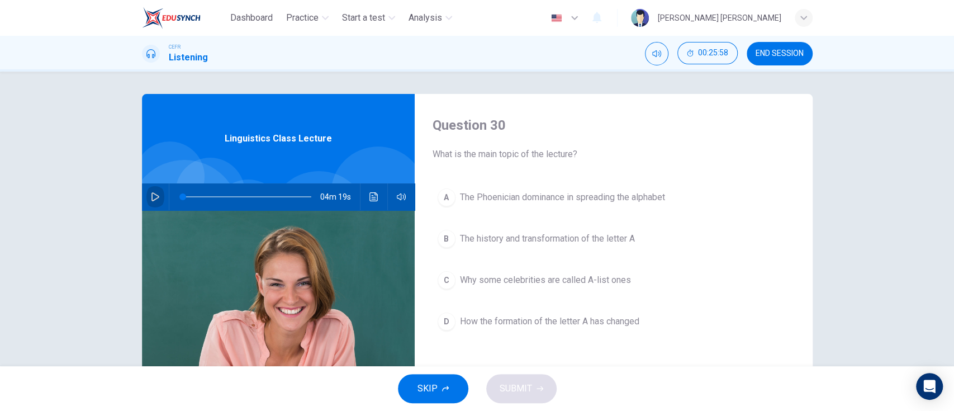
click at [156, 202] on button "button" at bounding box center [155, 196] width 18 height 27
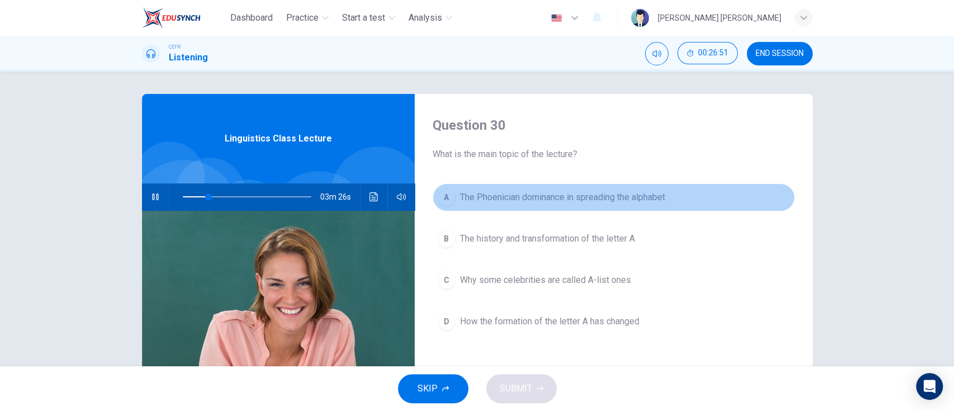
click at [566, 196] on span "The Phoenician dominance in spreading the alphabet" at bounding box center [562, 197] width 205 height 13
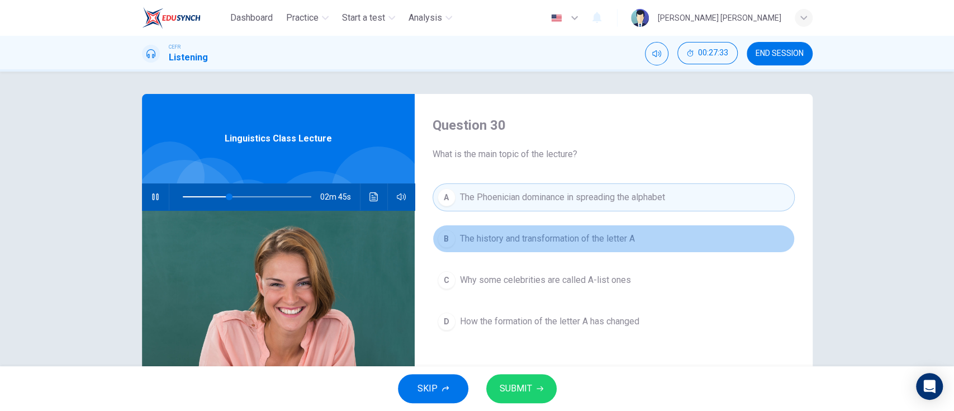
click at [598, 236] on span "The history and transformation of the letter A" at bounding box center [547, 238] width 175 height 13
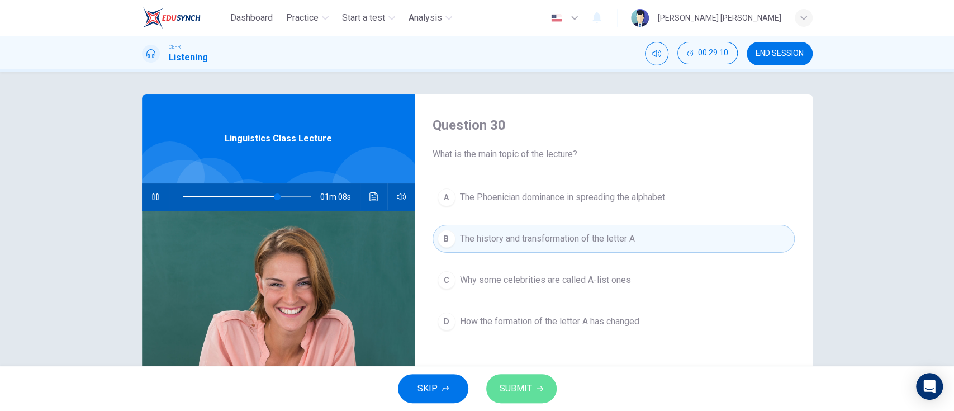
click at [537, 279] on icon "button" at bounding box center [540, 388] width 7 height 7
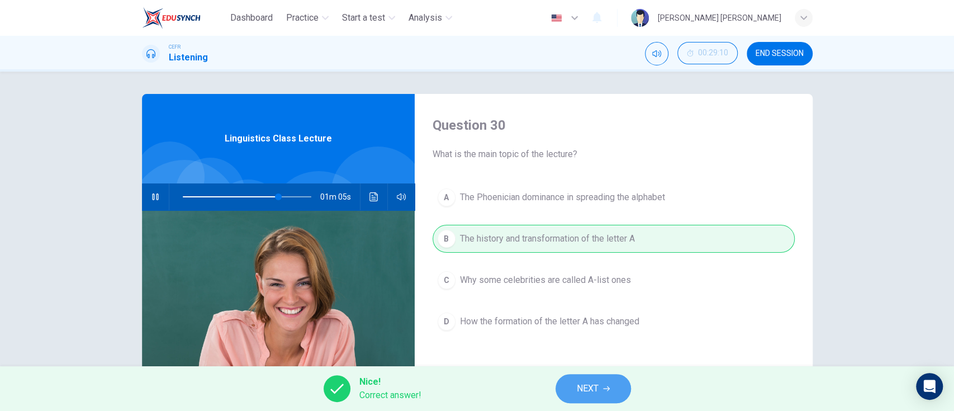
click at [582, 279] on span "NEXT" at bounding box center [588, 389] width 22 height 16
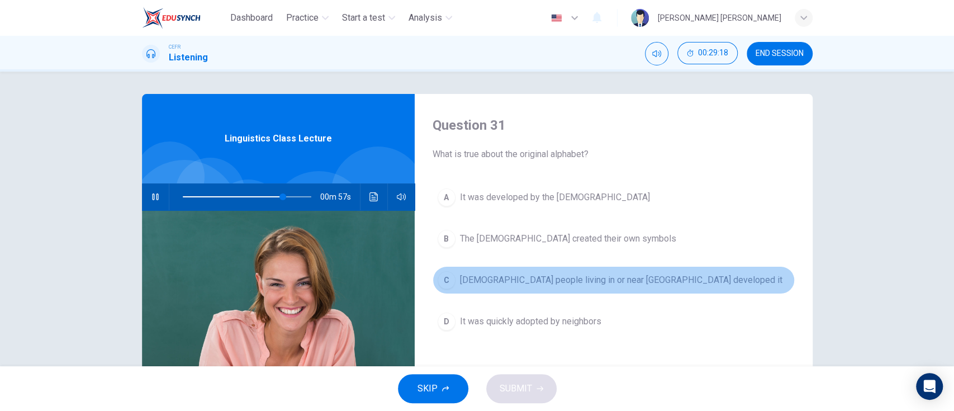
click at [563, 279] on button "C Semitic people living in or near Egypt developed it" at bounding box center [614, 280] width 362 height 28
click at [449, 279] on button "C Semitic people living in or near Egypt developed it" at bounding box center [614, 280] width 362 height 28
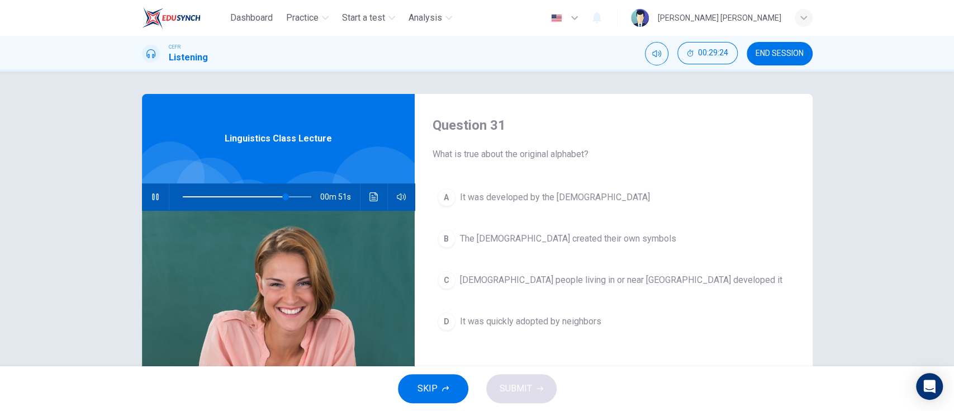
drag, startPoint x: 510, startPoint y: 265, endPoint x: 511, endPoint y: 281, distance: 16.3
click at [511, 279] on div "A It was developed by the Phoenicians B The Hebrews created their own symbols C…" at bounding box center [614, 270] width 362 height 174
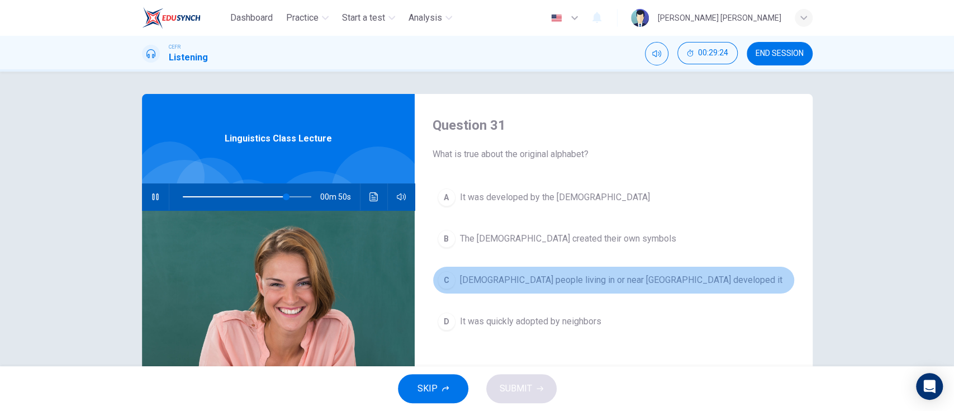
click at [511, 279] on span "Semitic people living in or near Egypt developed it" at bounding box center [621, 279] width 322 height 13
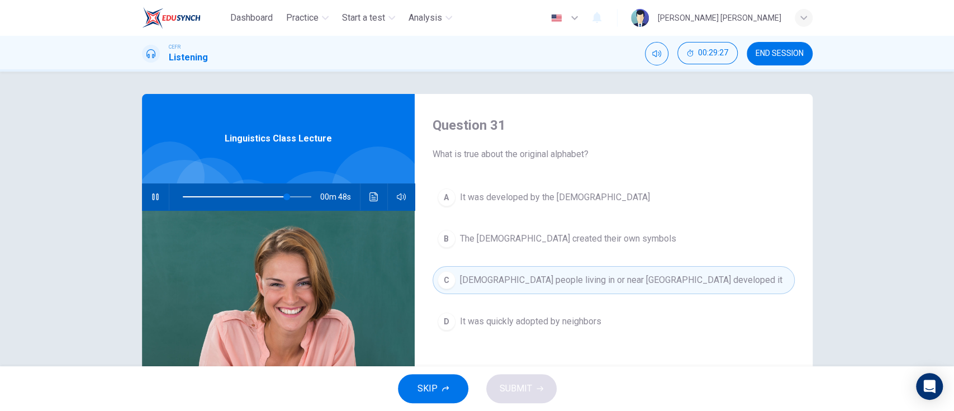
scroll to position [1, 0]
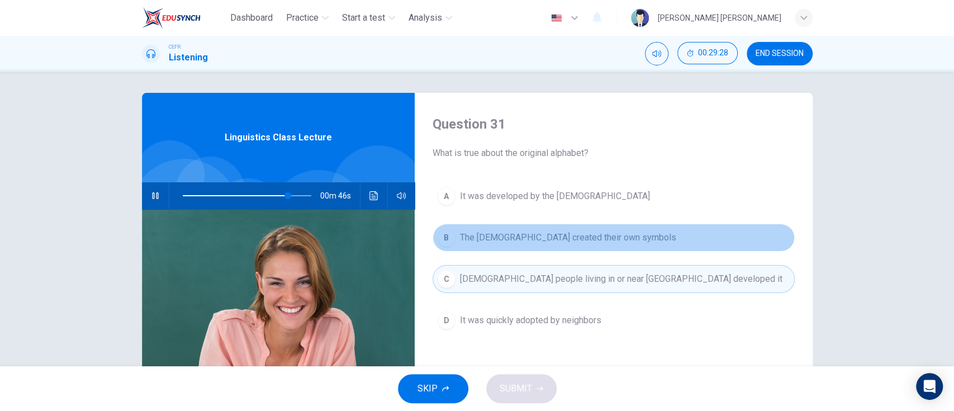
click at [507, 226] on button "B The Hebrews created their own symbols" at bounding box center [614, 238] width 362 height 28
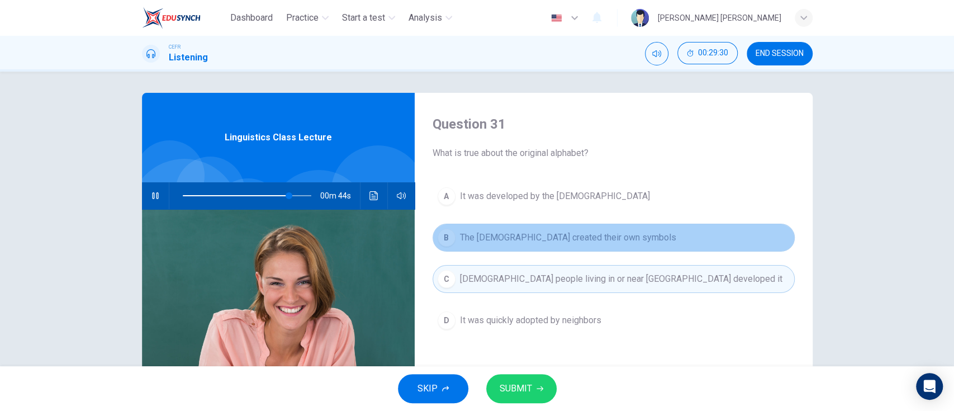
click at [469, 243] on span "The Hebrews created their own symbols" at bounding box center [568, 237] width 216 height 13
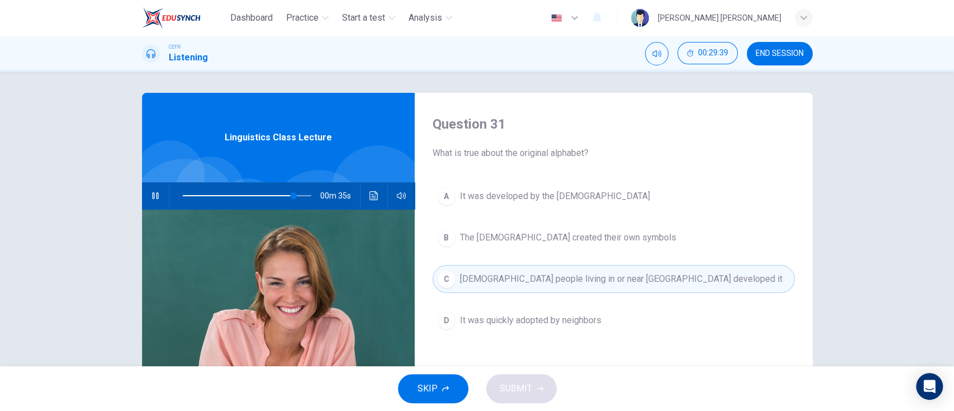
click at [469, 194] on span "It was developed by the Phoenicians" at bounding box center [555, 195] width 190 height 13
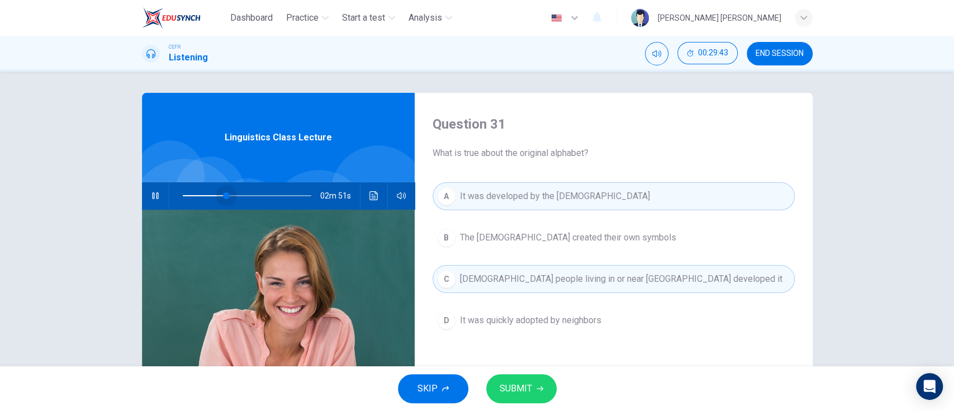
click at [222, 197] on span at bounding box center [247, 196] width 129 height 16
click at [210, 201] on span at bounding box center [247, 196] width 129 height 16
click at [236, 201] on span at bounding box center [247, 196] width 129 height 16
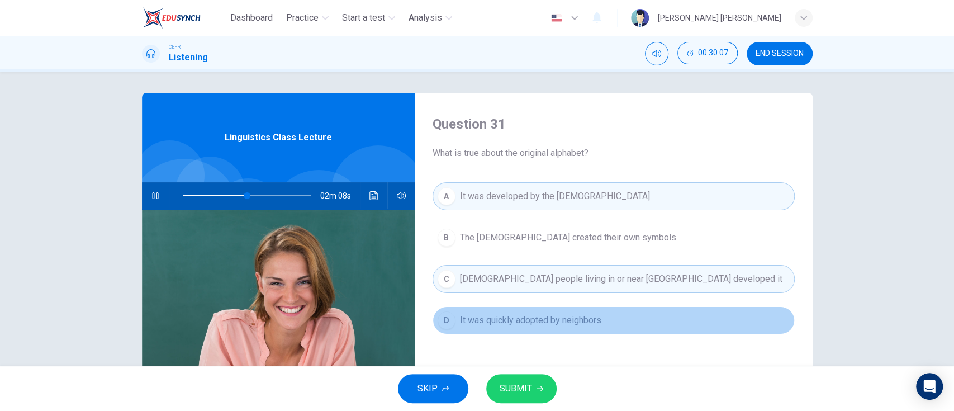
click at [498, 279] on span "It was quickly adopted by neighbors" at bounding box center [530, 320] width 141 height 13
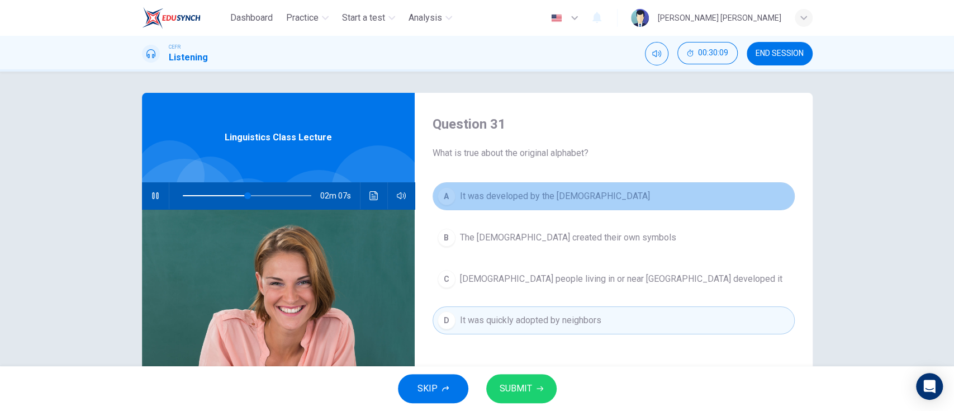
click at [561, 201] on span "It was developed by the Phoenicians" at bounding box center [555, 195] width 190 height 13
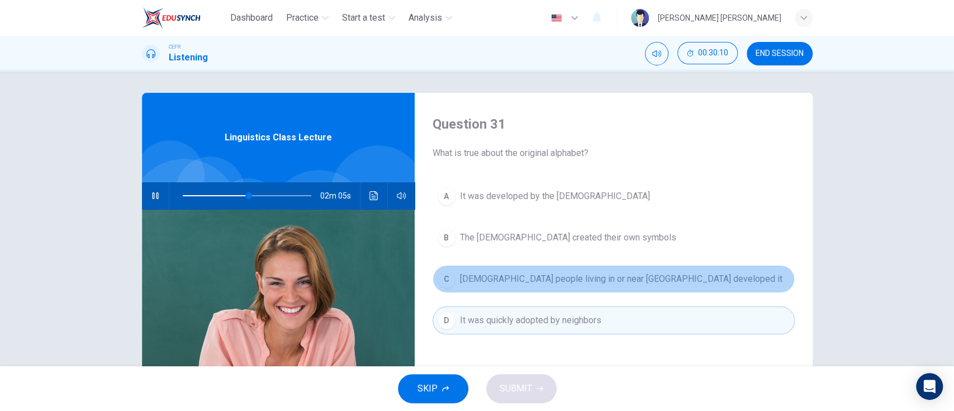
click at [572, 270] on button "C Semitic people living in or near Egypt developed it" at bounding box center [614, 279] width 362 height 28
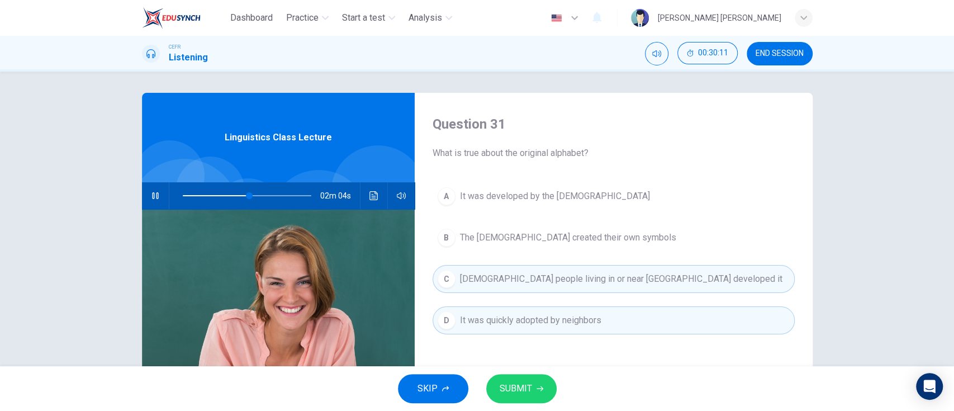
click at [513, 279] on span "SUBMIT" at bounding box center [516, 389] width 32 height 16
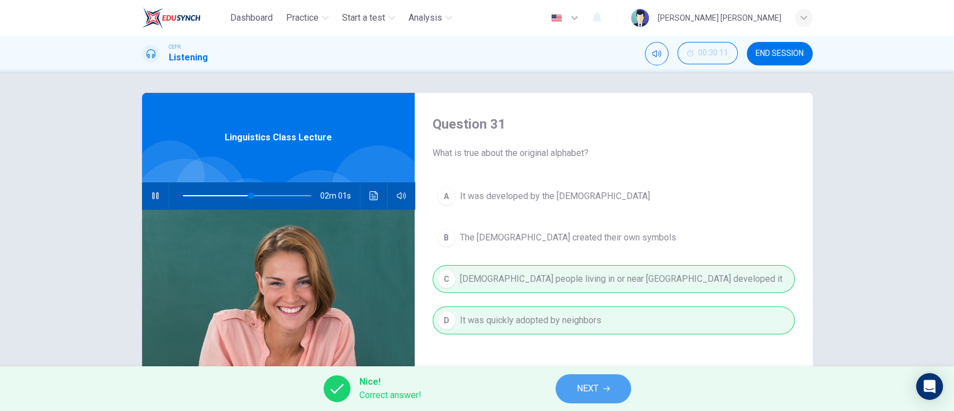
click at [566, 279] on button "NEXT" at bounding box center [593, 388] width 75 height 29
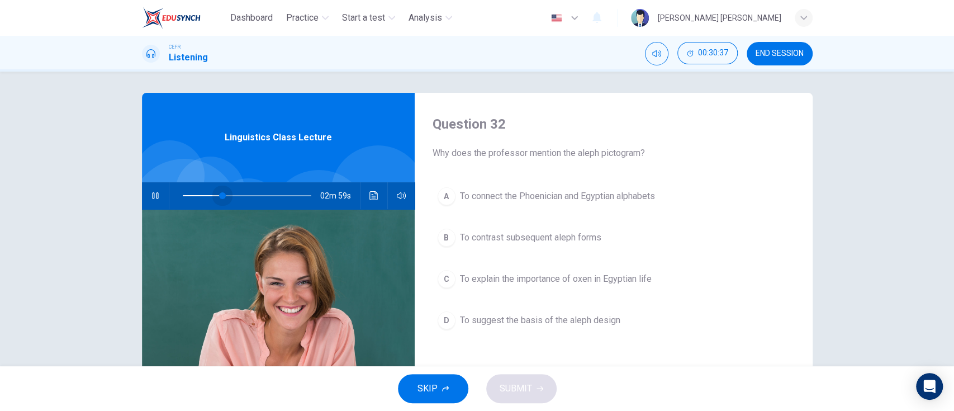
click at [218, 191] on span at bounding box center [247, 196] width 129 height 16
click at [210, 193] on span at bounding box center [247, 196] width 129 height 16
click at [203, 194] on span at bounding box center [247, 196] width 129 height 16
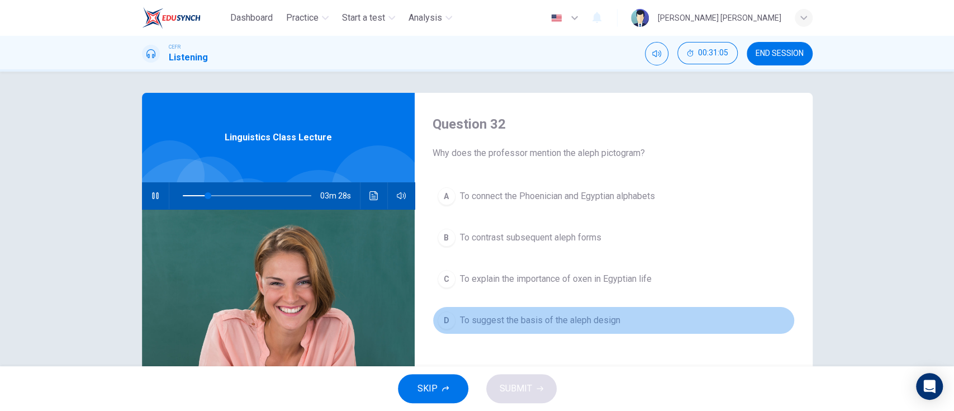
click at [466, 279] on button "D To suggest the basis of the aleph design" at bounding box center [614, 320] width 362 height 28
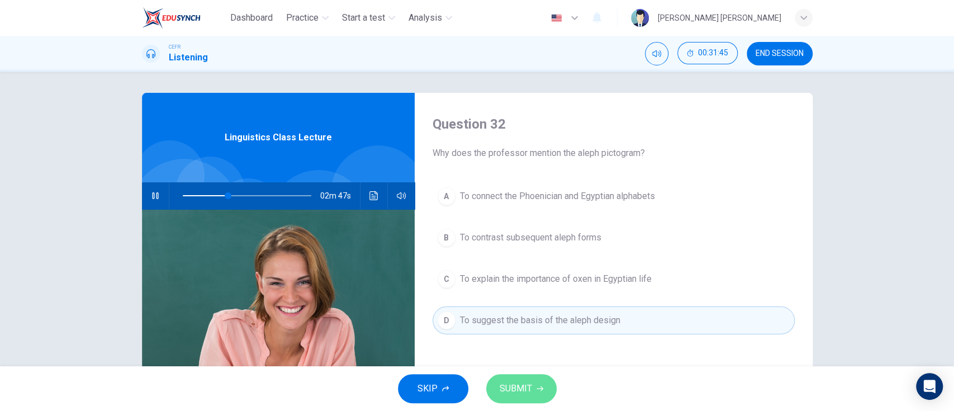
click at [545, 279] on button "SUBMIT" at bounding box center [521, 388] width 70 height 29
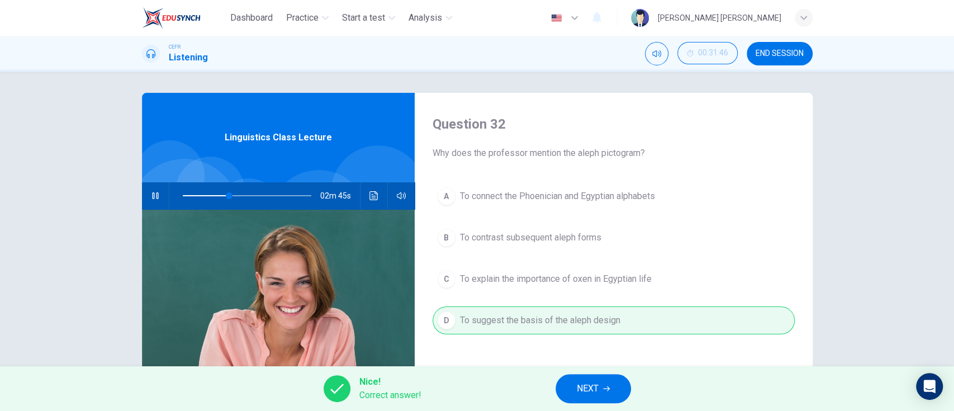
click at [578, 279] on span "NEXT" at bounding box center [588, 389] width 22 height 16
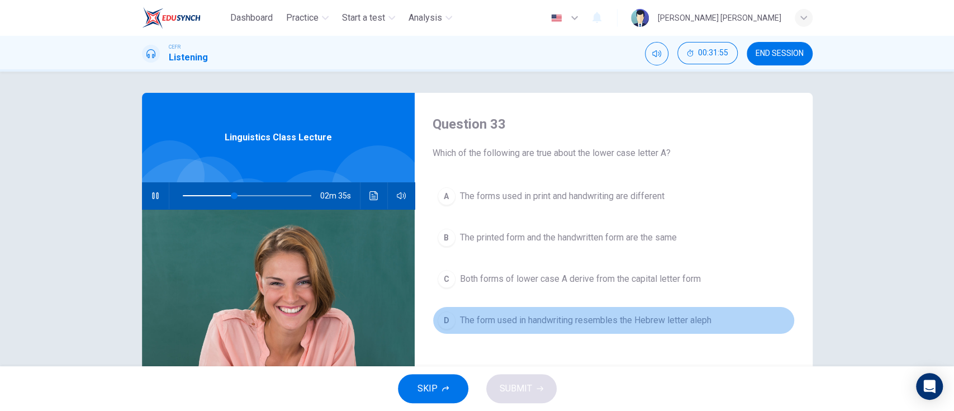
click at [444, 279] on div "D" at bounding box center [447, 320] width 18 height 18
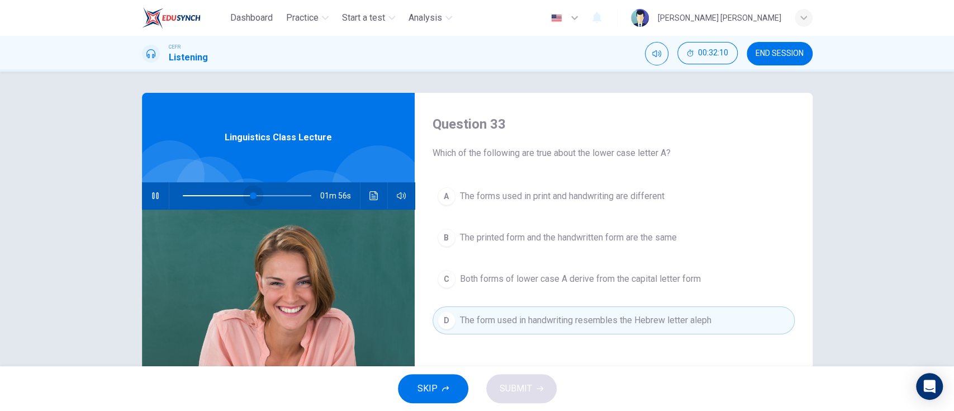
click at [250, 196] on span at bounding box center [253, 195] width 7 height 7
click at [260, 196] on span at bounding box center [263, 195] width 7 height 7
click at [559, 279] on span "Both forms of lower case A derive from the capital letter form" at bounding box center [580, 278] width 241 height 13
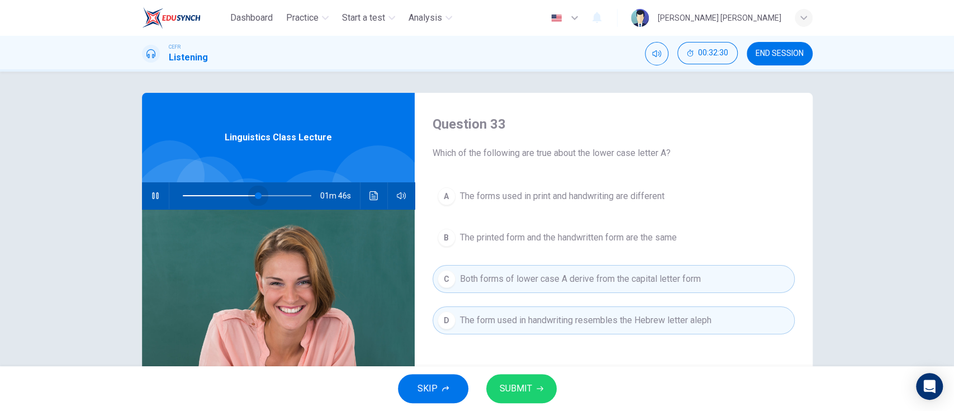
click at [254, 192] on span at bounding box center [247, 196] width 129 height 16
click at [539, 279] on icon "button" at bounding box center [540, 388] width 7 height 7
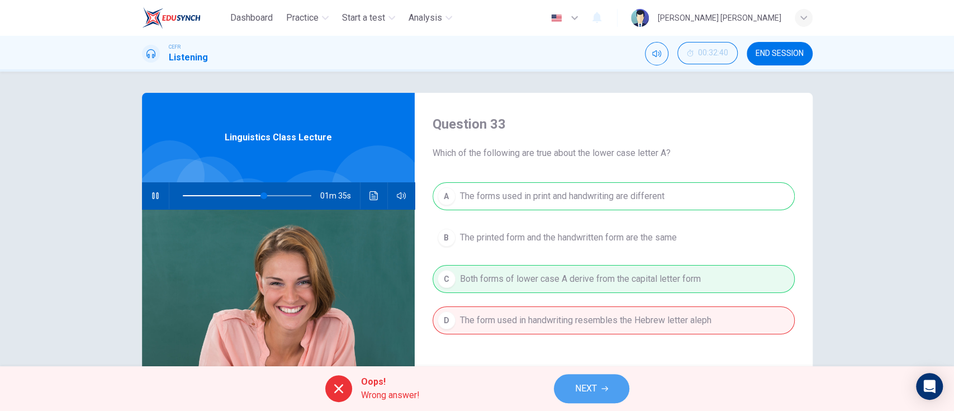
click at [572, 279] on button "NEXT" at bounding box center [591, 388] width 75 height 29
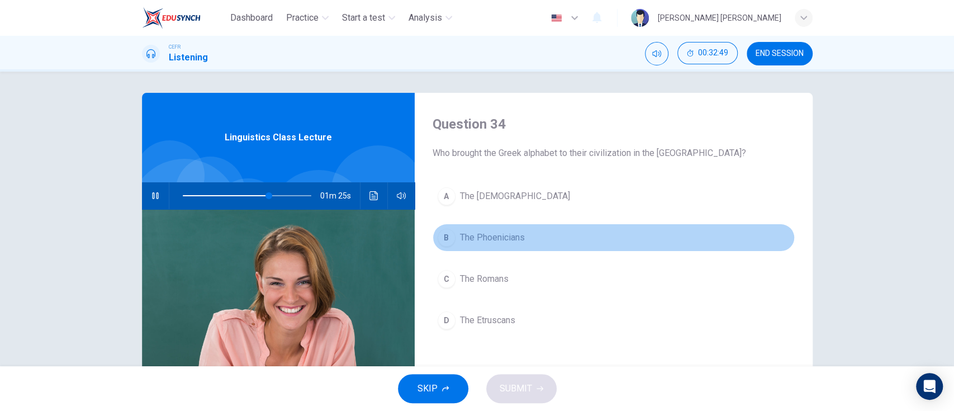
click at [460, 233] on span "The Phoenicians" at bounding box center [492, 237] width 65 height 13
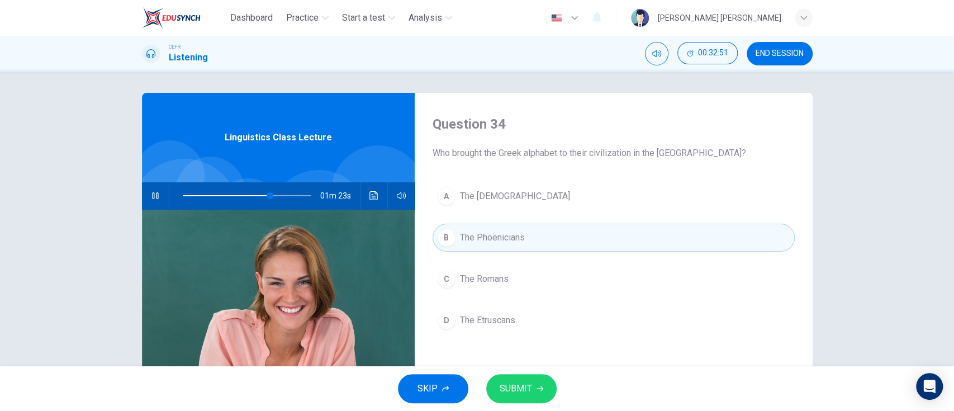
click at [457, 269] on button "C The Romans" at bounding box center [614, 279] width 362 height 28
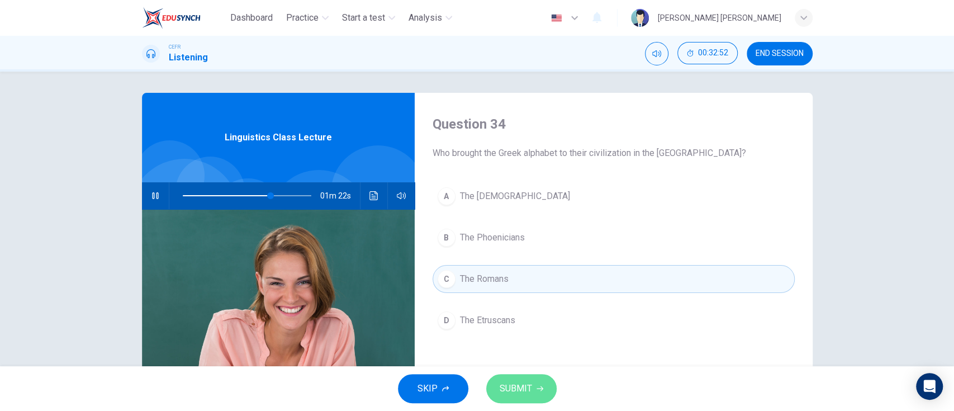
click at [535, 279] on button "SUBMIT" at bounding box center [521, 388] width 70 height 29
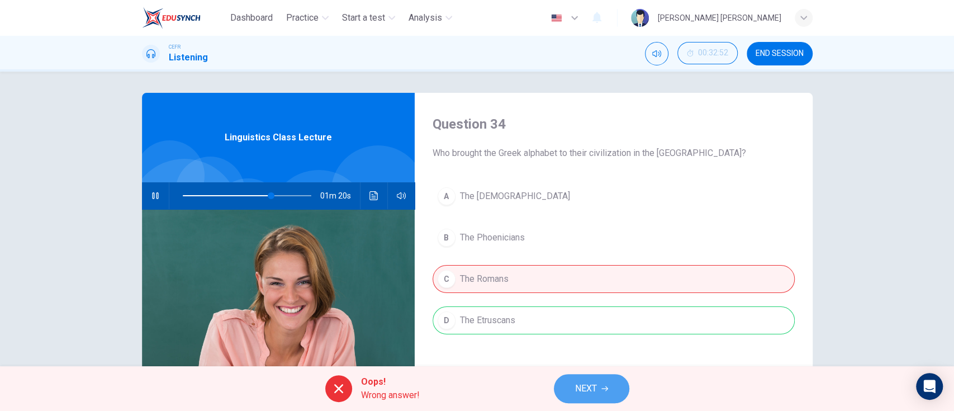
click at [583, 279] on span "NEXT" at bounding box center [586, 389] width 22 height 16
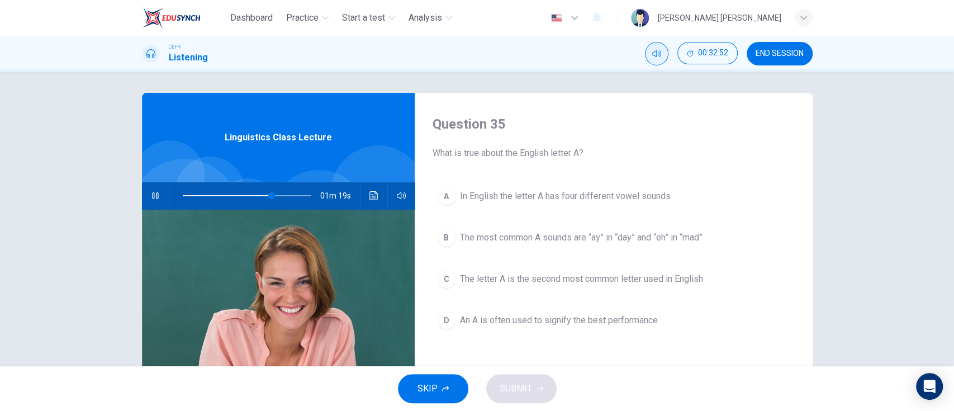
type input "70"
